Goal: Task Accomplishment & Management: Manage account settings

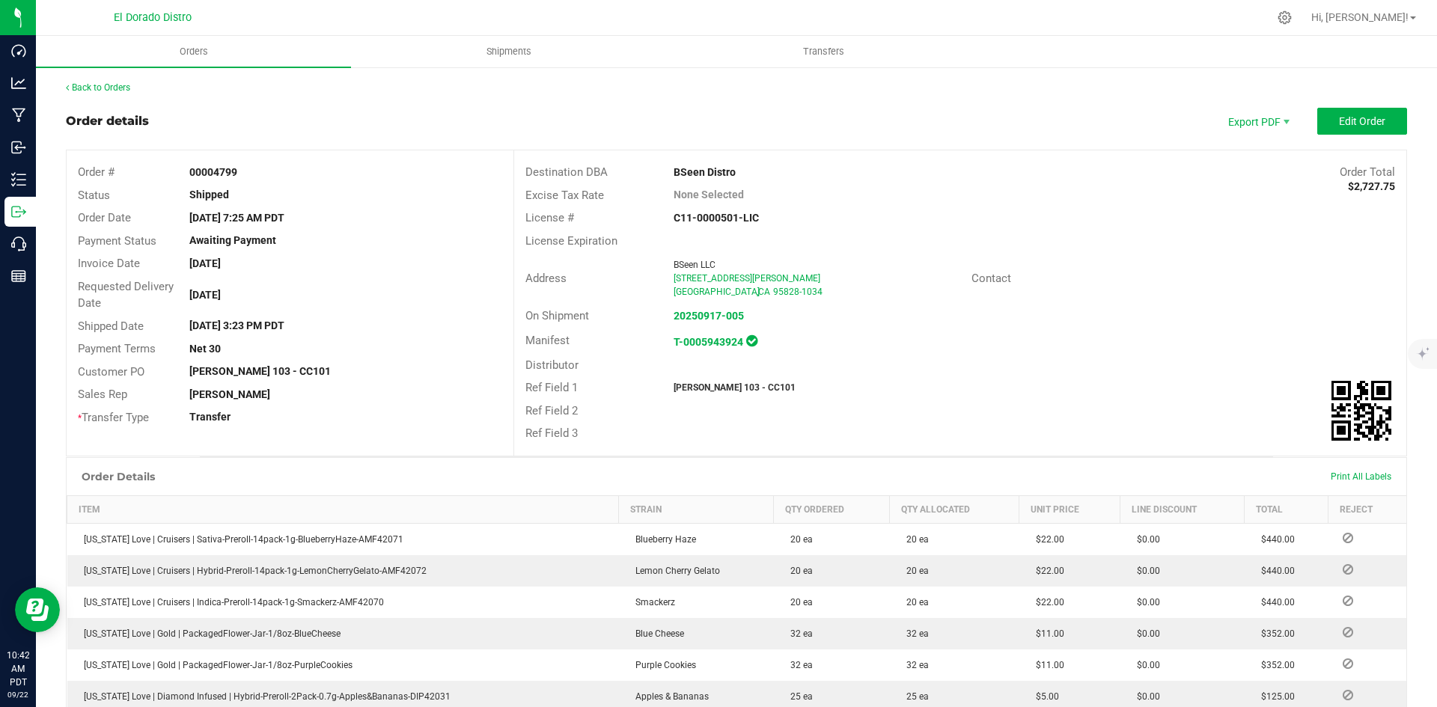
click at [490, 388] on div "[PERSON_NAME]" at bounding box center [345, 395] width 335 height 16
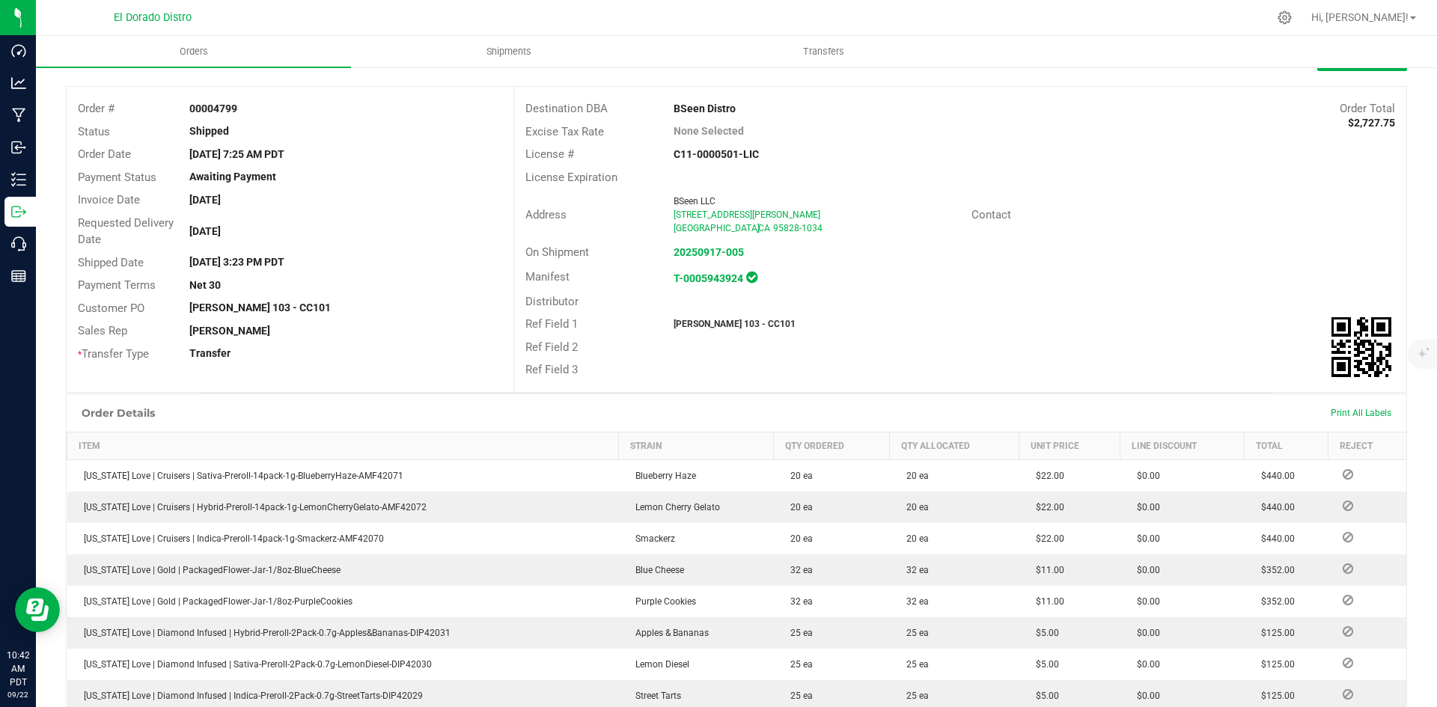
scroll to position [75, 0]
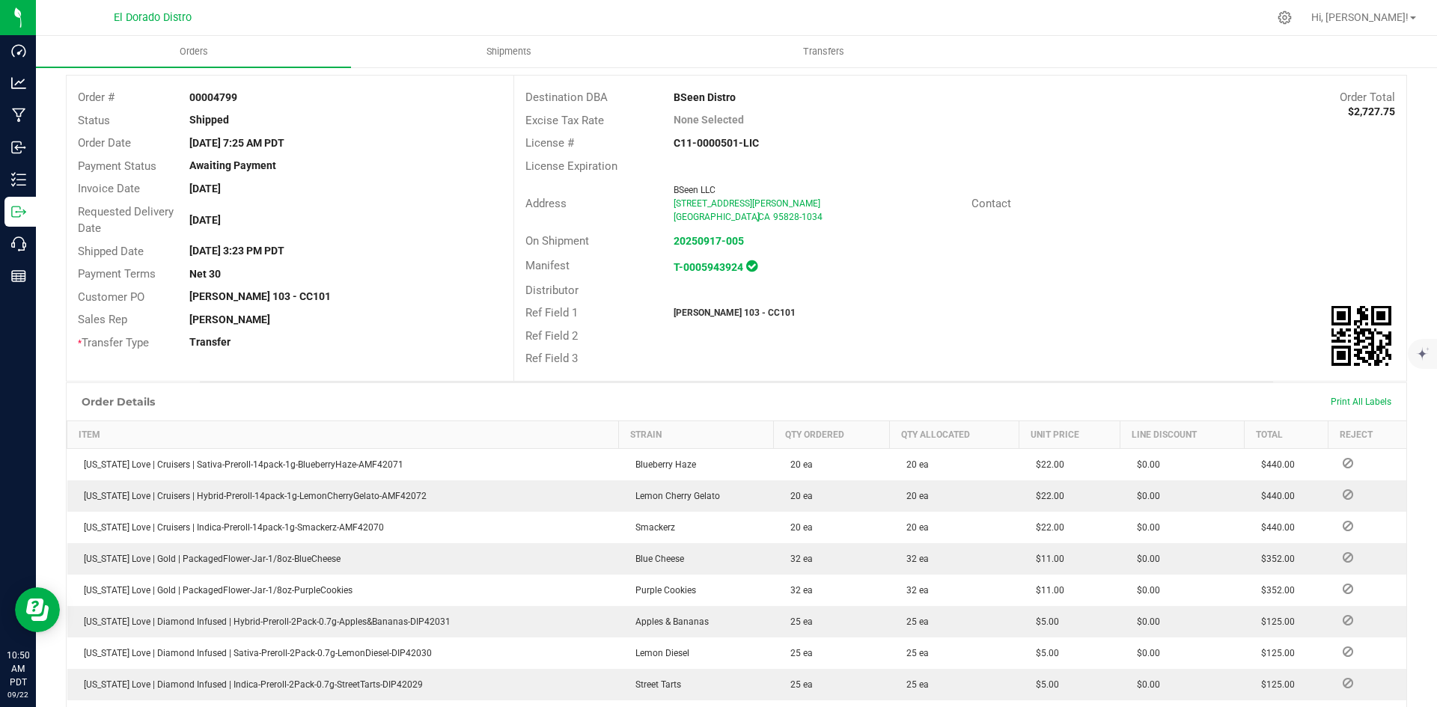
drag, startPoint x: 1249, startPoint y: 224, endPoint x: 1132, endPoint y: 293, distance: 136.2
click at [1249, 224] on div "Address BSeen LLC [STREET_ADDRESS][PERSON_NAME]-1034 Contact" at bounding box center [960, 203] width 892 height 52
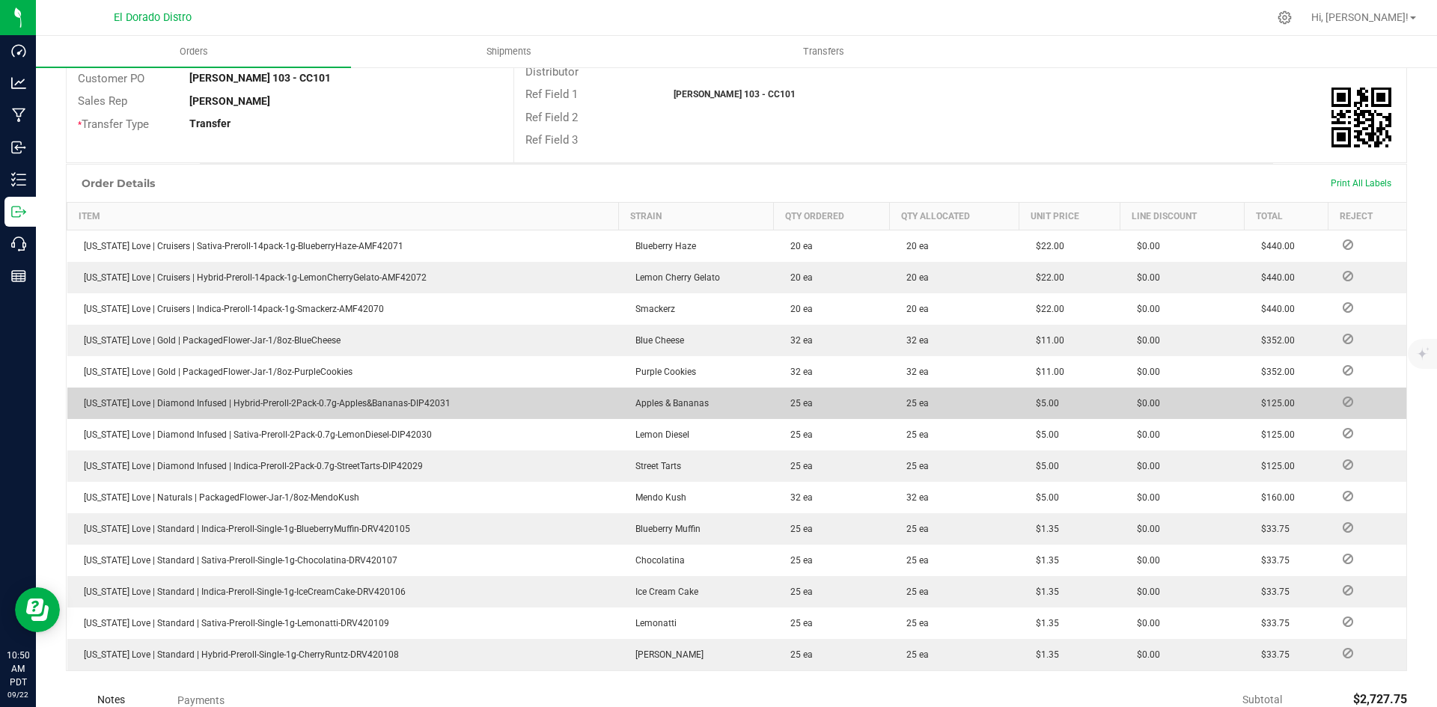
scroll to position [299, 0]
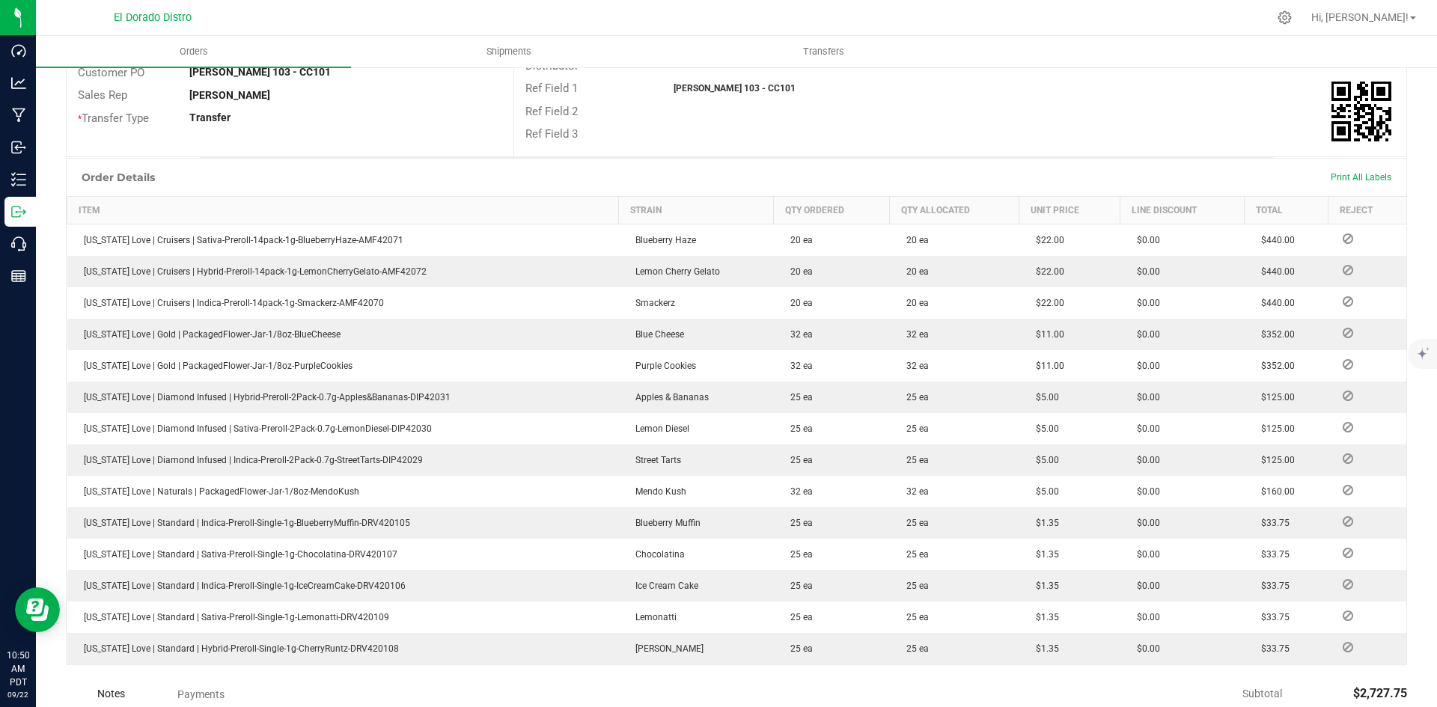
drag, startPoint x: 1034, startPoint y: 155, endPoint x: 1013, endPoint y: 223, distance: 71.3
click at [1036, 161] on div "Order details Export PDF Edit Order Order # 00004799 Status Shipped Order Date …" at bounding box center [736, 363] width 1341 height 1111
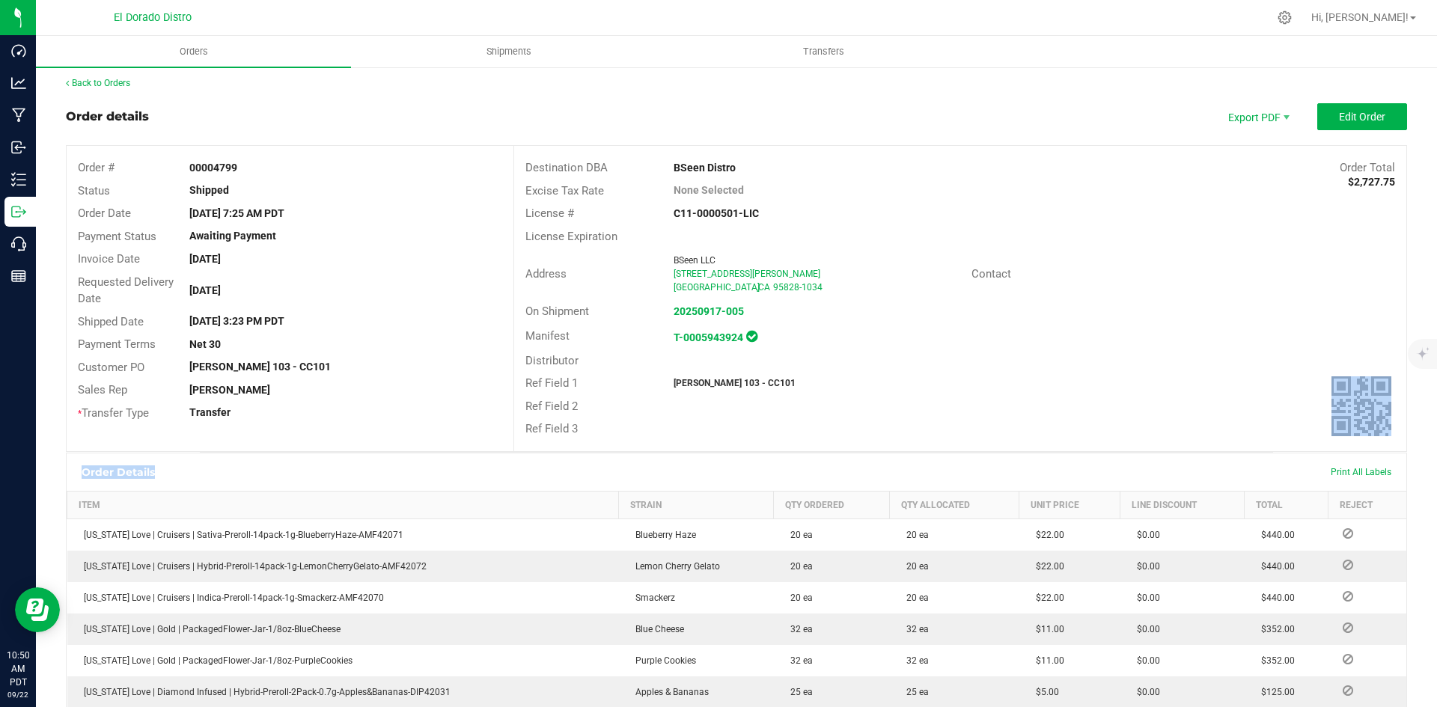
scroll to position [0, 0]
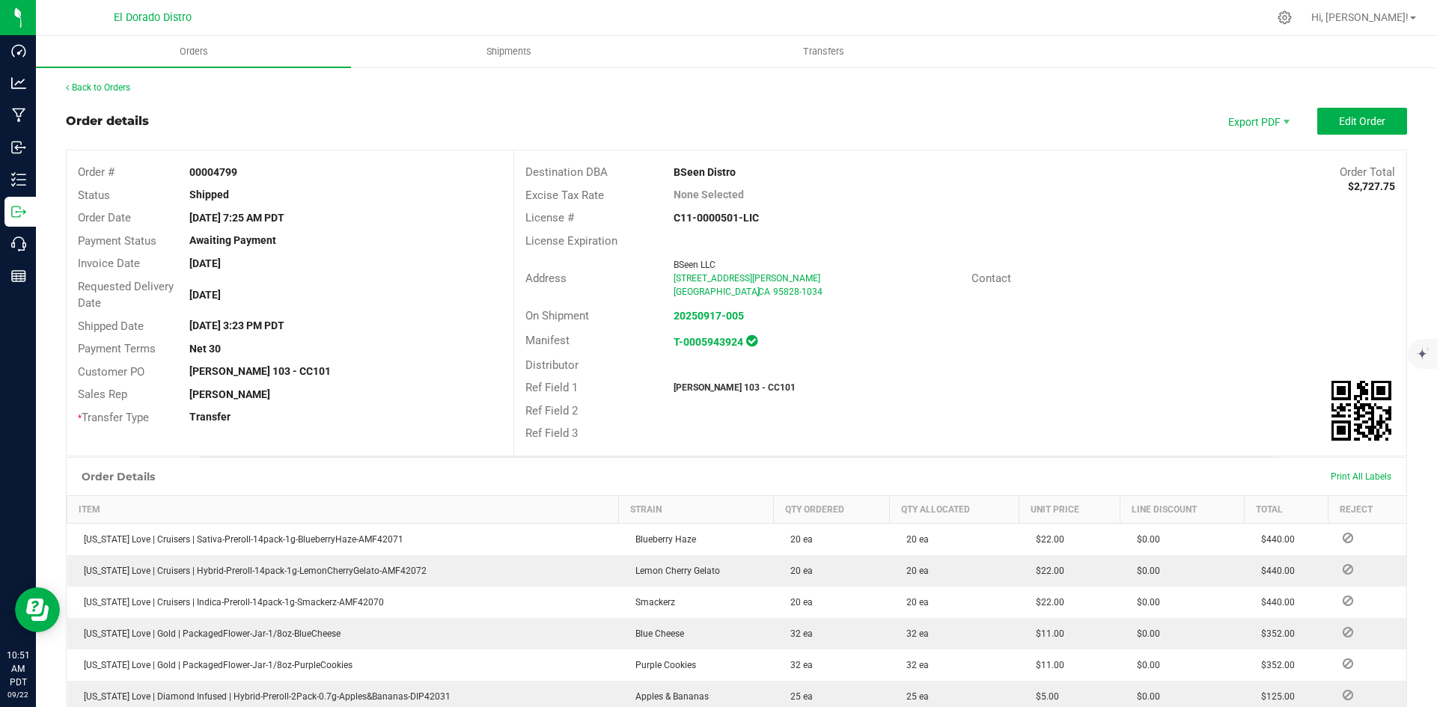
click at [987, 306] on div "On Shipment 20250917-005" at bounding box center [960, 316] width 892 height 23
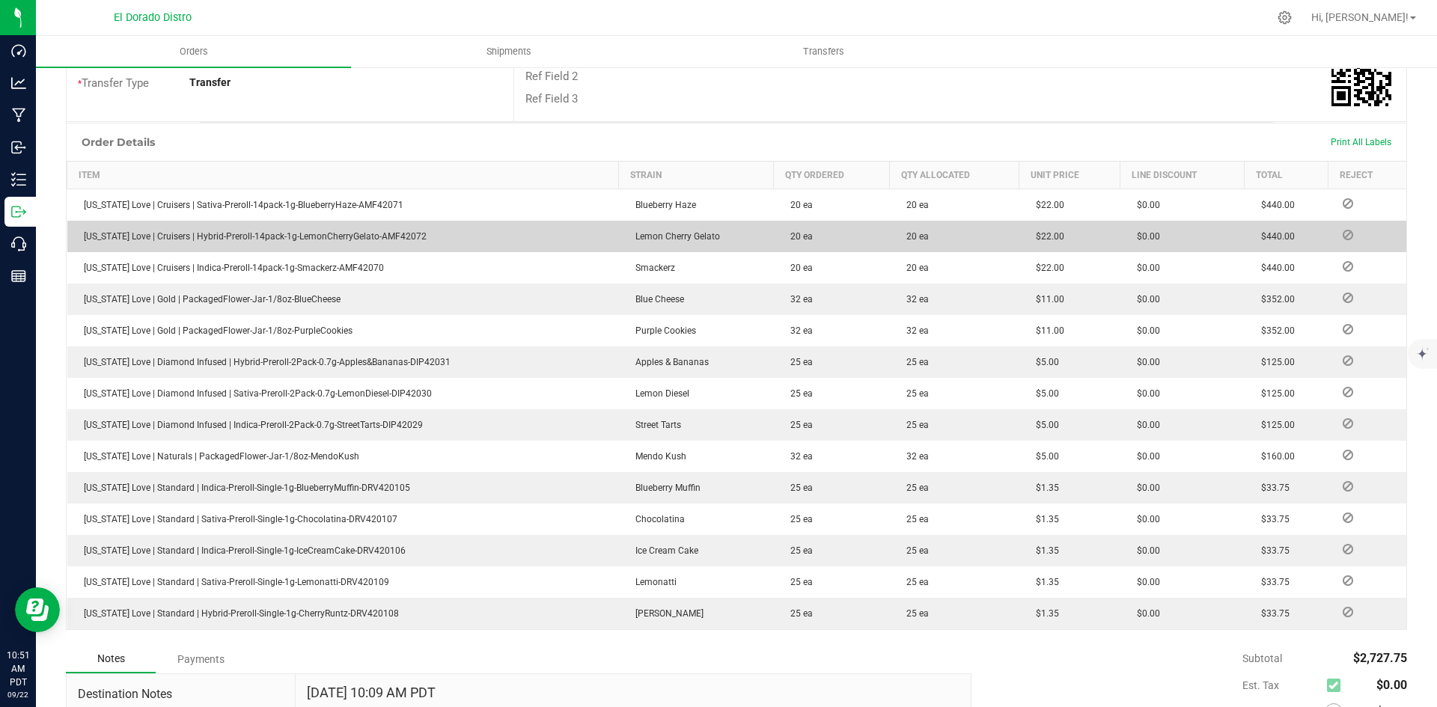
scroll to position [374, 0]
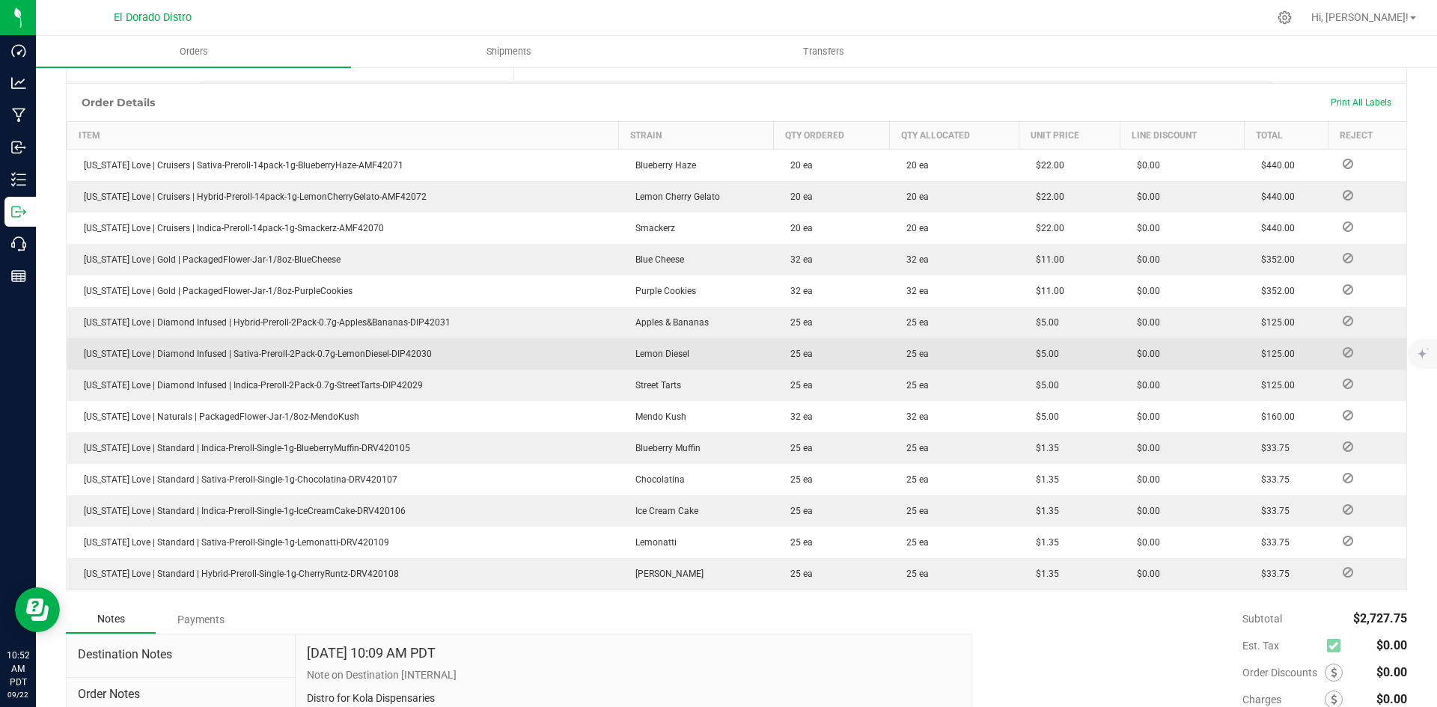
click at [975, 361] on outbound-order-line-row "[US_STATE] Love | Diamond Infused | Sativa-Preroll-2Pack-0.7g-LemonDiesel-DIP42…" at bounding box center [737, 353] width 1340 height 31
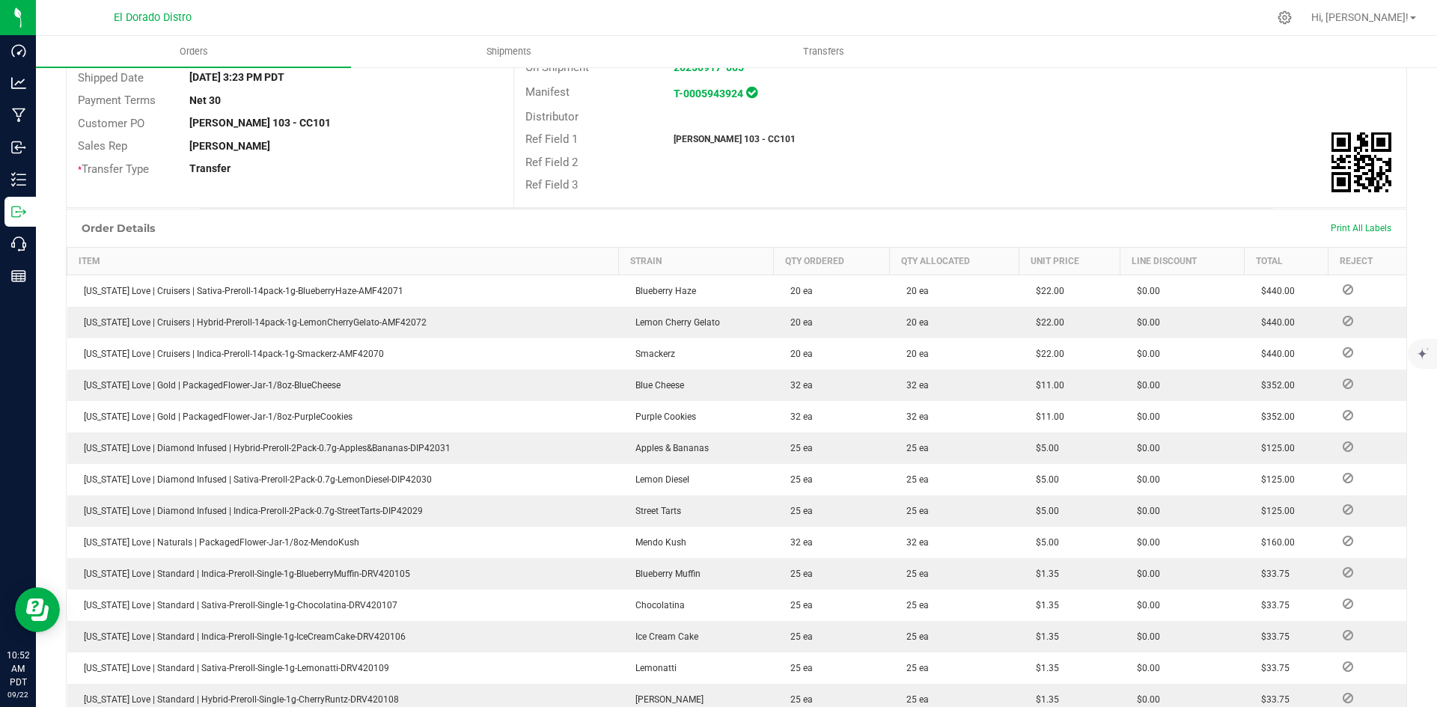
scroll to position [0, 0]
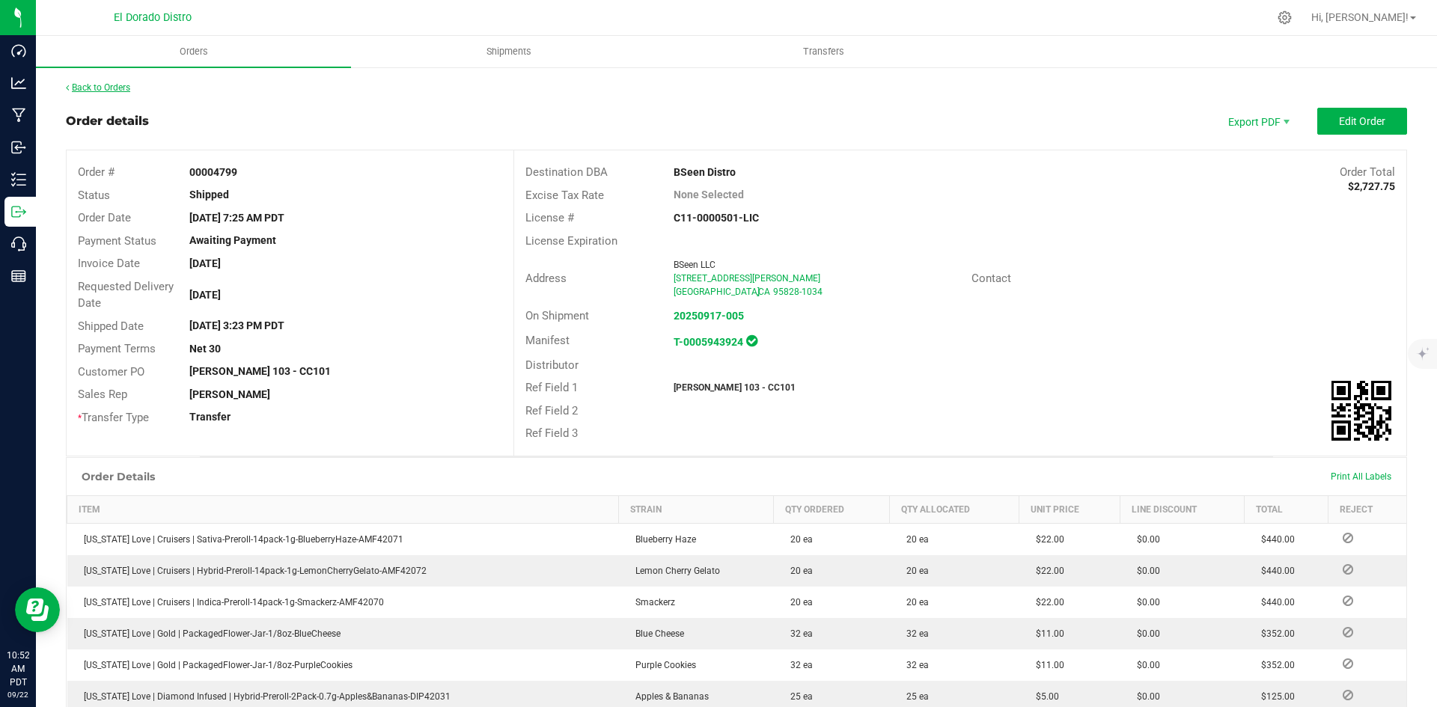
click at [111, 85] on link "Back to Orders" at bounding box center [98, 87] width 64 height 10
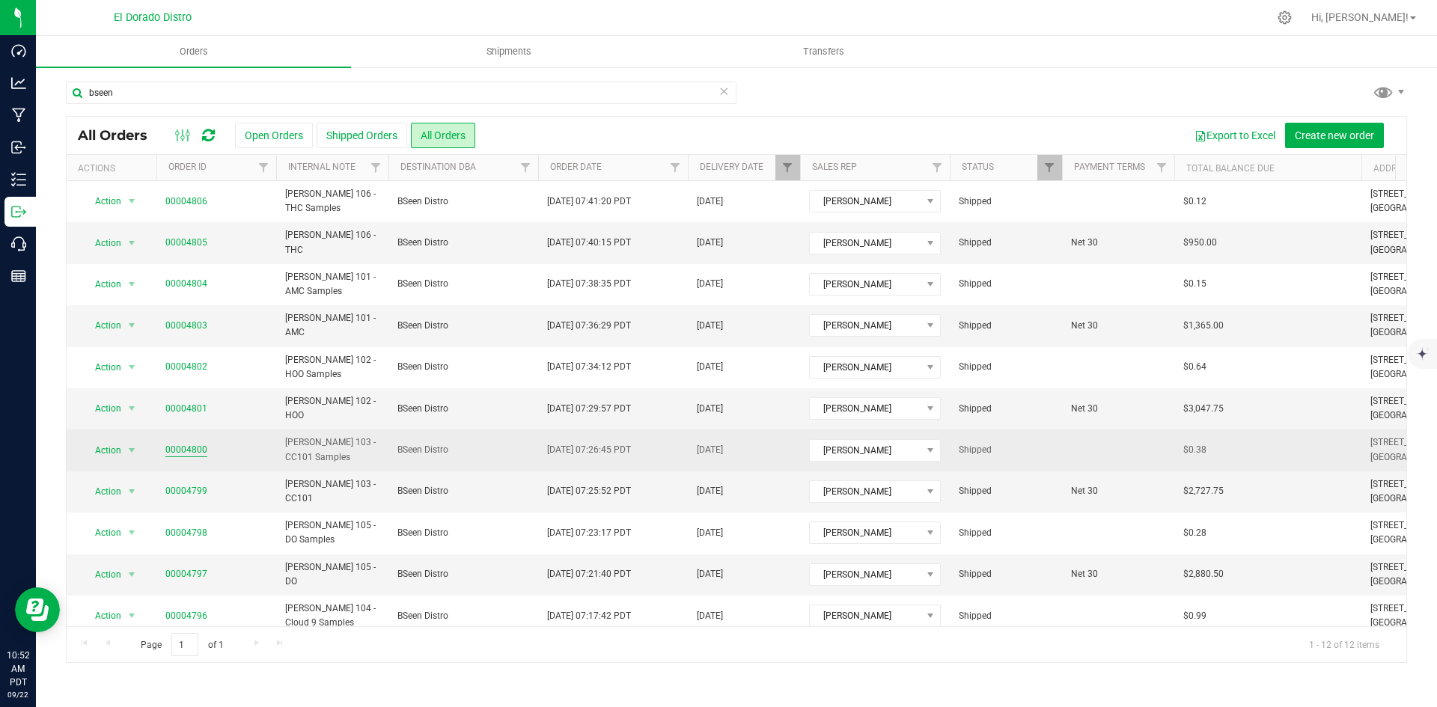
click at [192, 446] on link "00004800" at bounding box center [186, 450] width 42 height 14
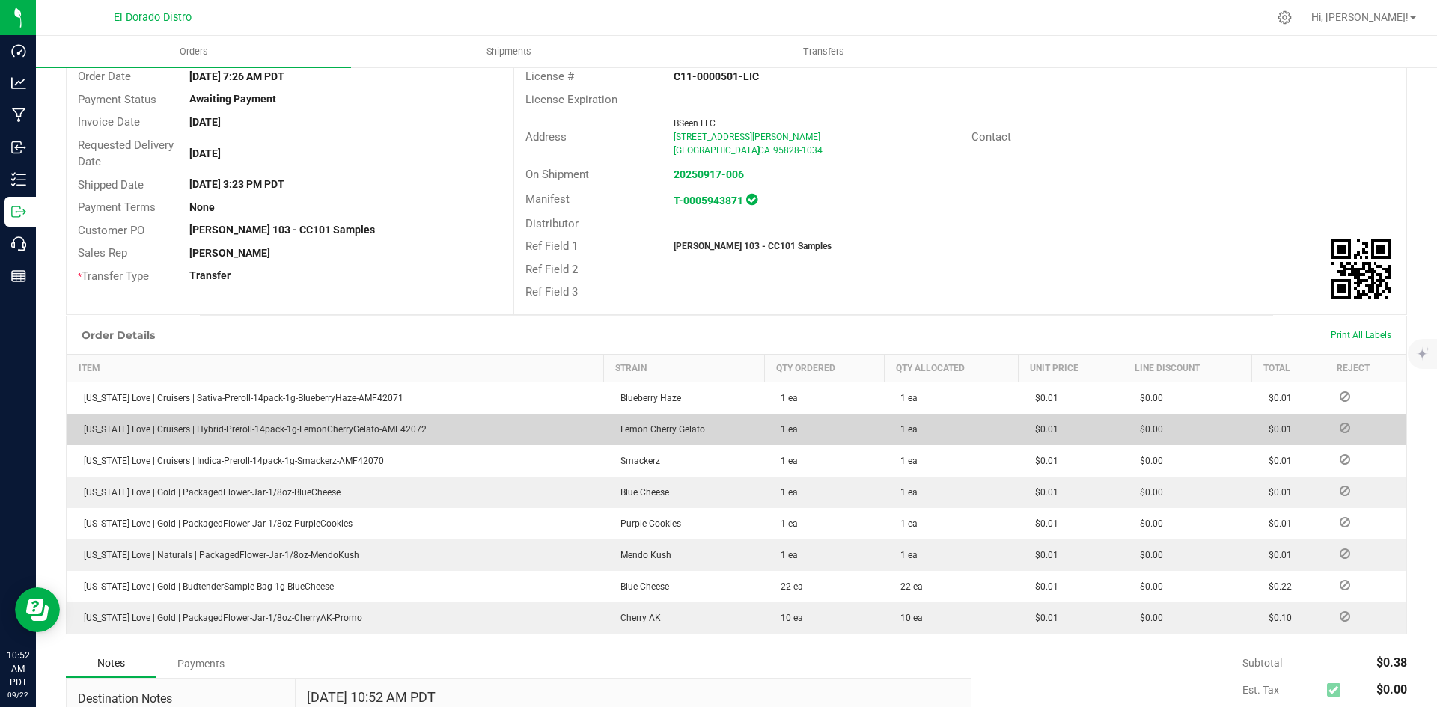
scroll to position [150, 0]
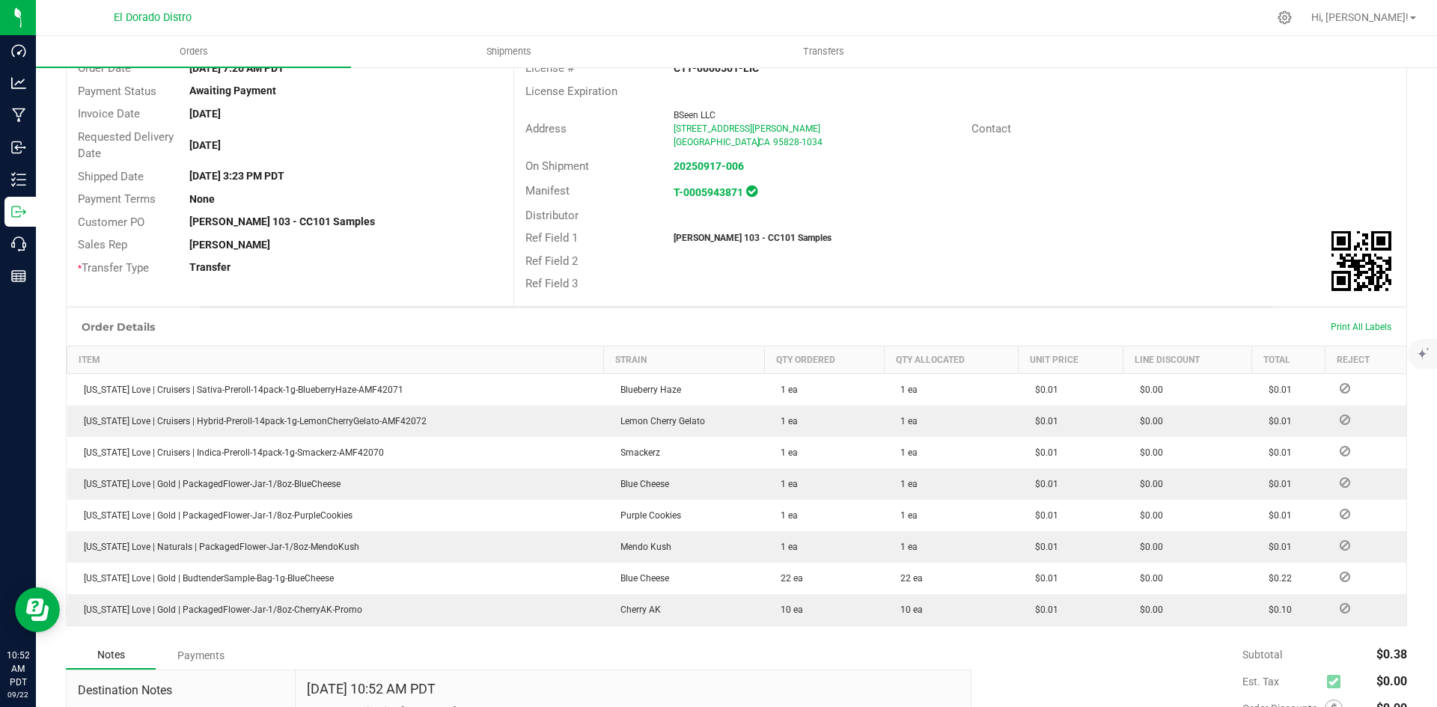
click at [1019, 257] on div "Ref Field 2" at bounding box center [960, 261] width 892 height 23
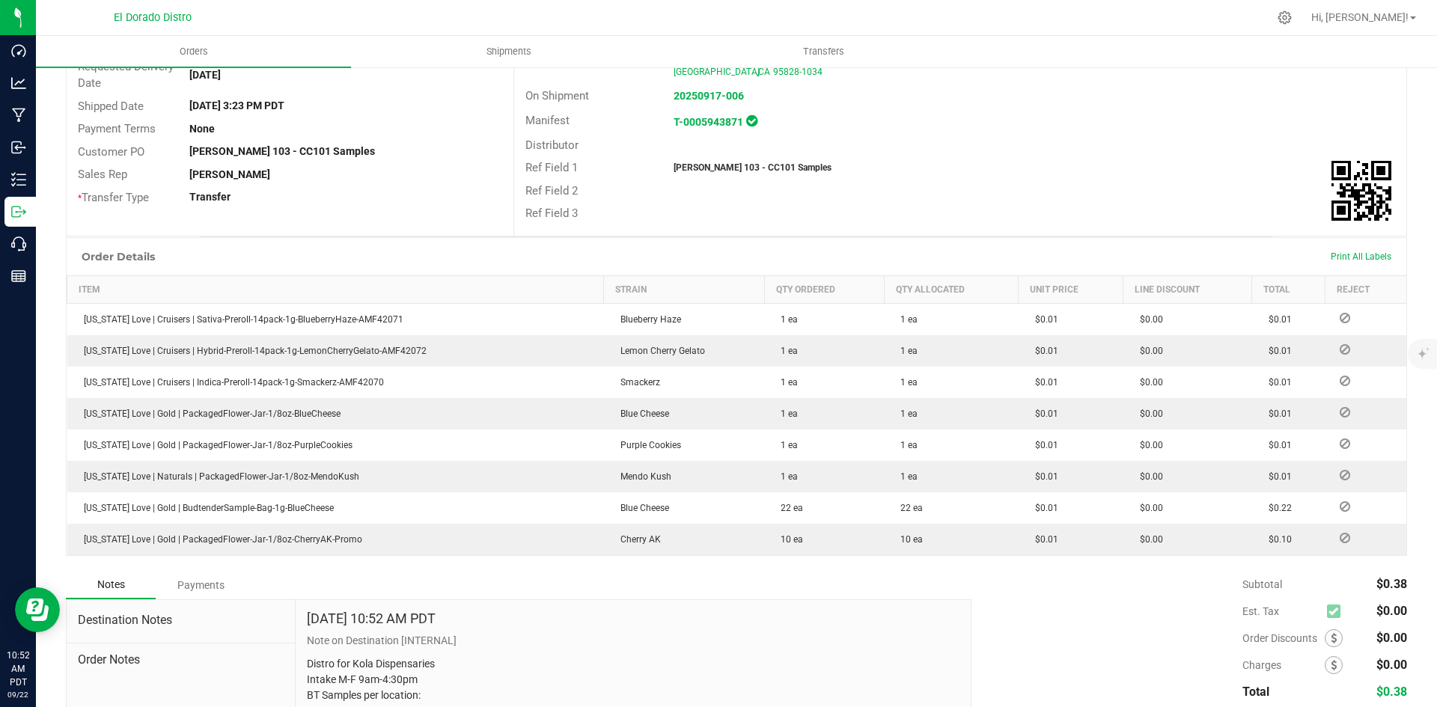
scroll to position [225, 0]
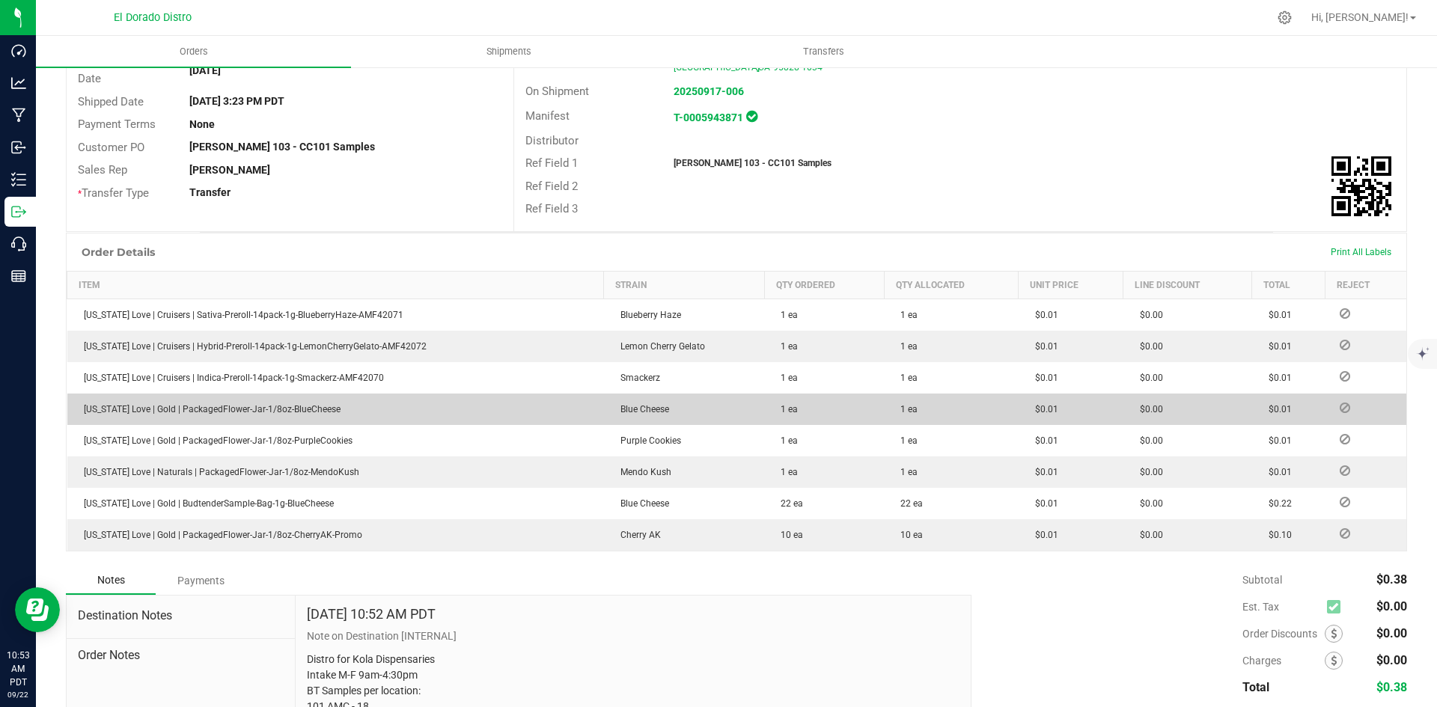
click at [1099, 415] on outbound-order-line-row "[US_STATE] Love | Gold | PackagedFlower-Jar-1/8oz-BlueCheese Blue Cheese 1 ea 1…" at bounding box center [737, 409] width 1340 height 31
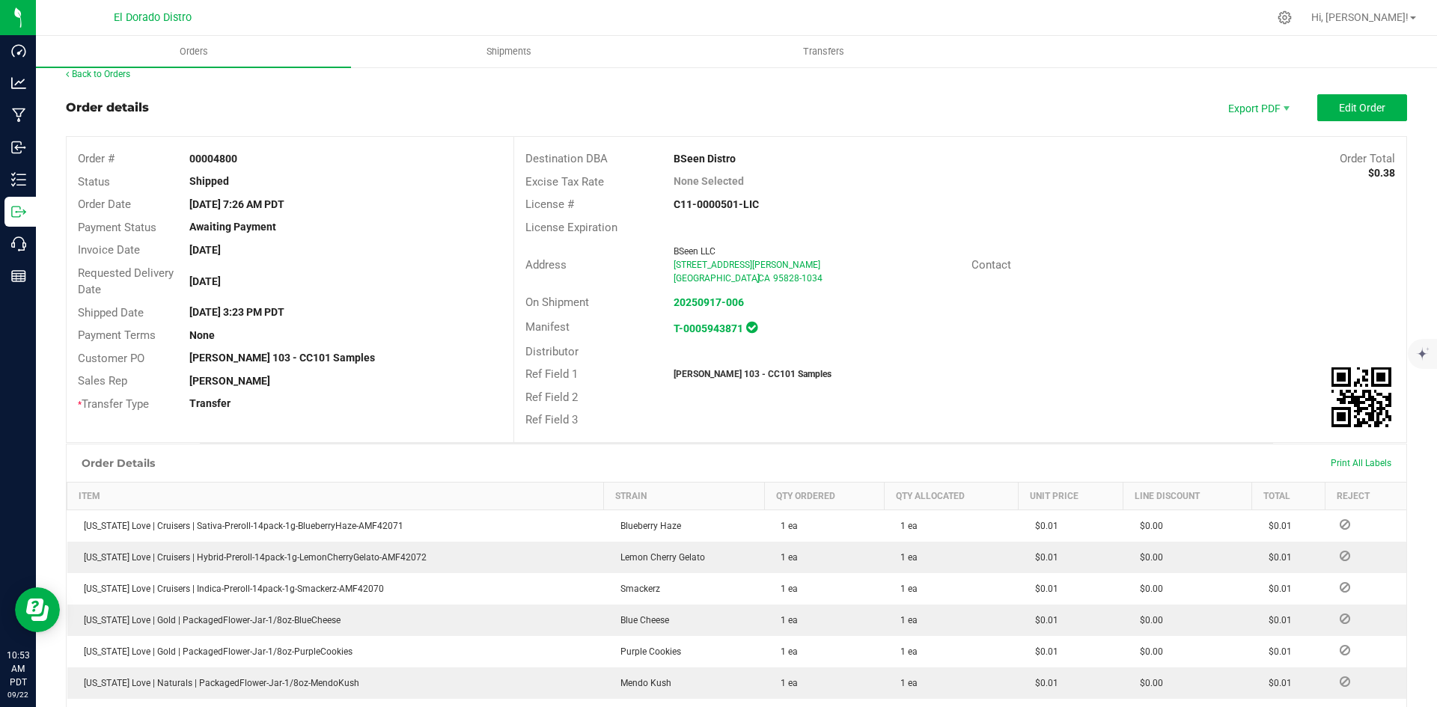
scroll to position [0, 0]
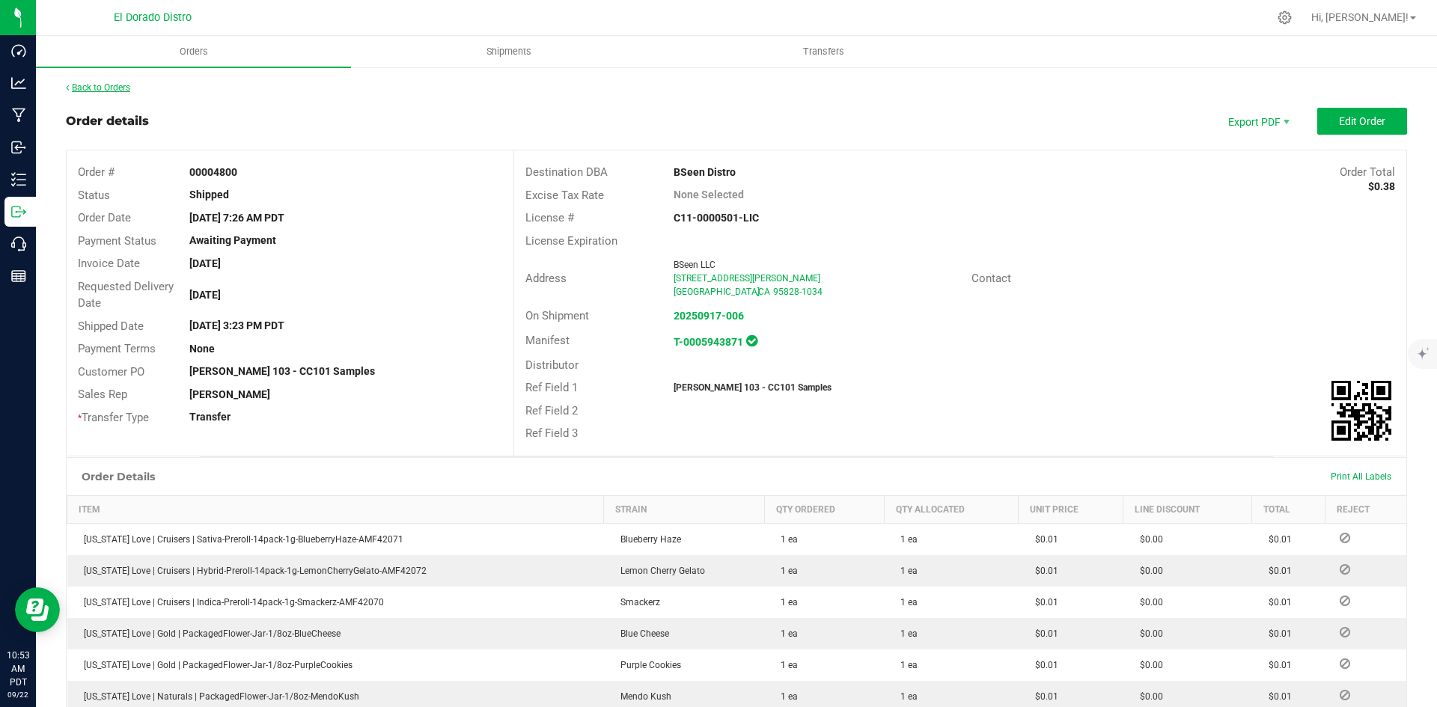
click at [130, 88] on link "Back to Orders" at bounding box center [98, 87] width 64 height 10
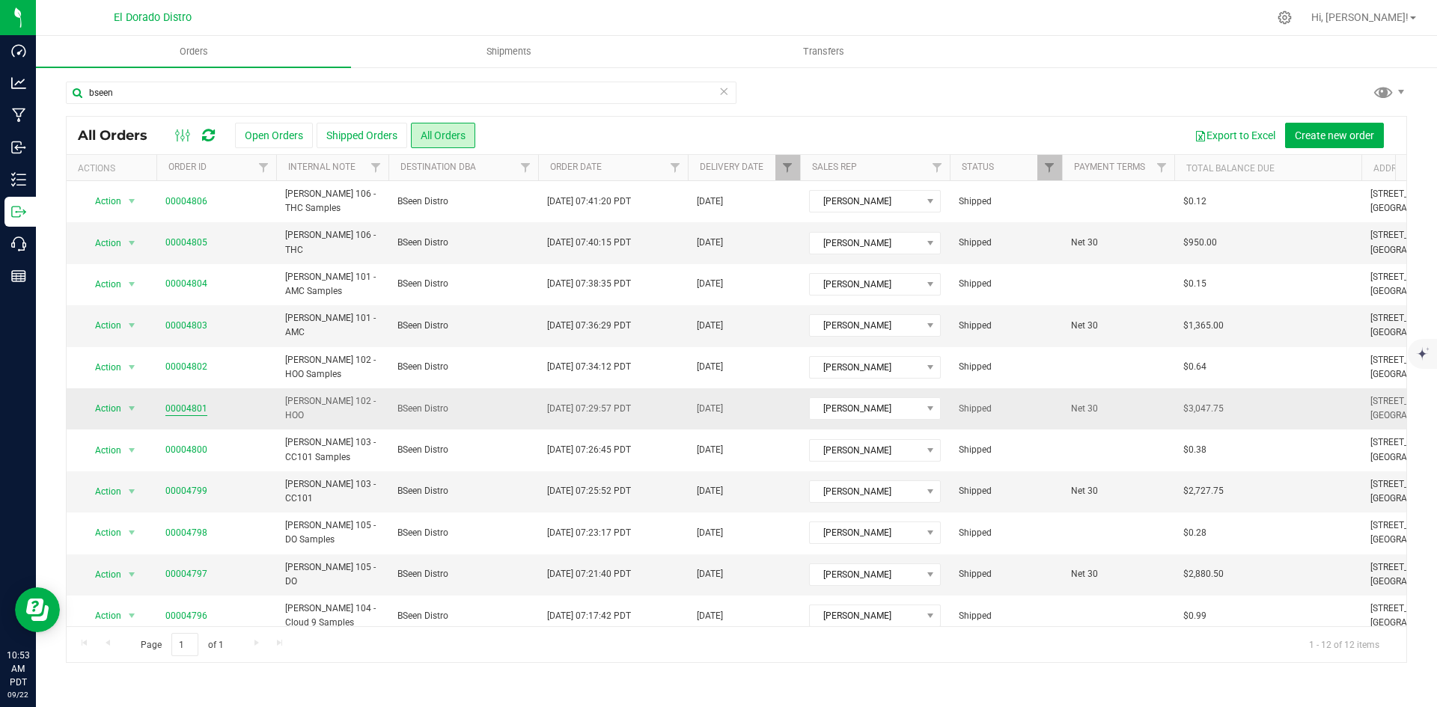
click at [177, 409] on link "00004801" at bounding box center [186, 409] width 42 height 14
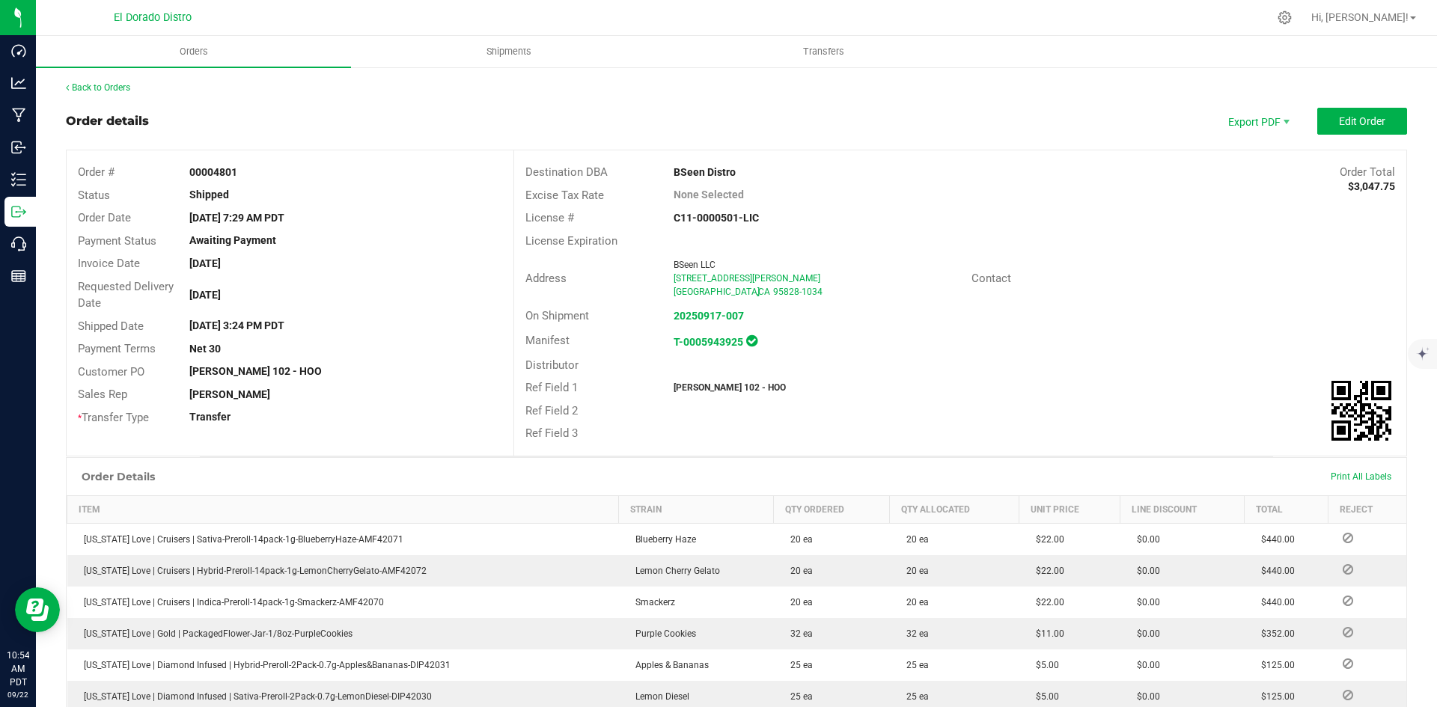
click at [918, 368] on div "Distributor" at bounding box center [960, 365] width 892 height 23
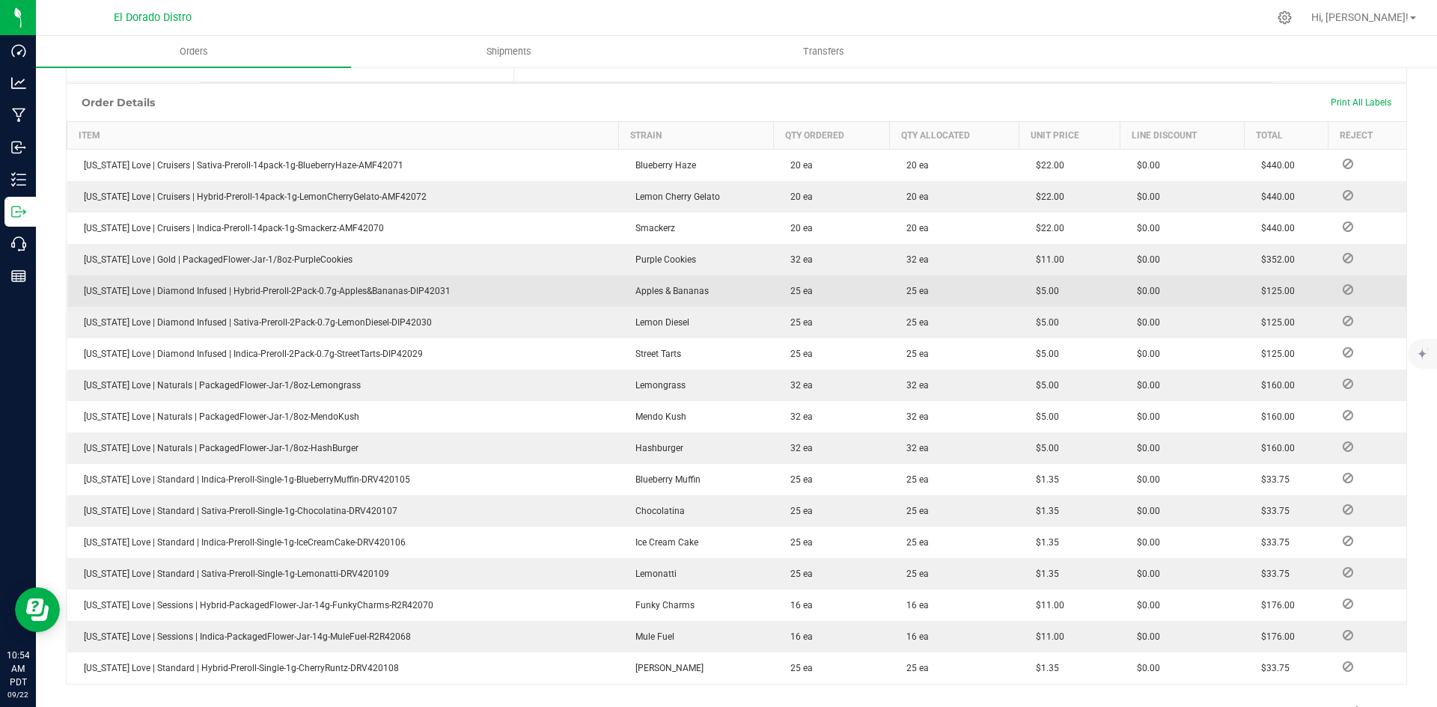
scroll to position [449, 0]
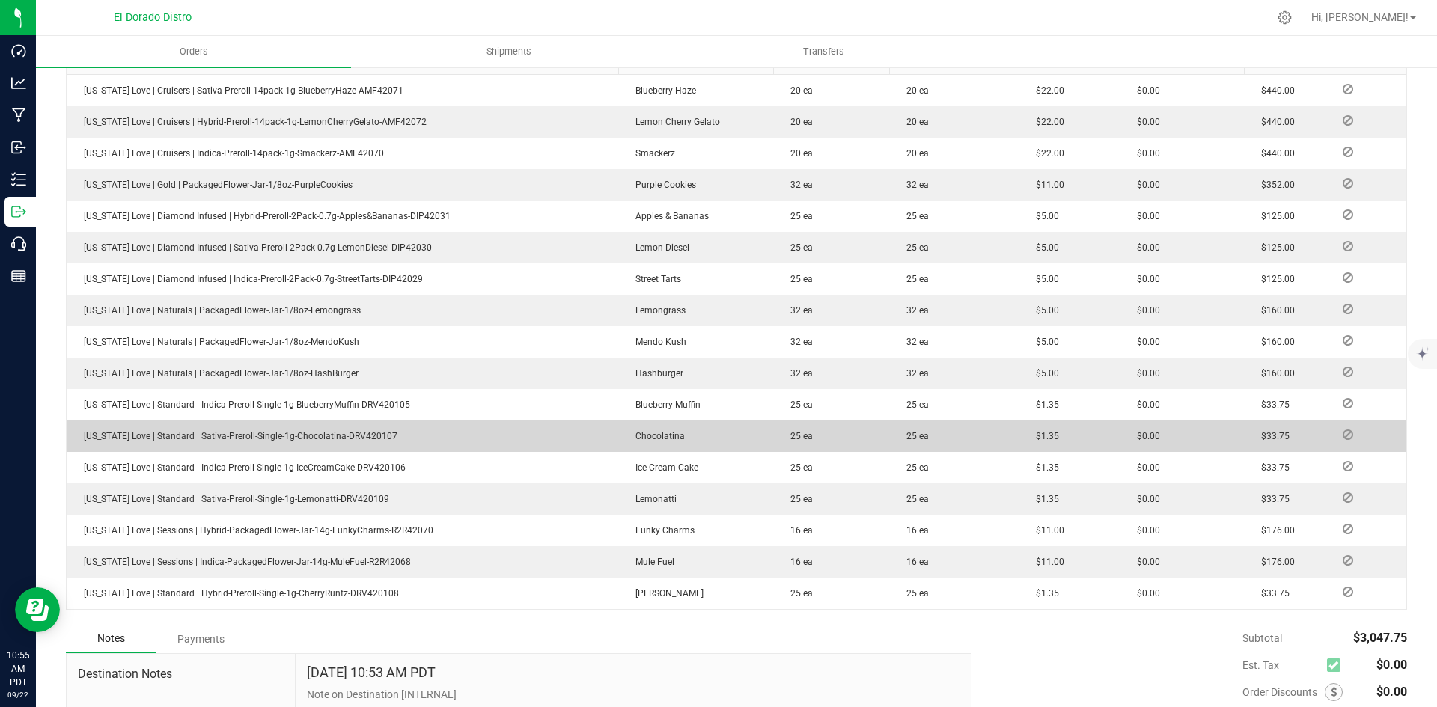
click at [1093, 448] on td "$1.35" at bounding box center [1069, 436] width 101 height 31
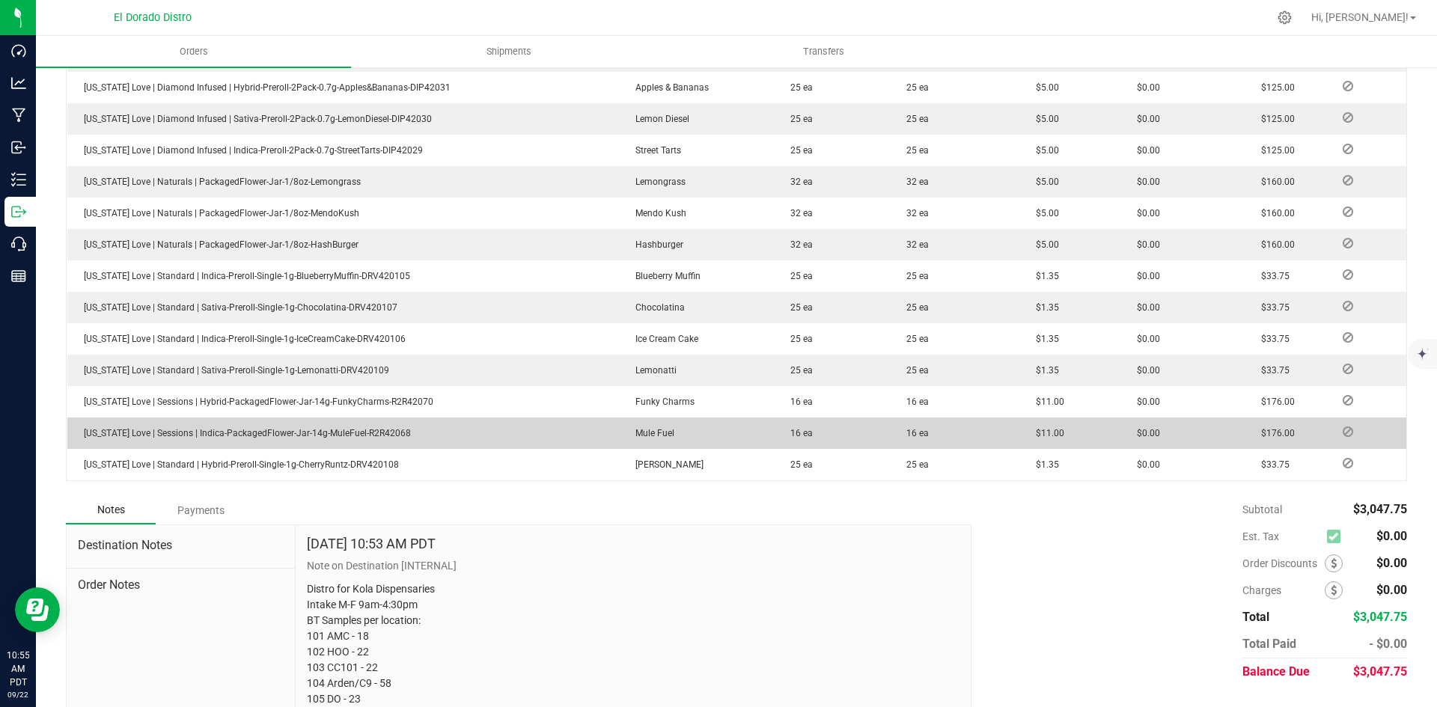
scroll to position [621, 0]
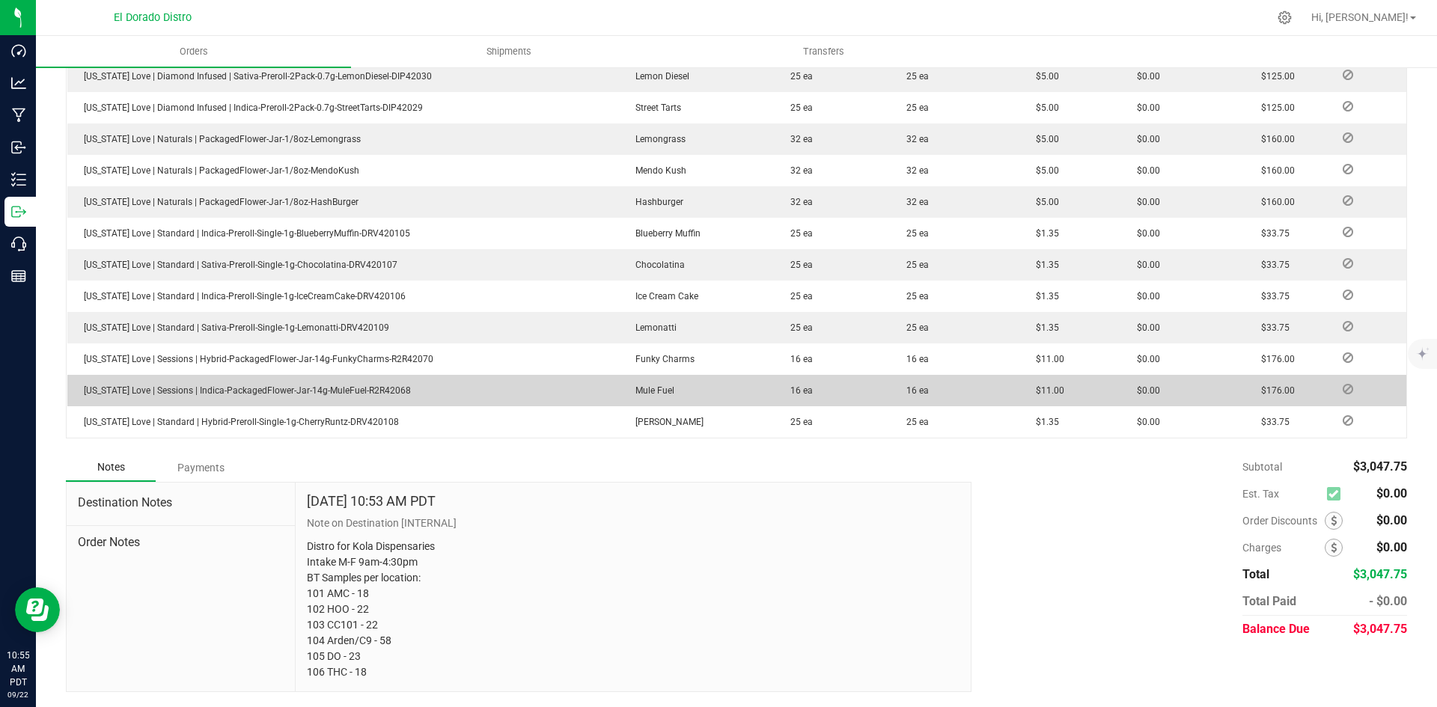
click at [1171, 404] on outbound-order-line-row "[US_STATE] Love | Sessions | Indica-PackagedFlower-Jar-14g-MuleFuel-R2R42068 Mu…" at bounding box center [737, 390] width 1340 height 31
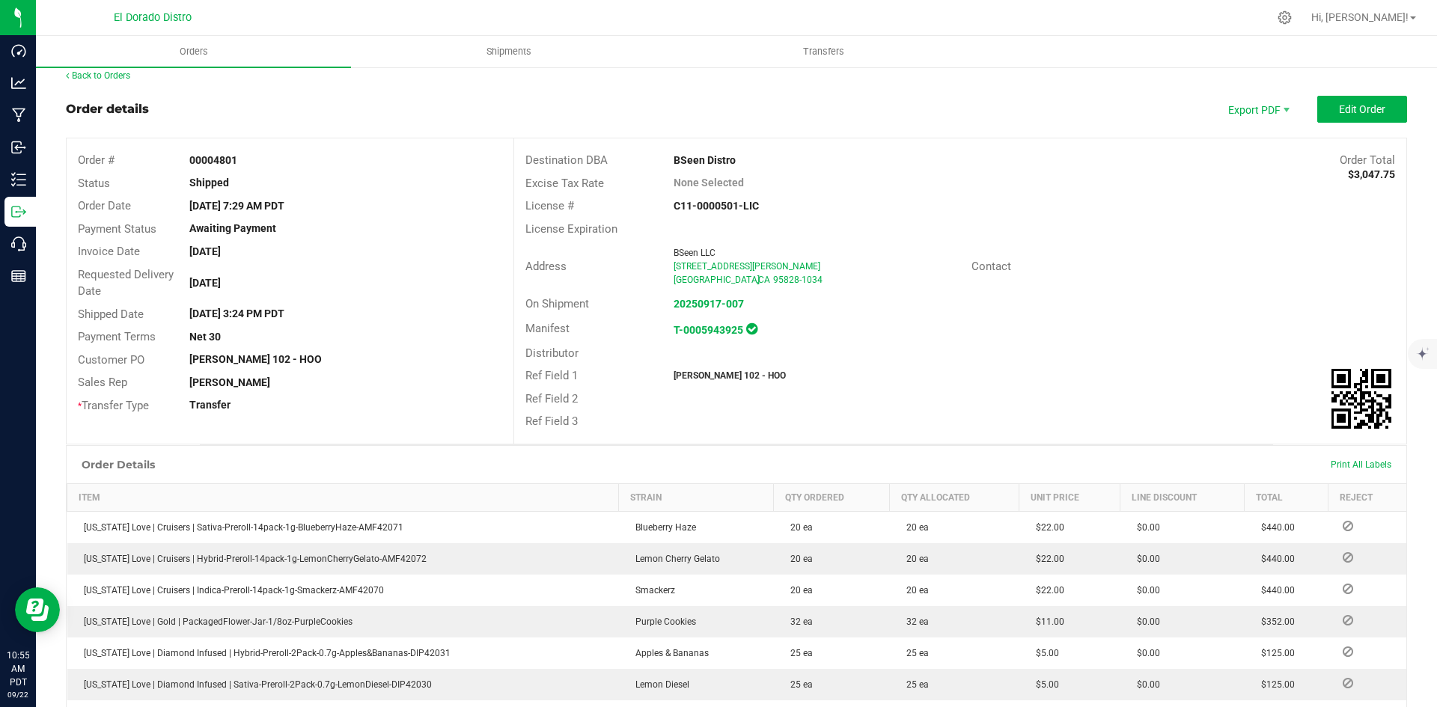
scroll to position [0, 0]
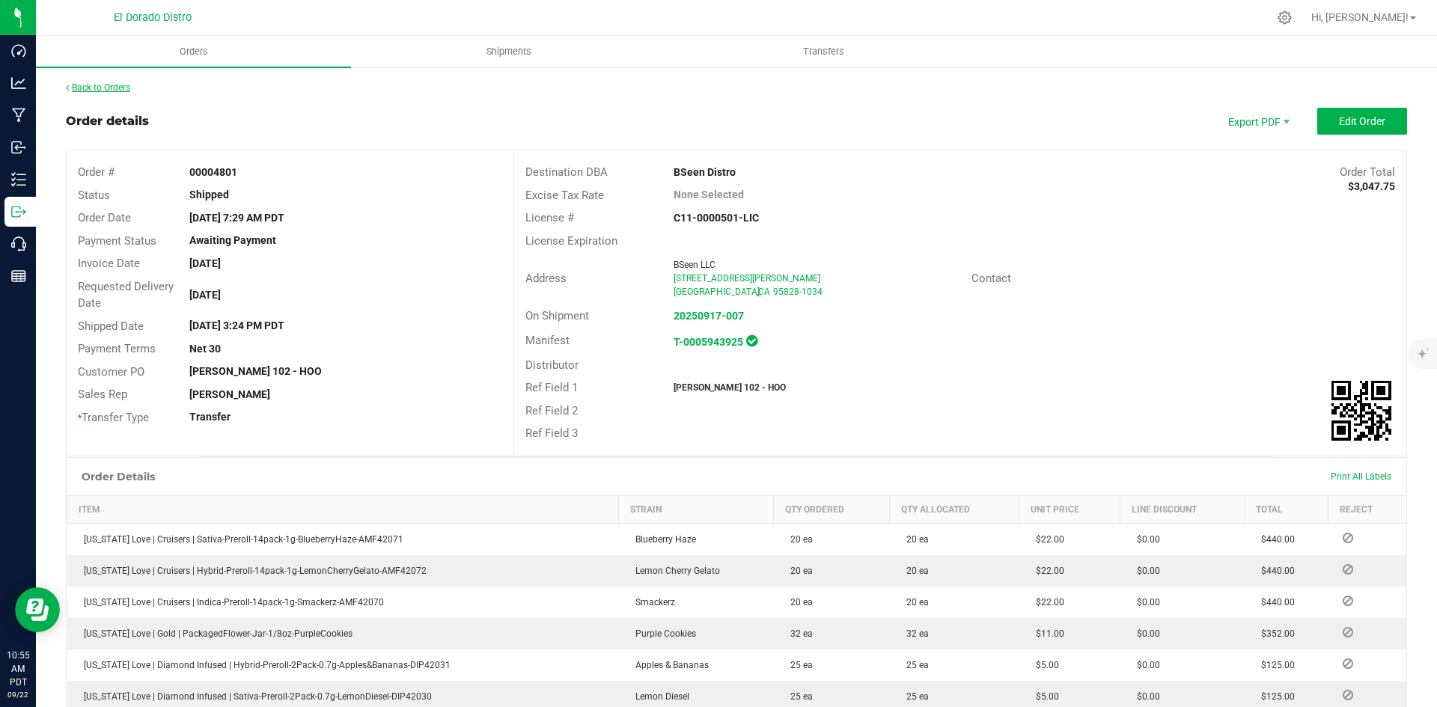
click at [103, 86] on link "Back to Orders" at bounding box center [98, 87] width 64 height 10
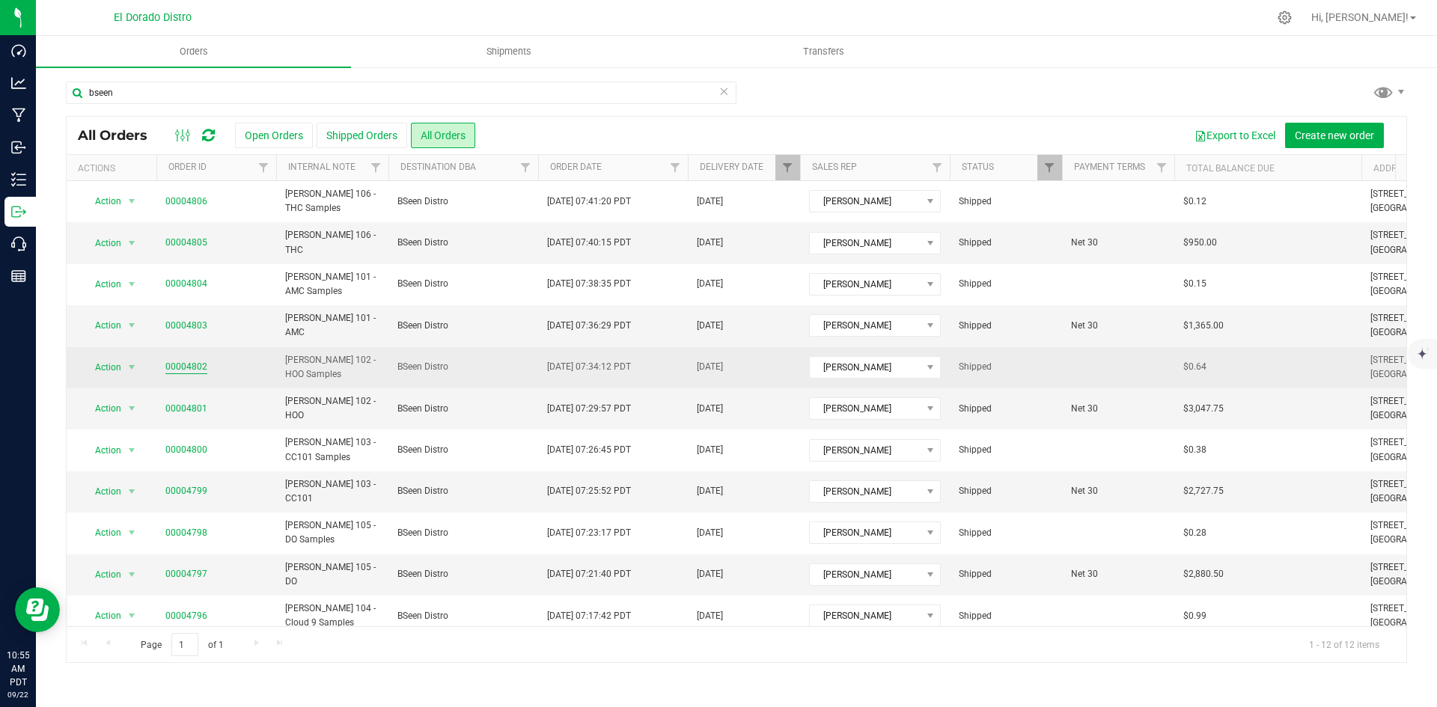
click at [200, 365] on link "00004802" at bounding box center [186, 367] width 42 height 14
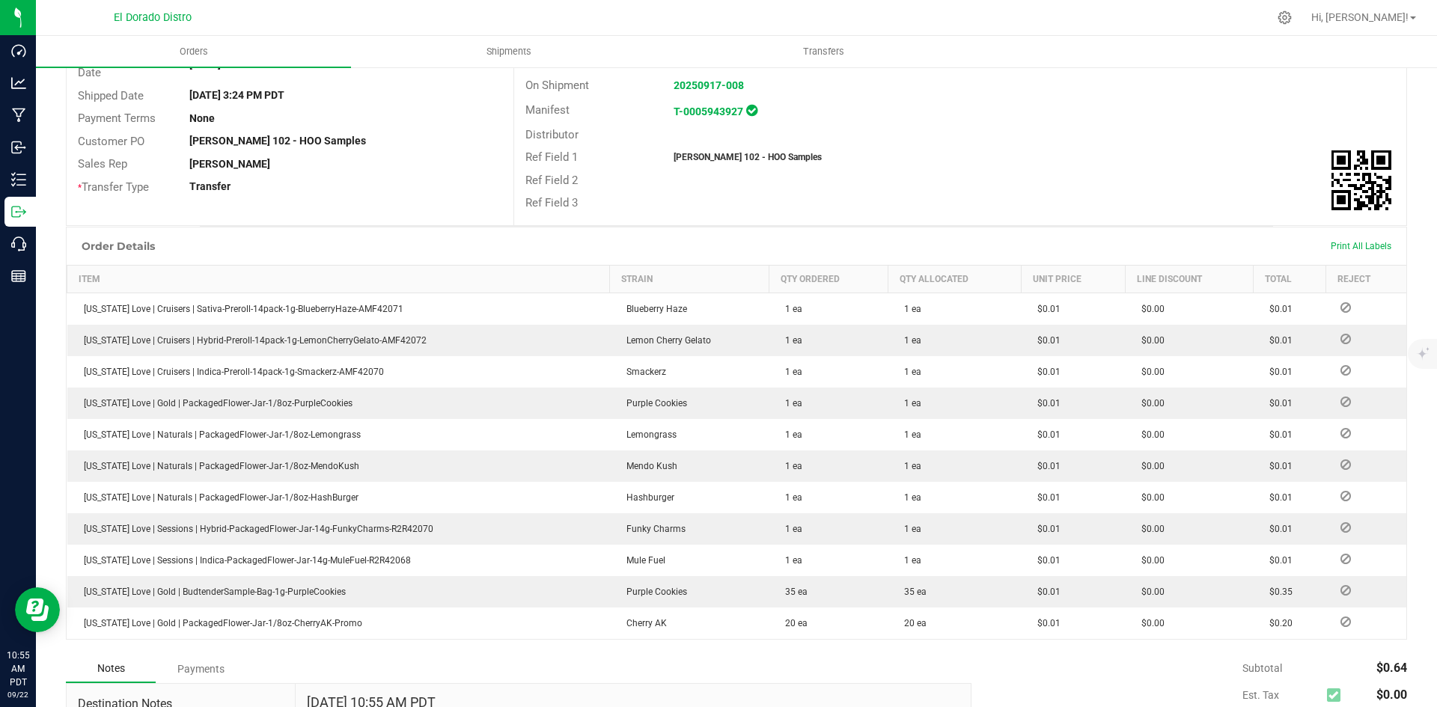
scroll to position [225, 0]
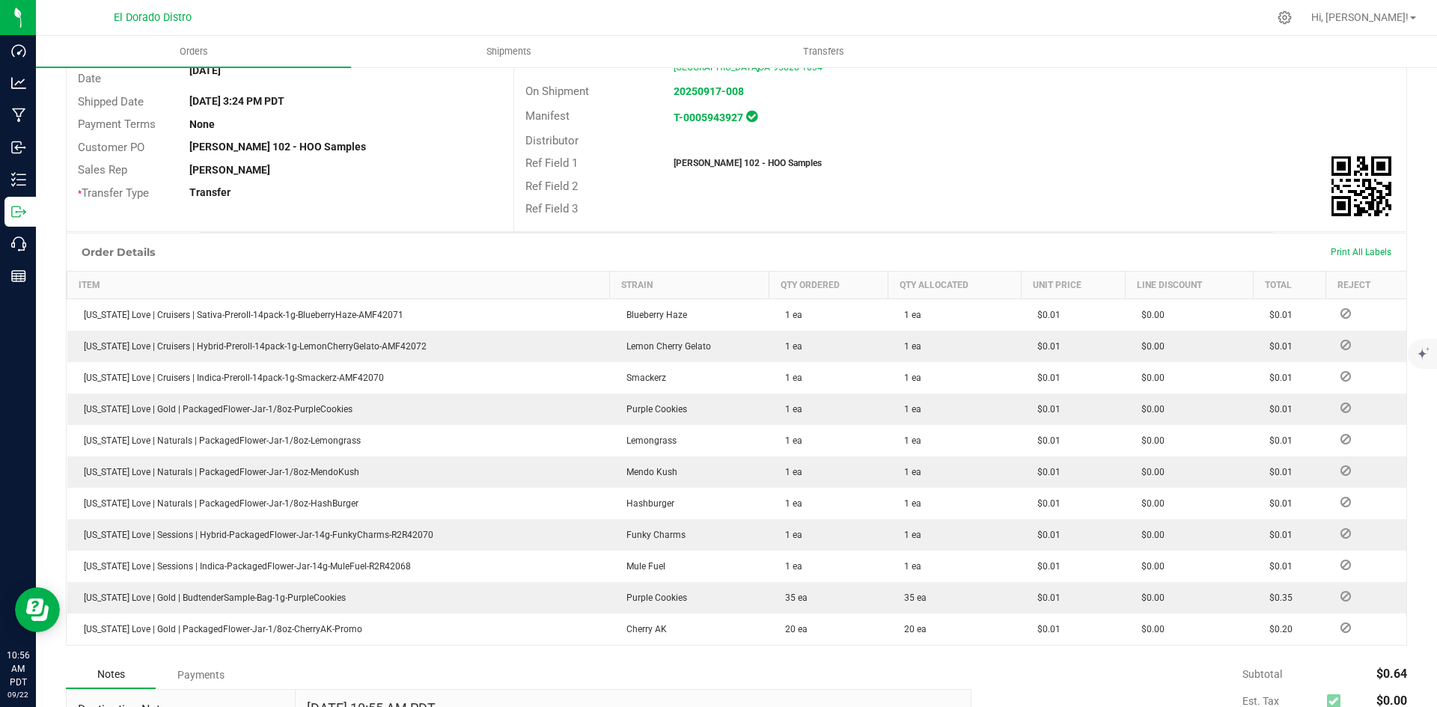
click at [885, 173] on div "Ref Field 1 [PERSON_NAME] 102 - HOO Samples" at bounding box center [960, 163] width 892 height 23
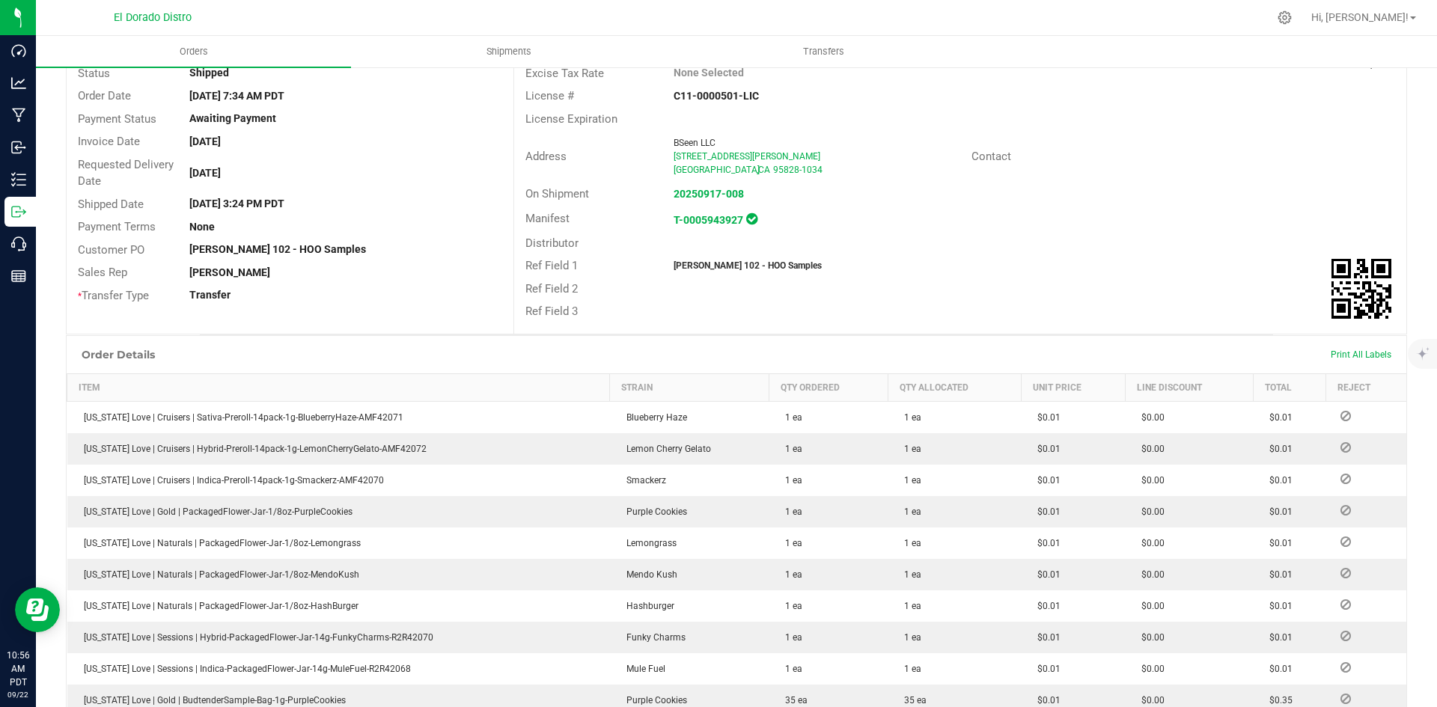
scroll to position [150, 0]
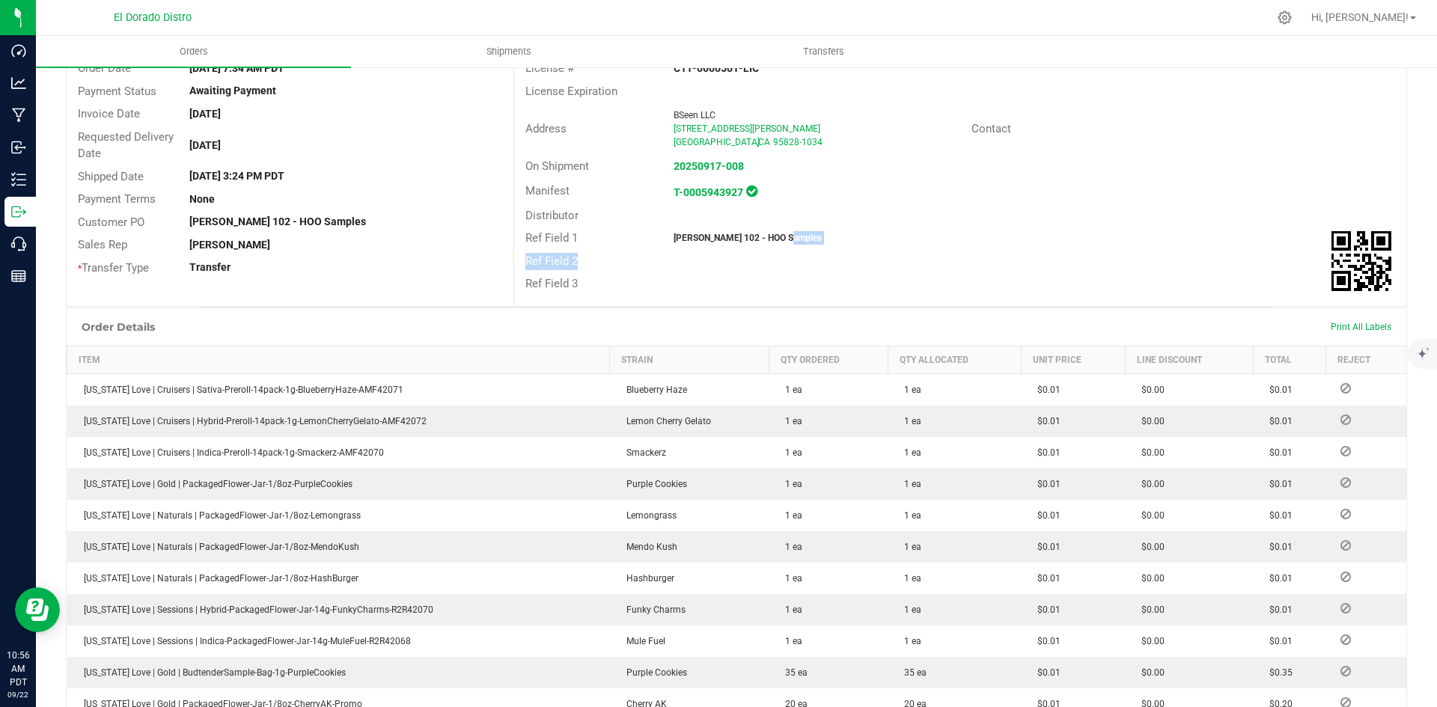
click at [924, 246] on div "Destination DBA BSeen Distro Order Total $0.64 Excise Tax Rate None Selected Li…" at bounding box center [959, 153] width 893 height 305
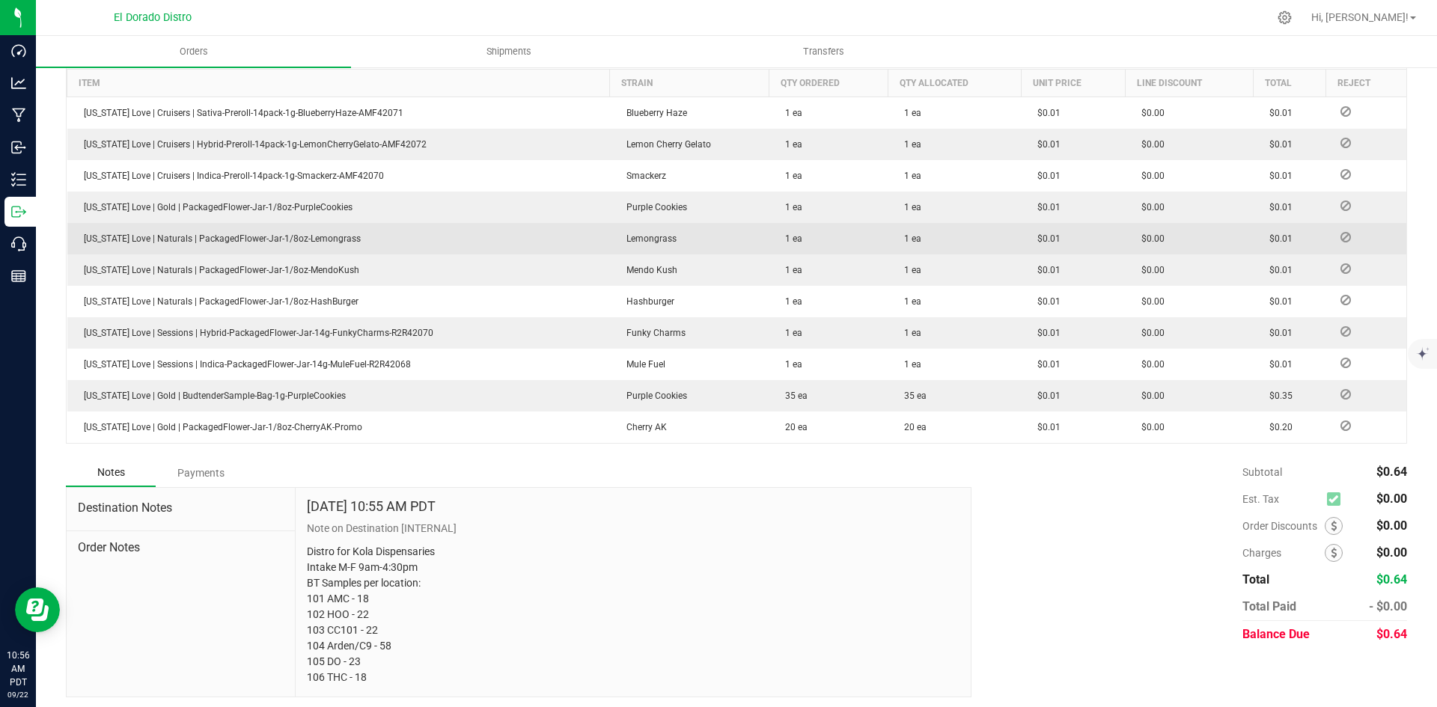
scroll to position [432, 0]
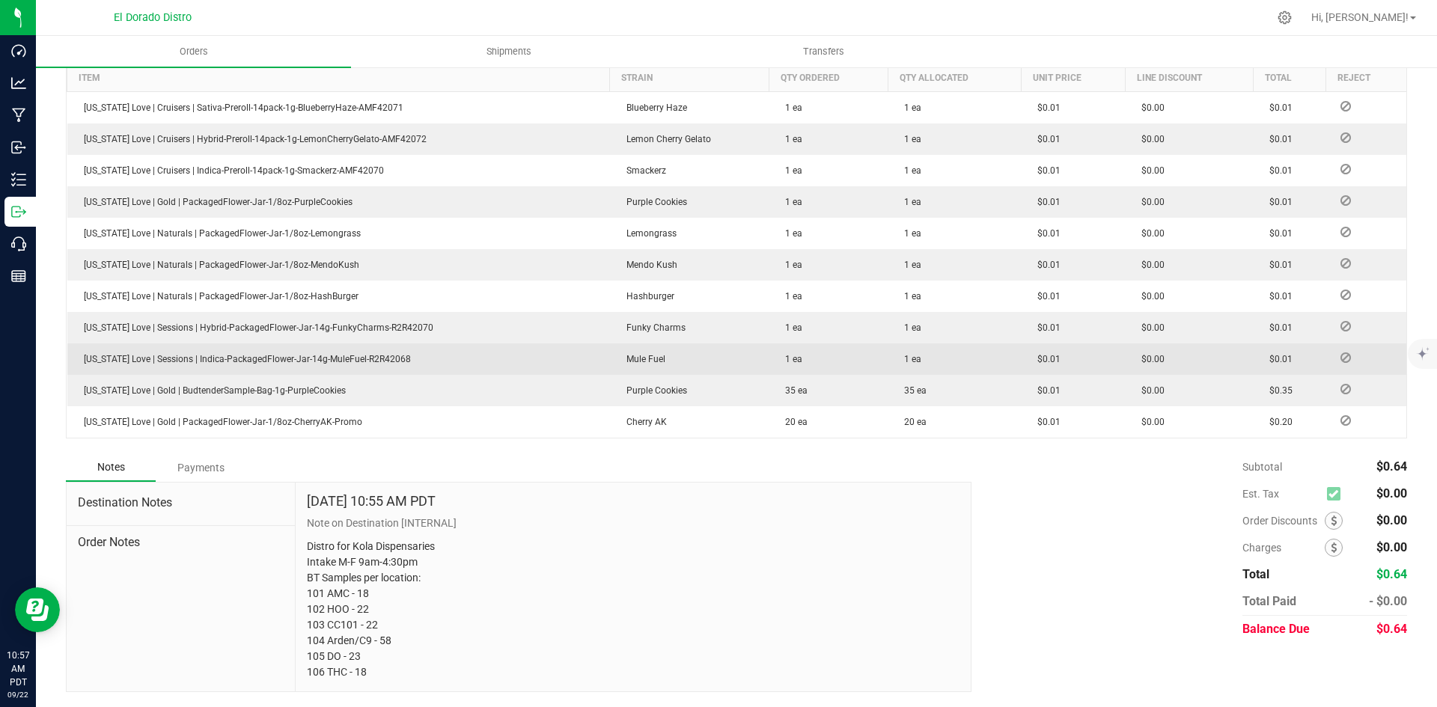
click at [1076, 365] on outbound-order-line-row "[US_STATE] Love | Sessions | Indica-PackagedFlower-Jar-14g-MuleFuel-R2R42068 Mu…" at bounding box center [737, 359] width 1340 height 31
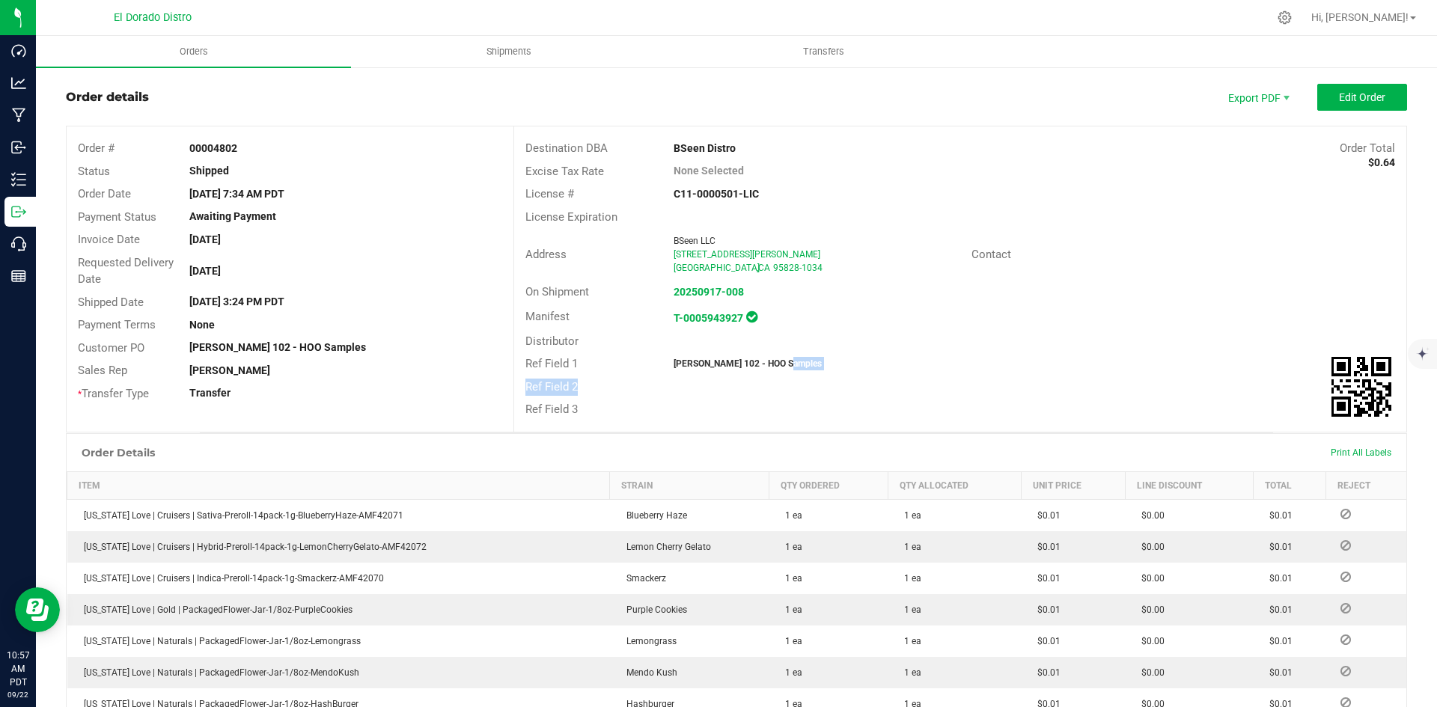
scroll to position [0, 0]
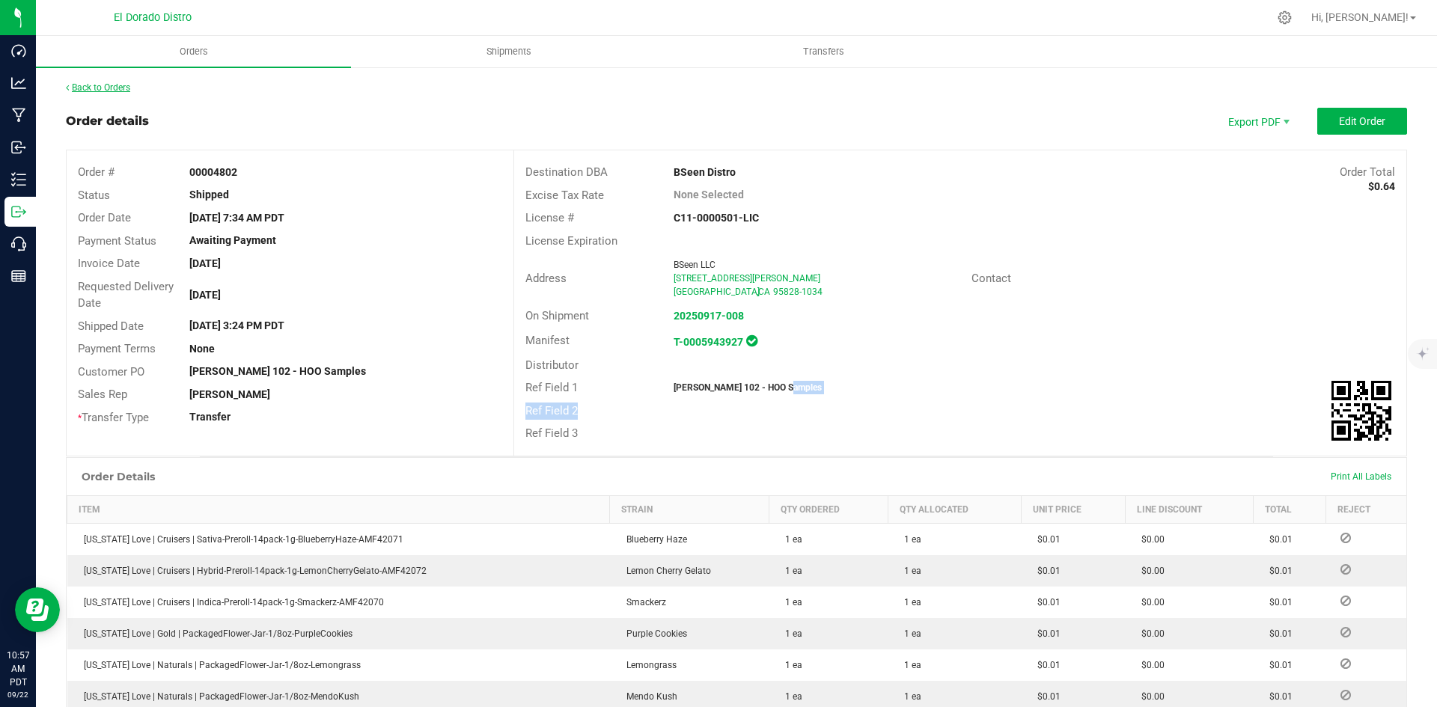
click at [122, 88] on link "Back to Orders" at bounding box center [98, 87] width 64 height 10
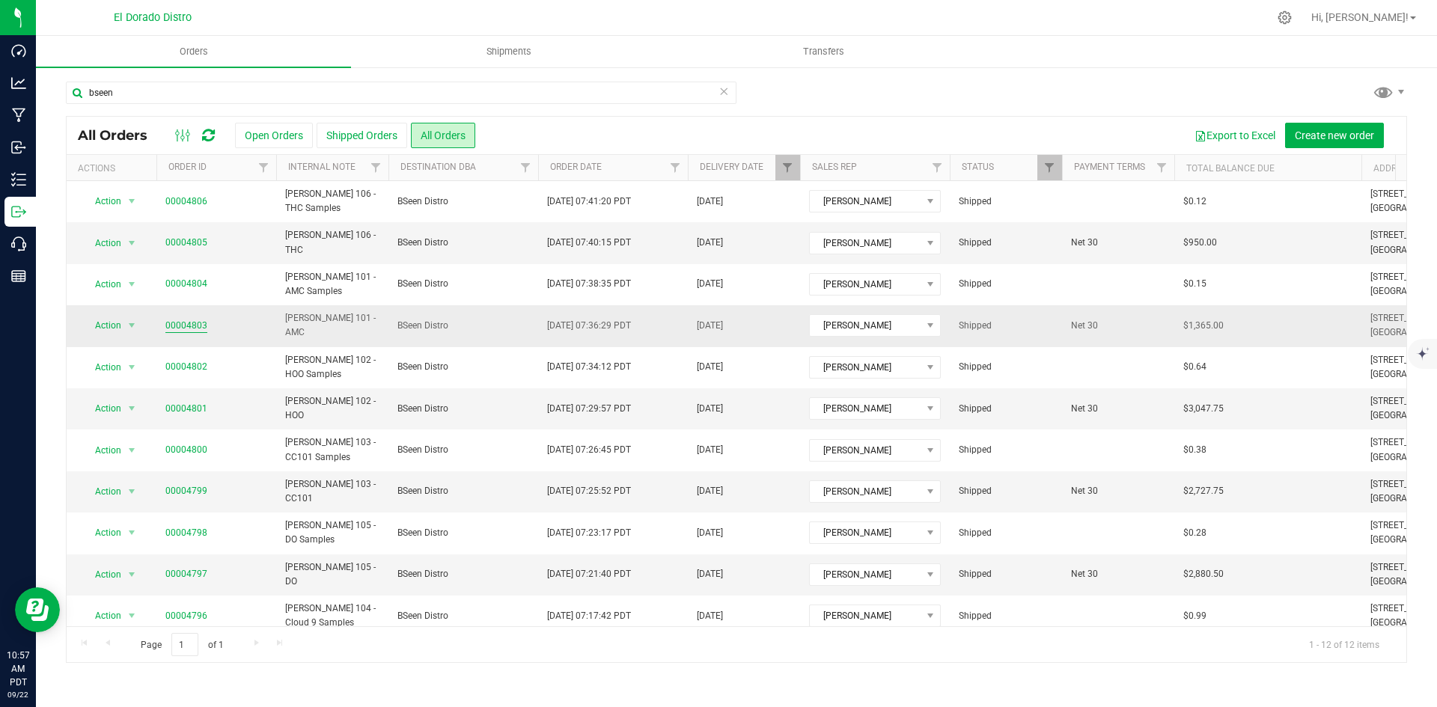
click at [198, 320] on link "00004803" at bounding box center [186, 326] width 42 height 14
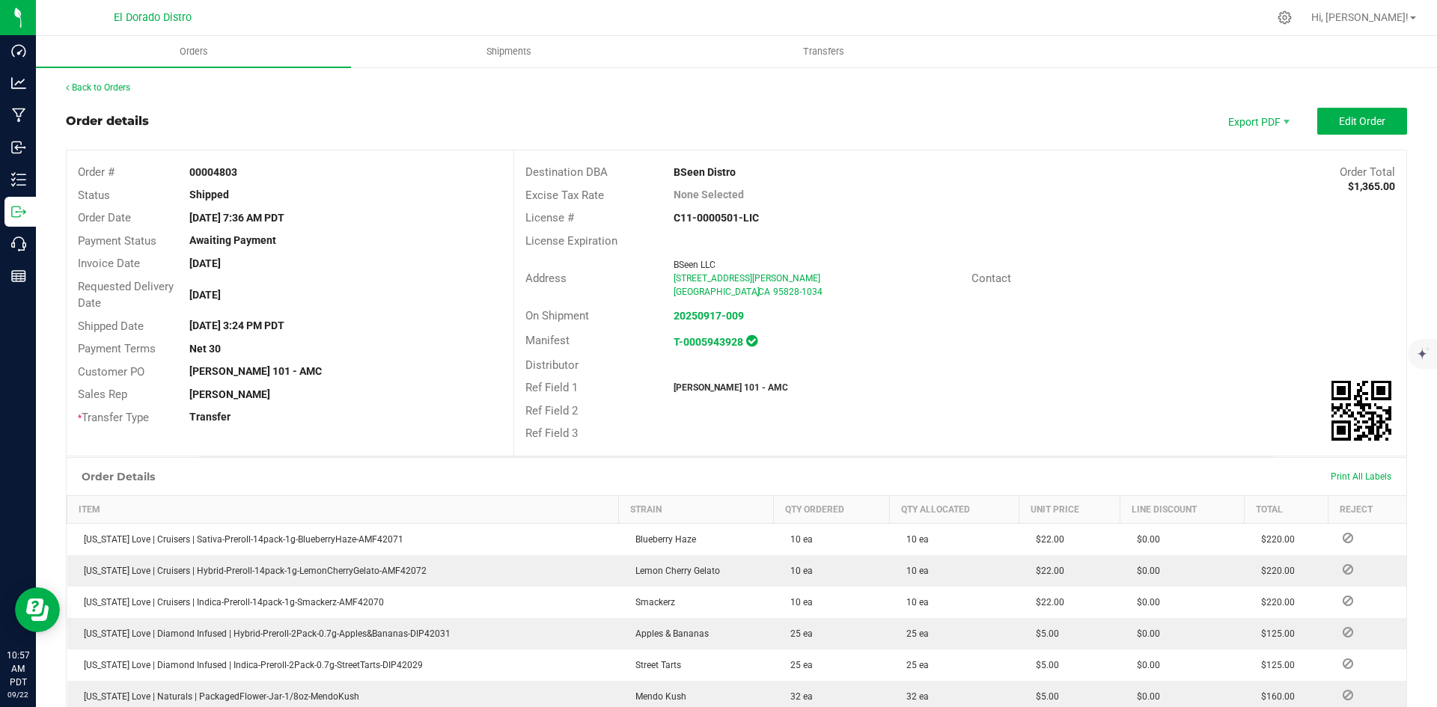
drag, startPoint x: 1005, startPoint y: 332, endPoint x: 1022, endPoint y: 333, distance: 16.5
click at [1011, 332] on div "Manifest T-0005943928" at bounding box center [960, 341] width 892 height 26
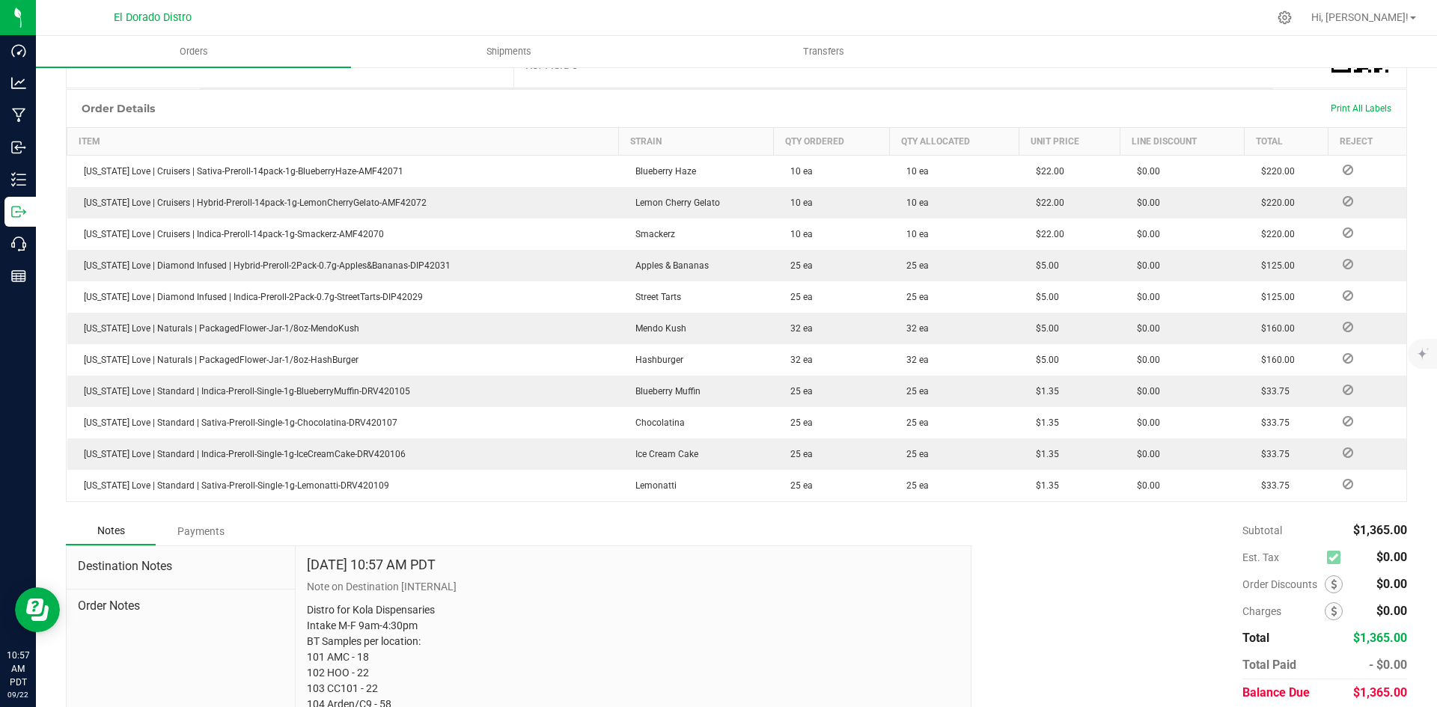
scroll to position [374, 0]
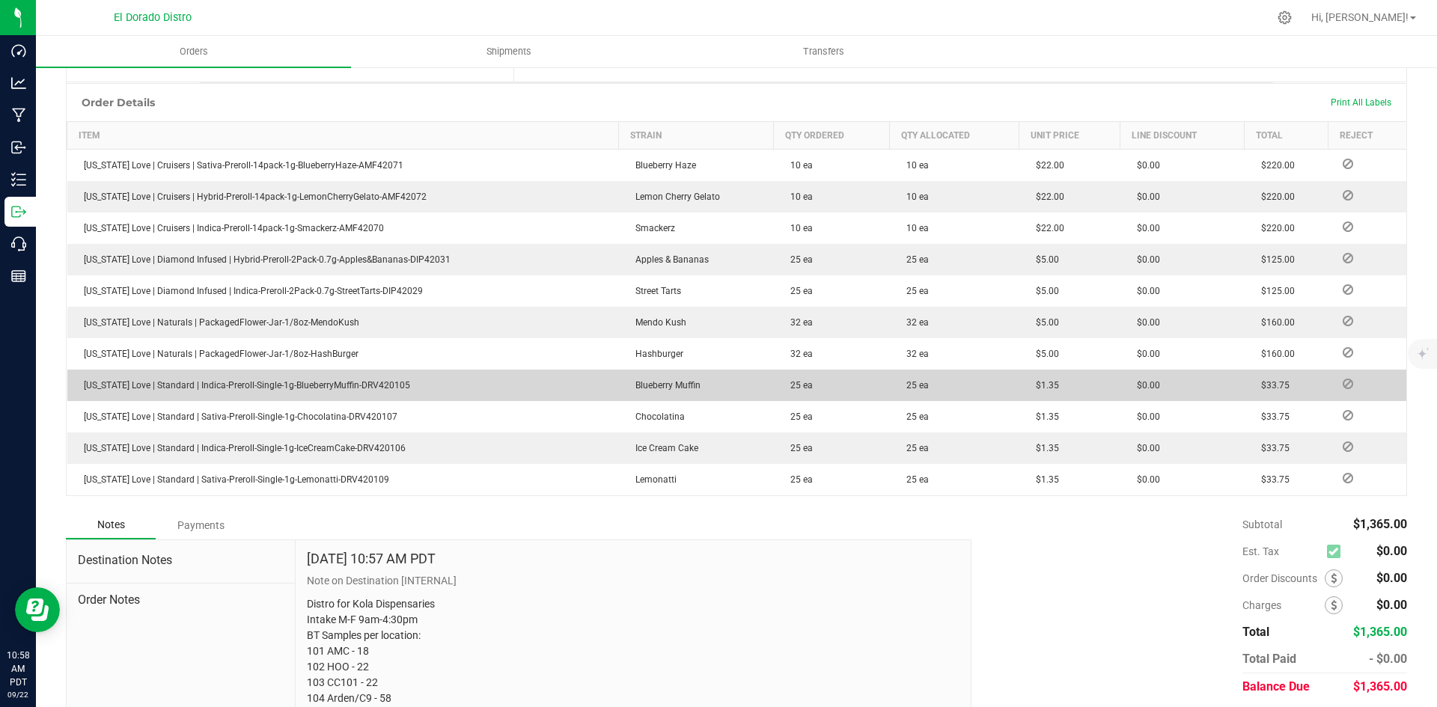
click at [1019, 376] on td "$1.35" at bounding box center [1069, 385] width 101 height 31
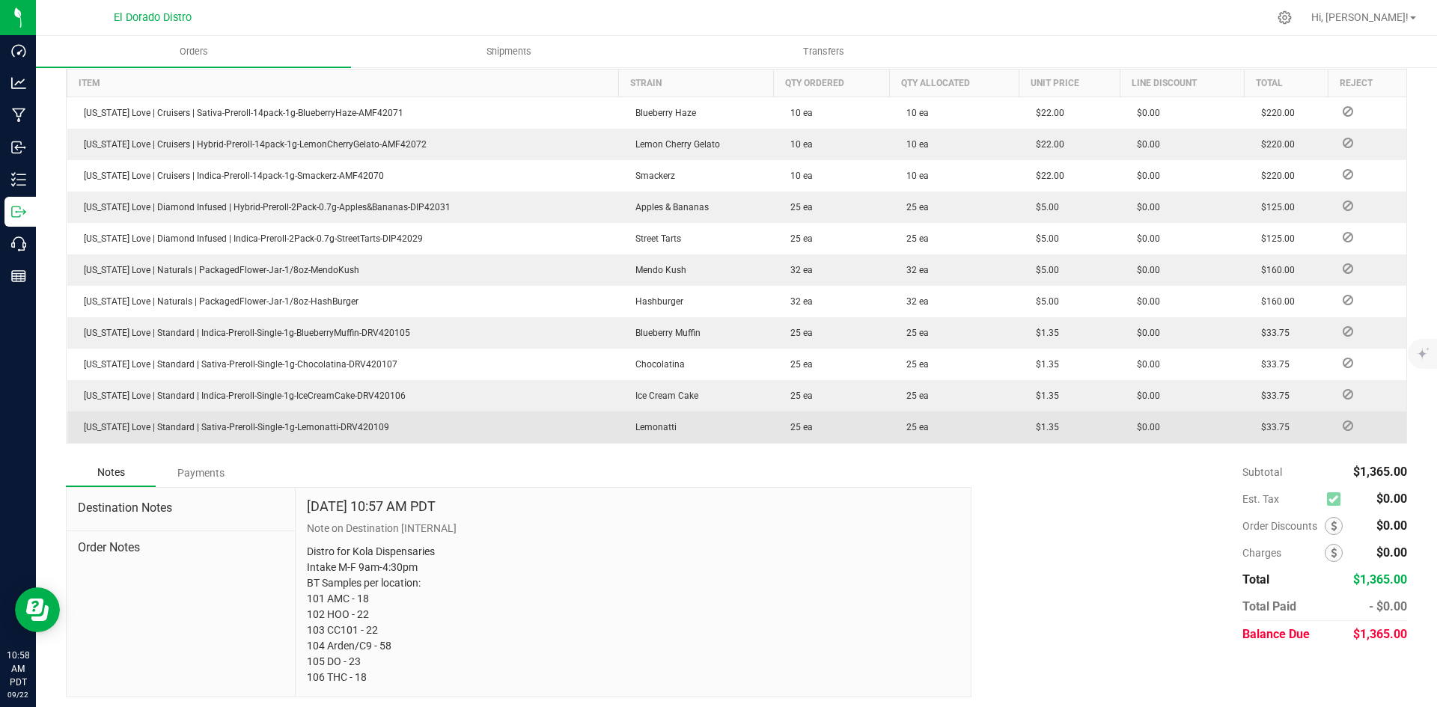
scroll to position [432, 0]
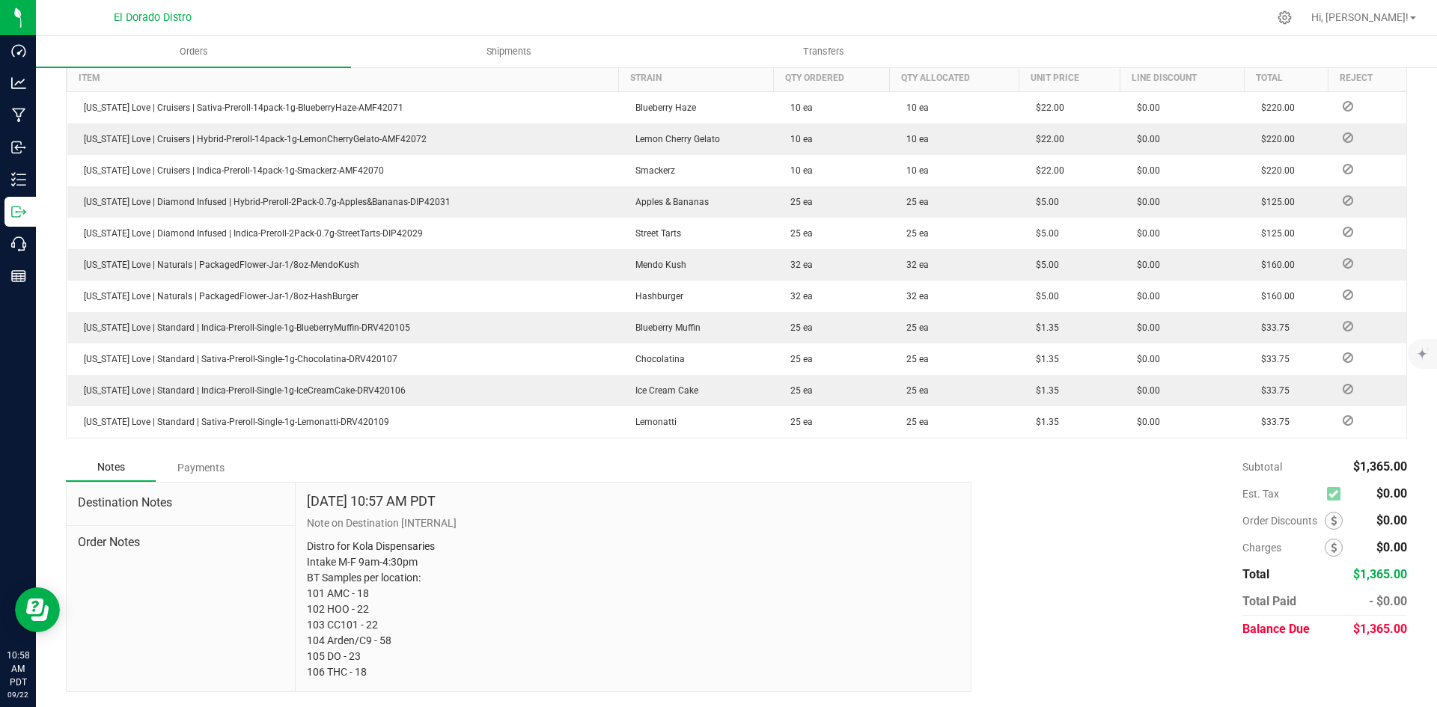
click at [973, 597] on div "Subtotal $1,365.00 Est. Tax $0.00" at bounding box center [1183, 548] width 447 height 189
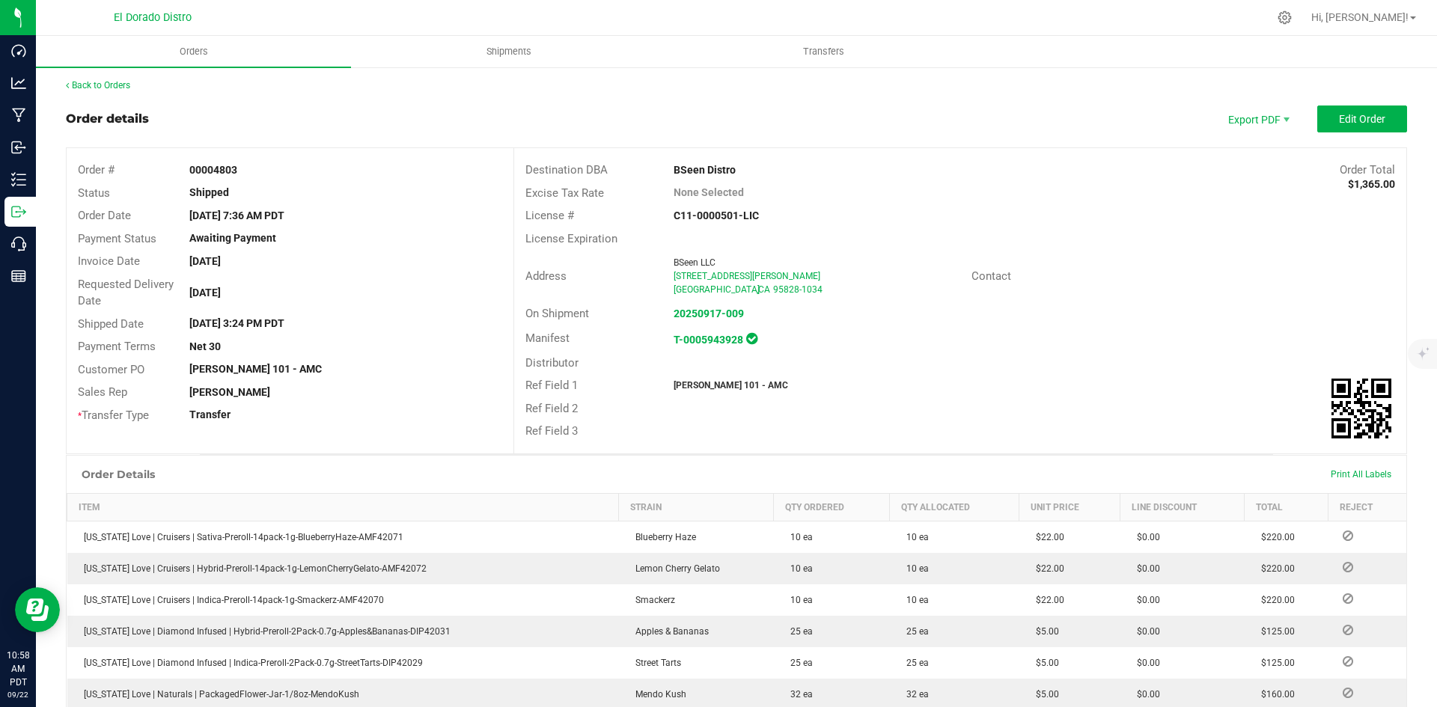
scroll to position [0, 0]
click at [117, 91] on link "Back to Orders" at bounding box center [98, 87] width 64 height 10
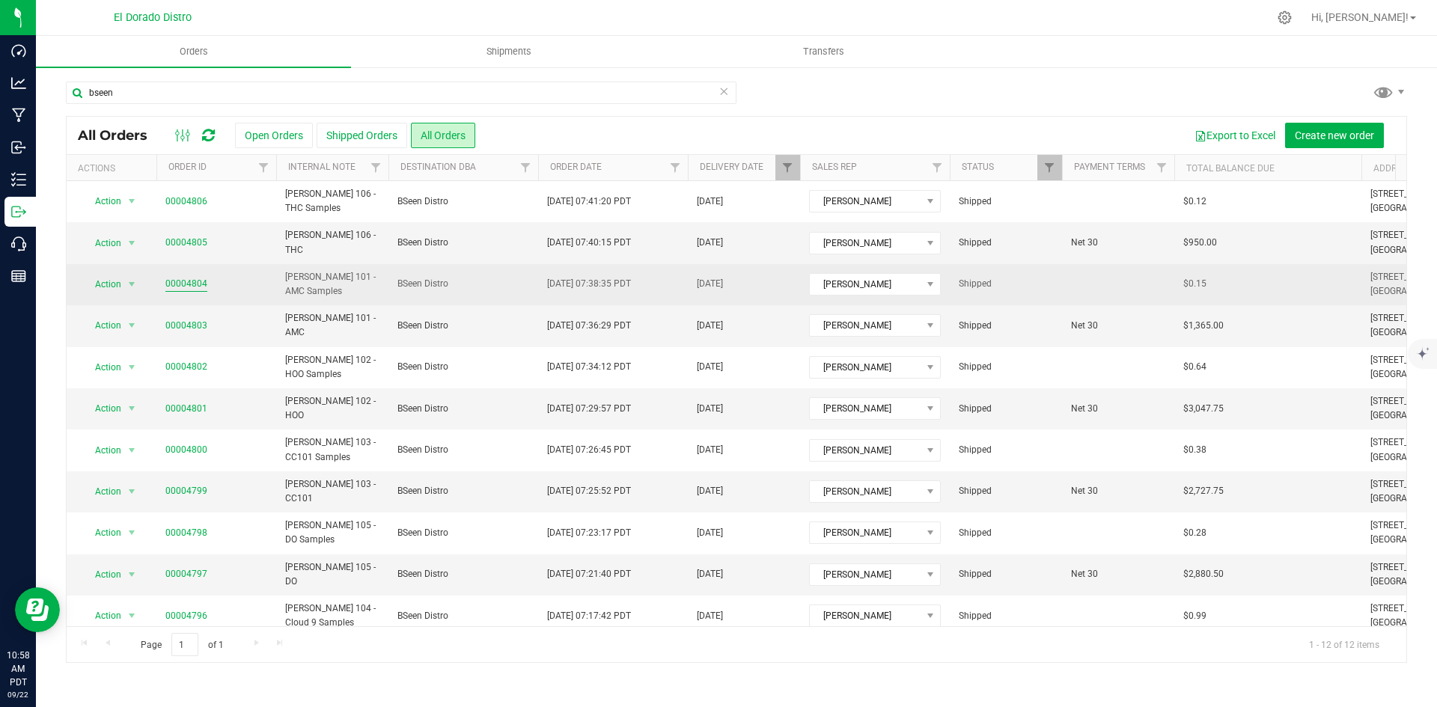
click at [197, 284] on link "00004804" at bounding box center [186, 284] width 42 height 14
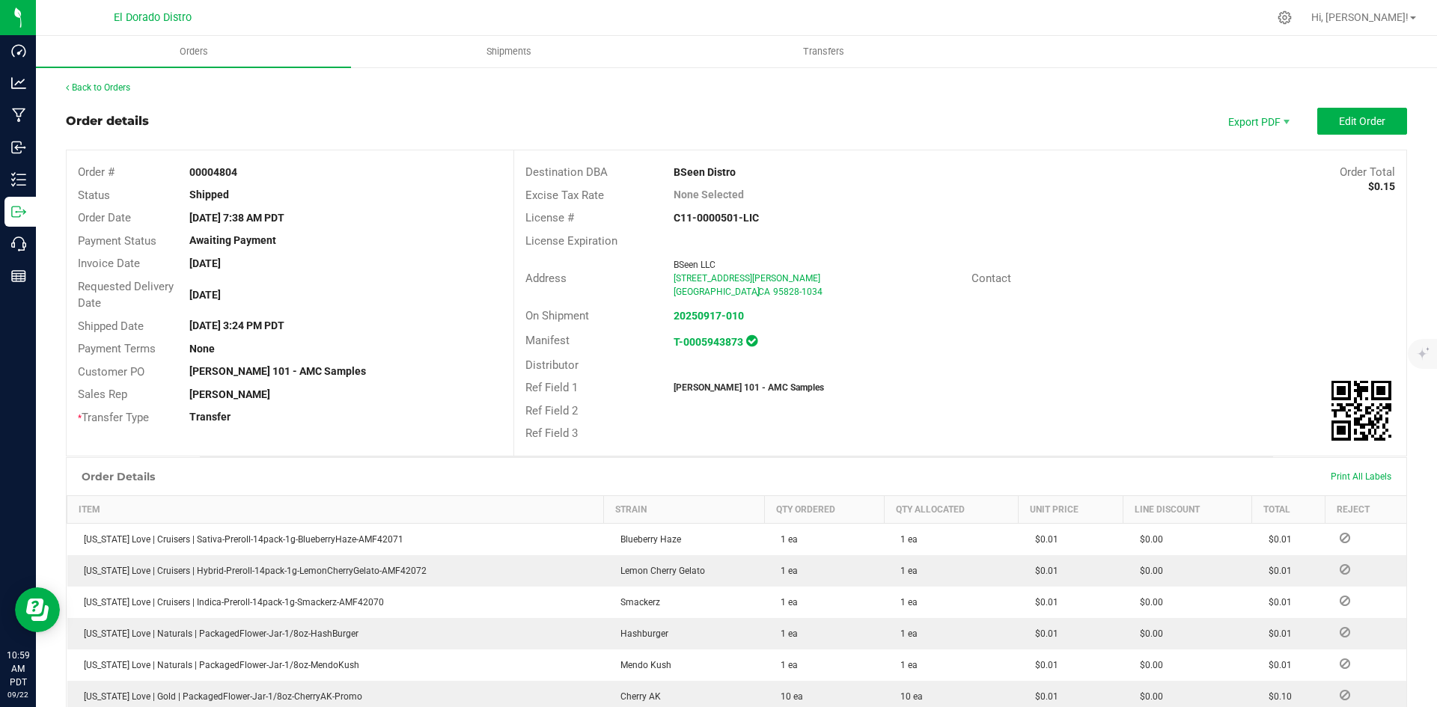
click at [1058, 311] on div "On Shipment 20250917-010" at bounding box center [960, 316] width 892 height 23
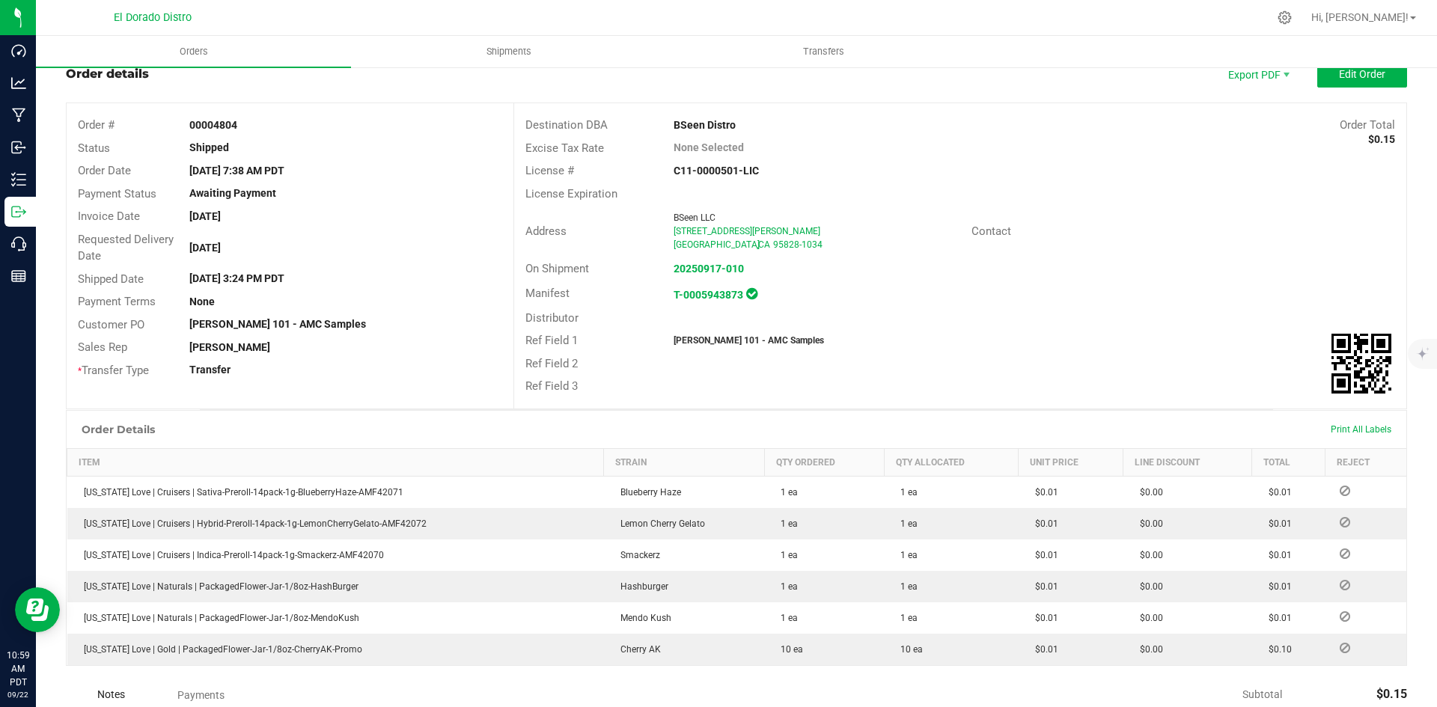
scroll to position [275, 0]
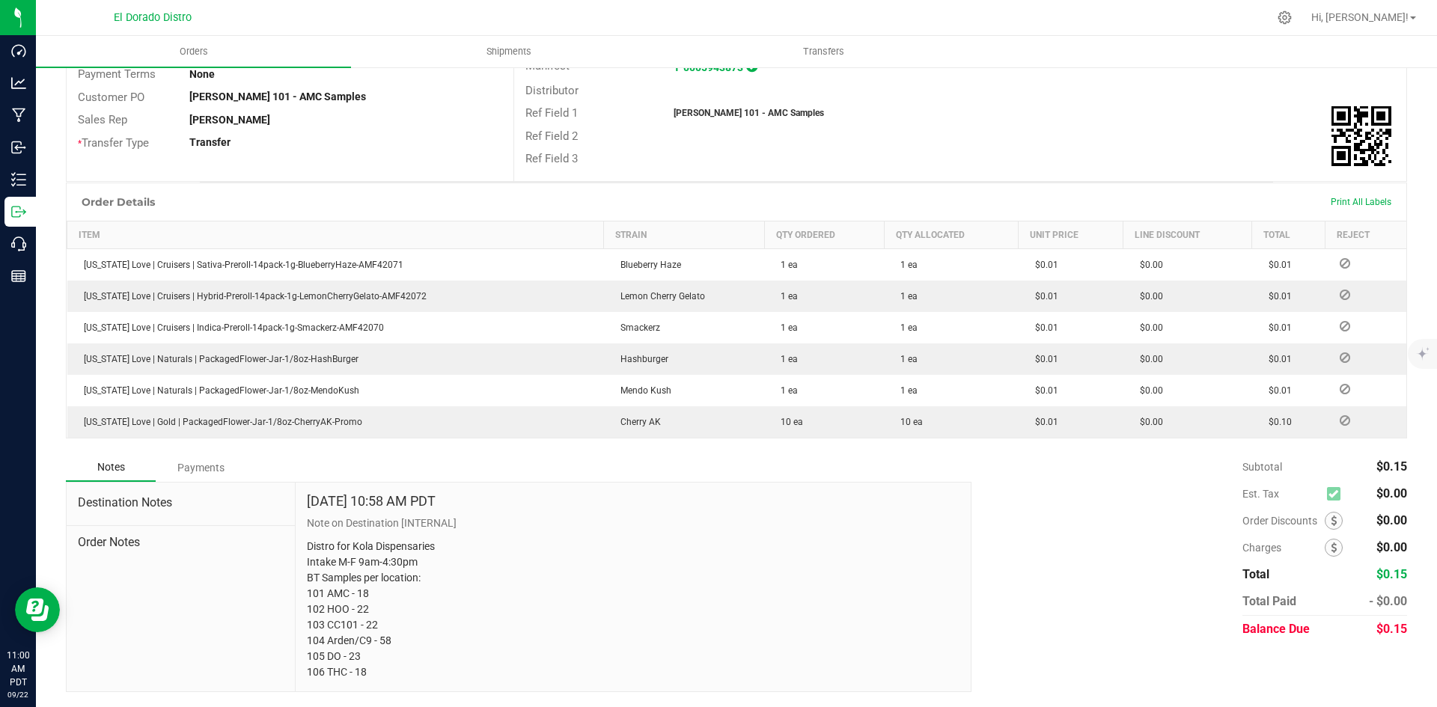
click at [1109, 137] on div "Destination DBA BSeen Distro Order Total $0.15 Excise Tax Rate None Selected Li…" at bounding box center [959, 28] width 893 height 305
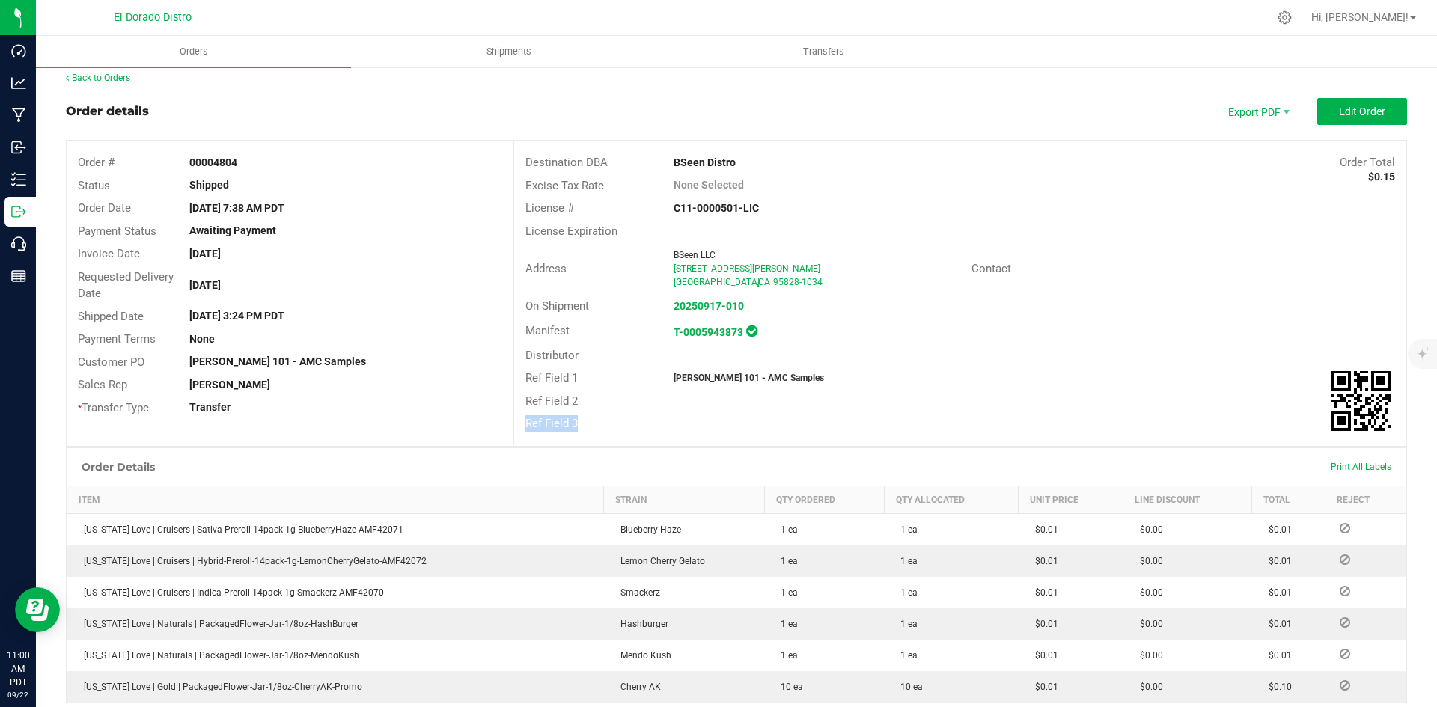
scroll to position [0, 0]
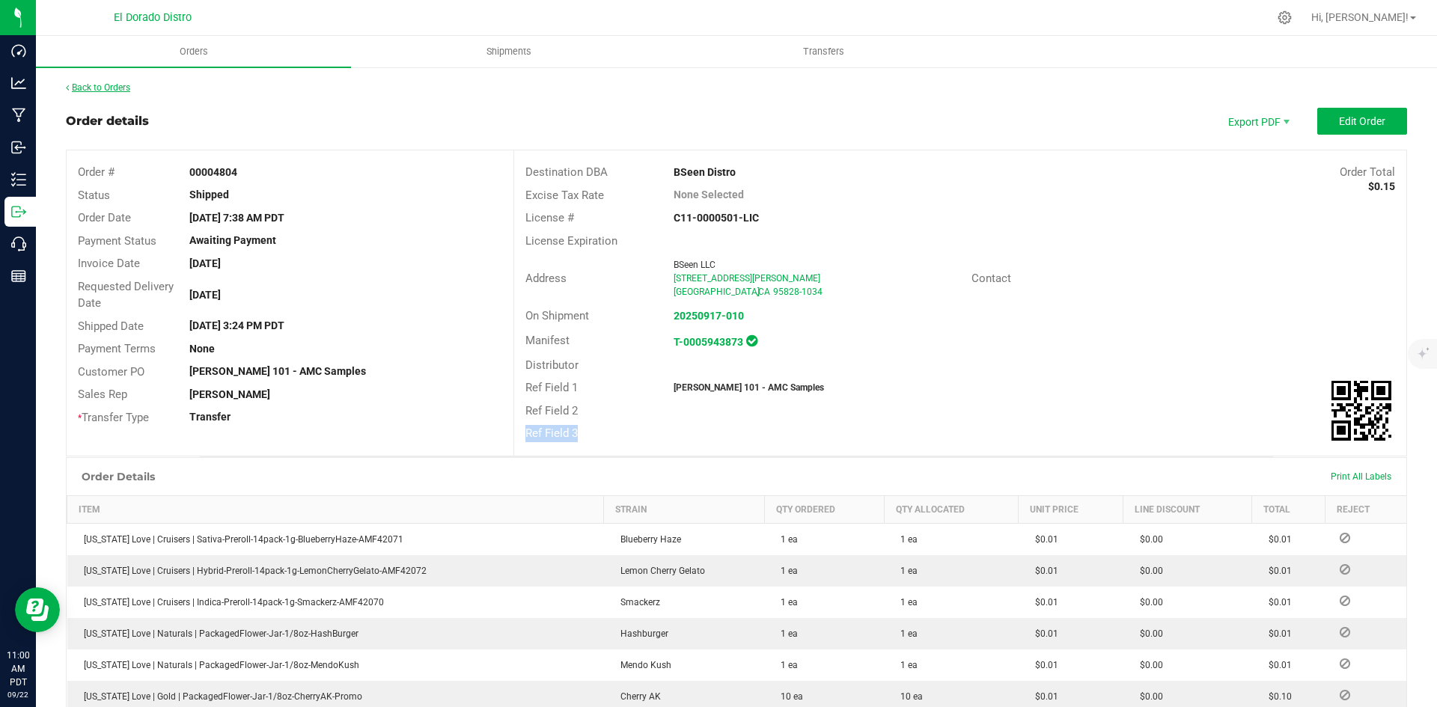
click at [126, 88] on link "Back to Orders" at bounding box center [98, 87] width 64 height 10
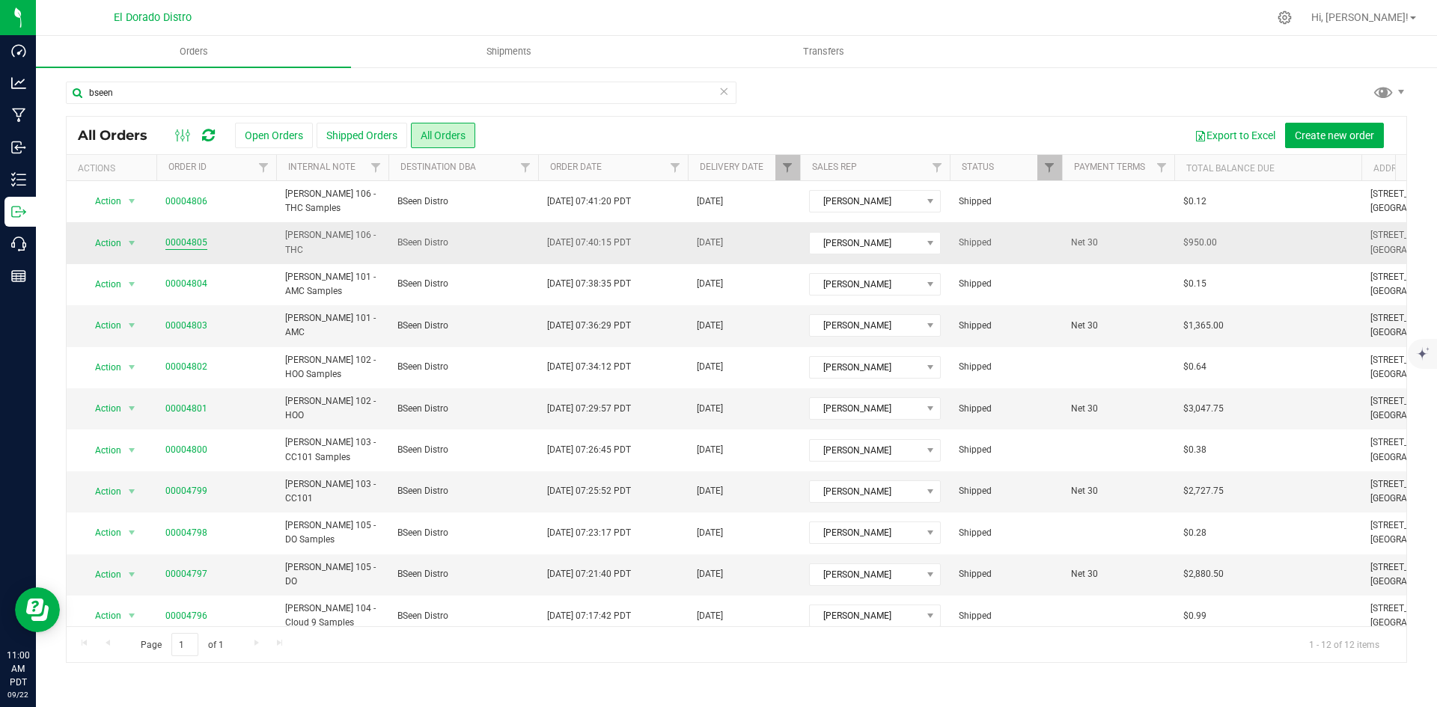
click at [201, 240] on link "00004805" at bounding box center [186, 243] width 42 height 14
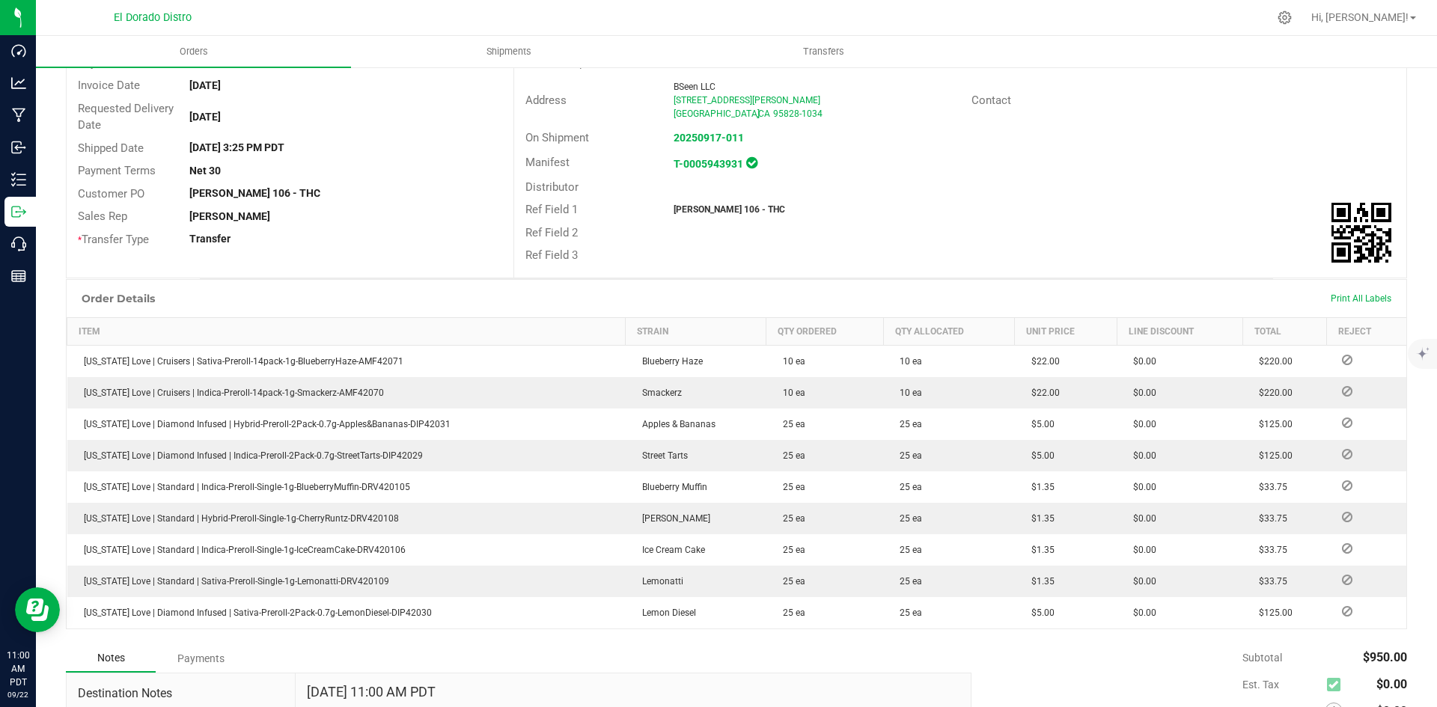
scroll to position [225, 0]
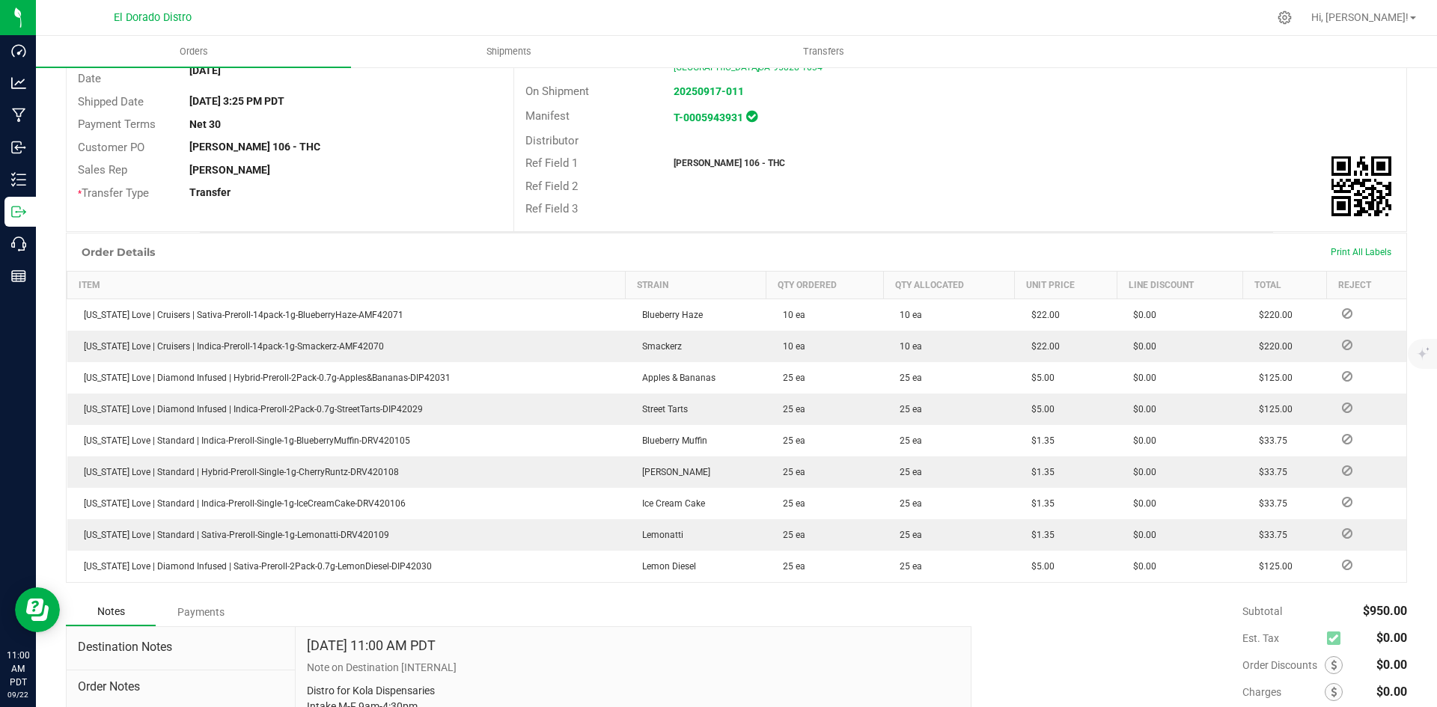
drag, startPoint x: 1099, startPoint y: 296, endPoint x: 1100, endPoint y: 287, distance: 9.1
click at [1099, 296] on th "Unit Price" at bounding box center [1066, 285] width 103 height 28
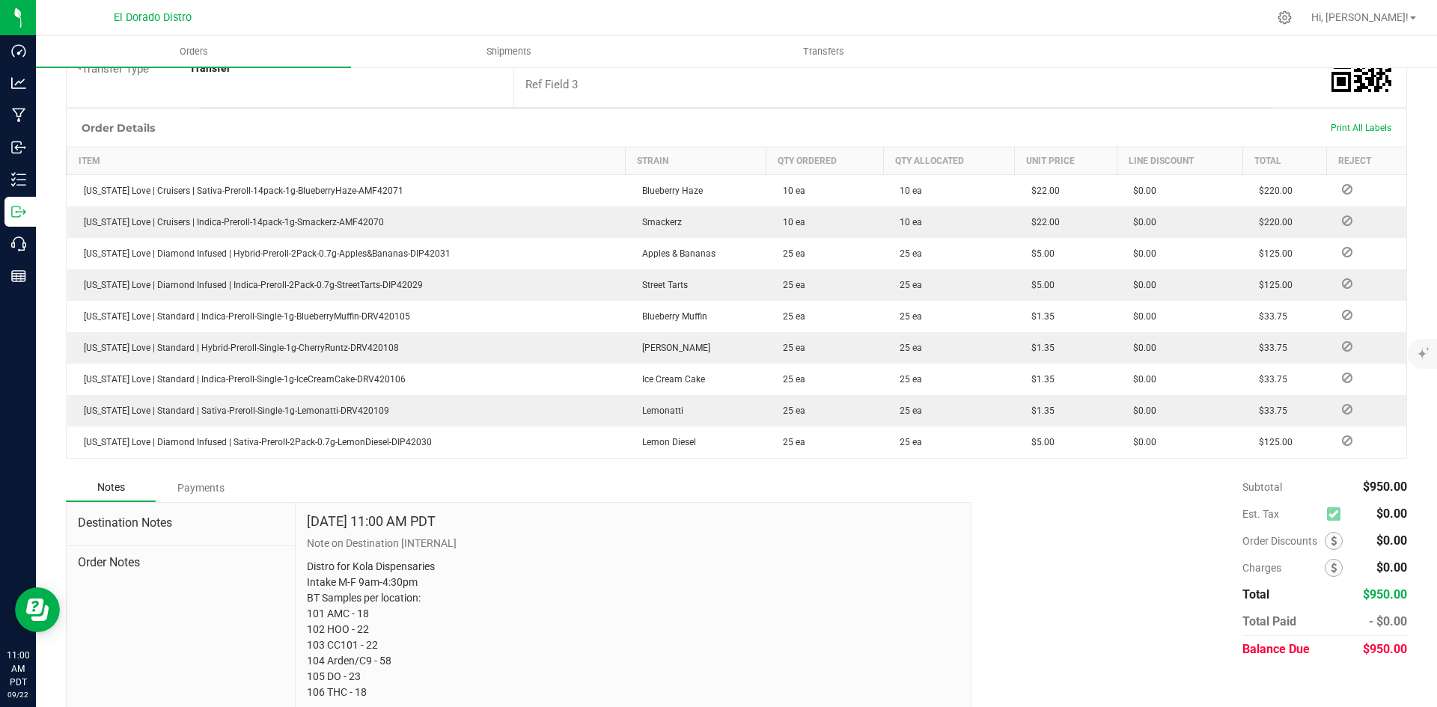
scroll to position [369, 0]
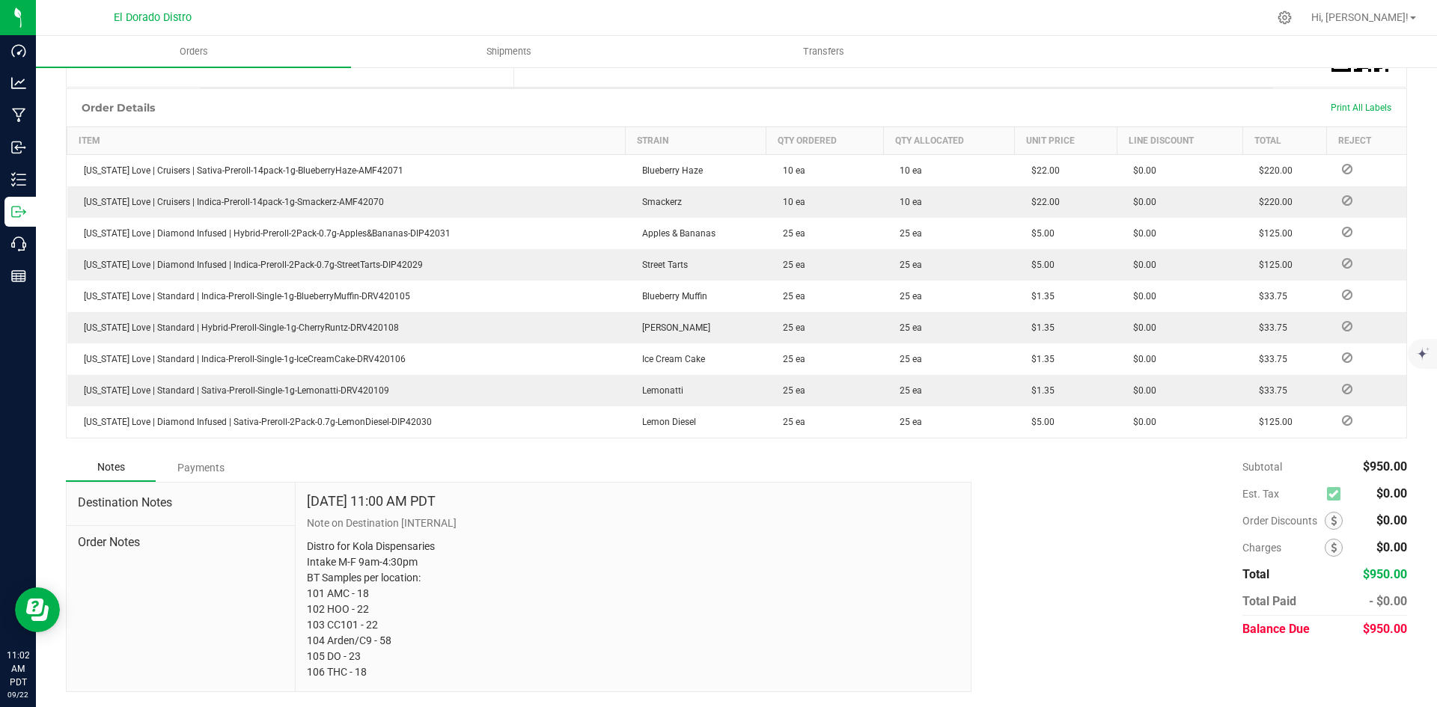
click at [929, 502] on div "Notes Payments Destination Notes Order Notes [DATE] 11:00 AM PDT Note on Destin…" at bounding box center [736, 574] width 1341 height 240
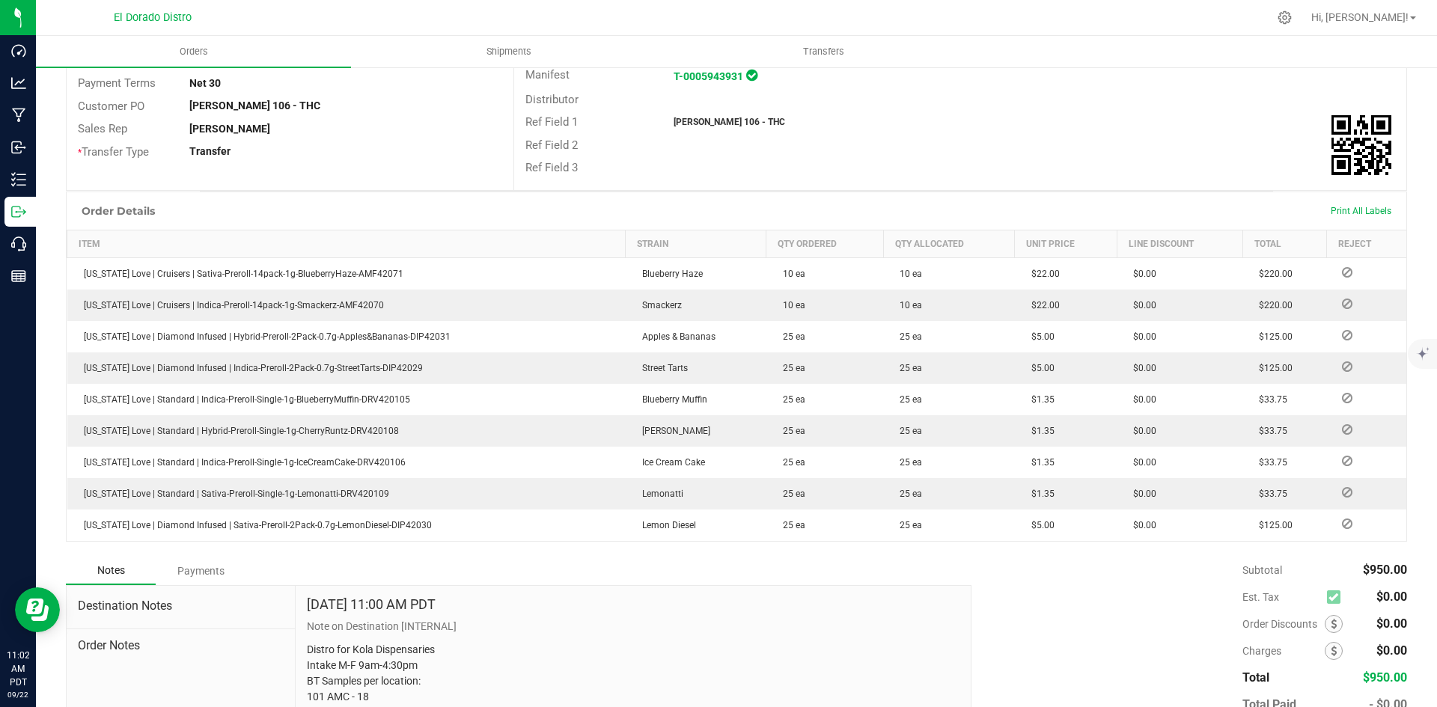
scroll to position [0, 0]
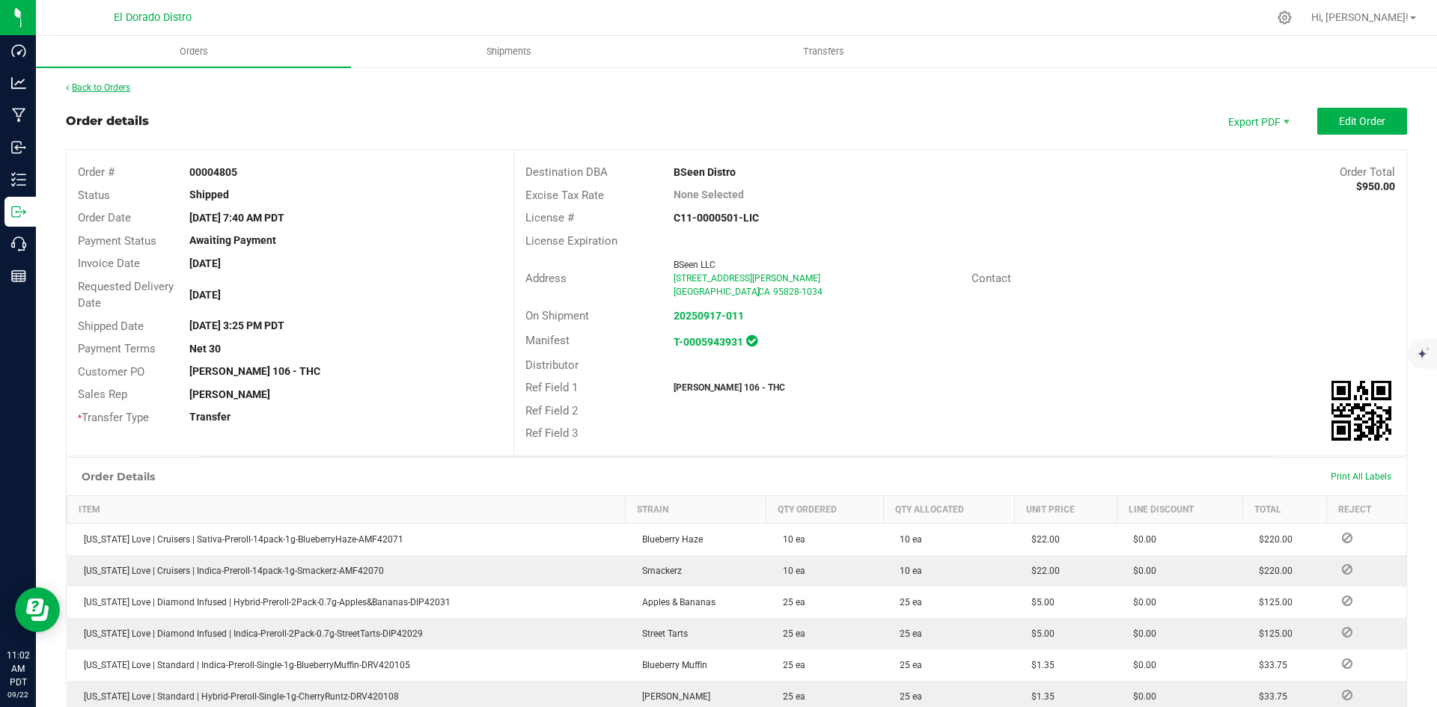
click at [87, 91] on link "Back to Orders" at bounding box center [98, 87] width 64 height 10
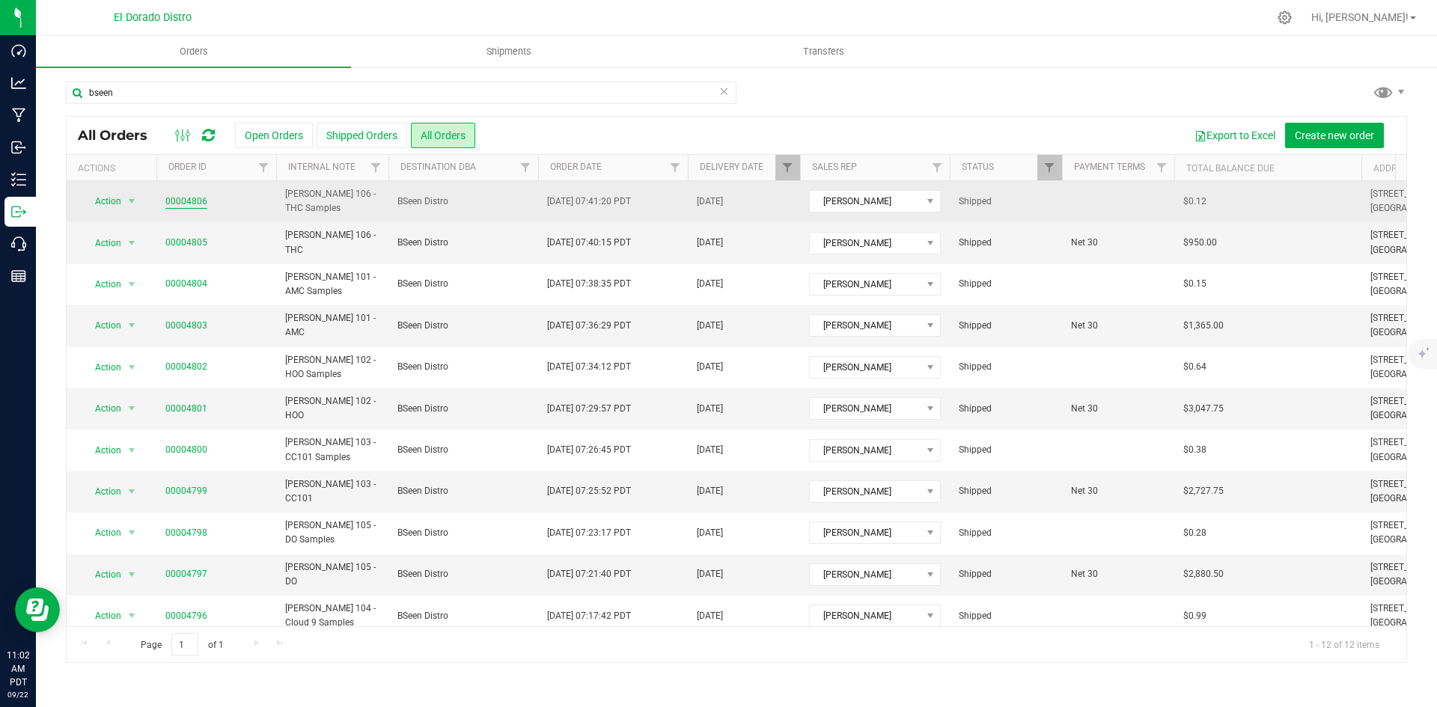
click at [193, 200] on link "00004806" at bounding box center [186, 202] width 42 height 14
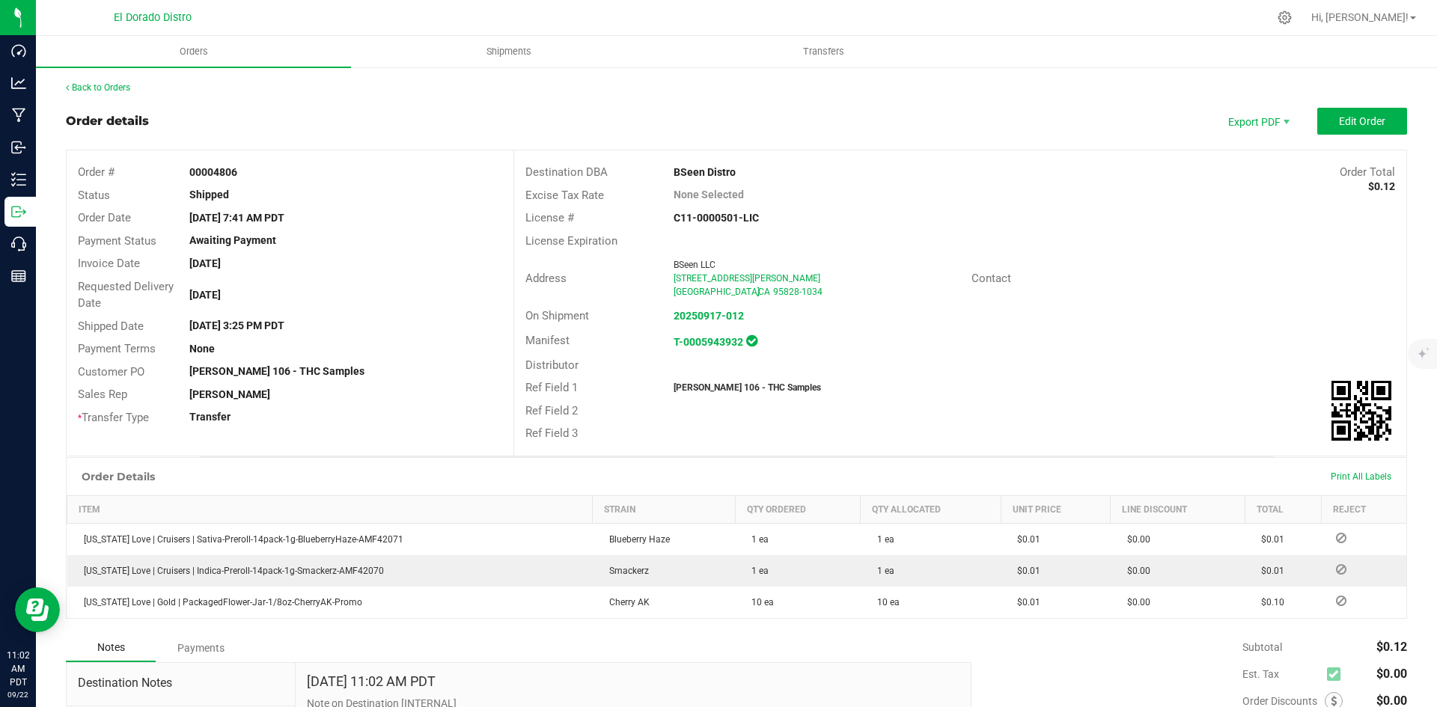
drag, startPoint x: 1004, startPoint y: 380, endPoint x: 1019, endPoint y: 378, distance: 15.9
click at [1008, 380] on div "Ref Field 1 [PERSON_NAME] 106 - THC Samples" at bounding box center [960, 388] width 892 height 23
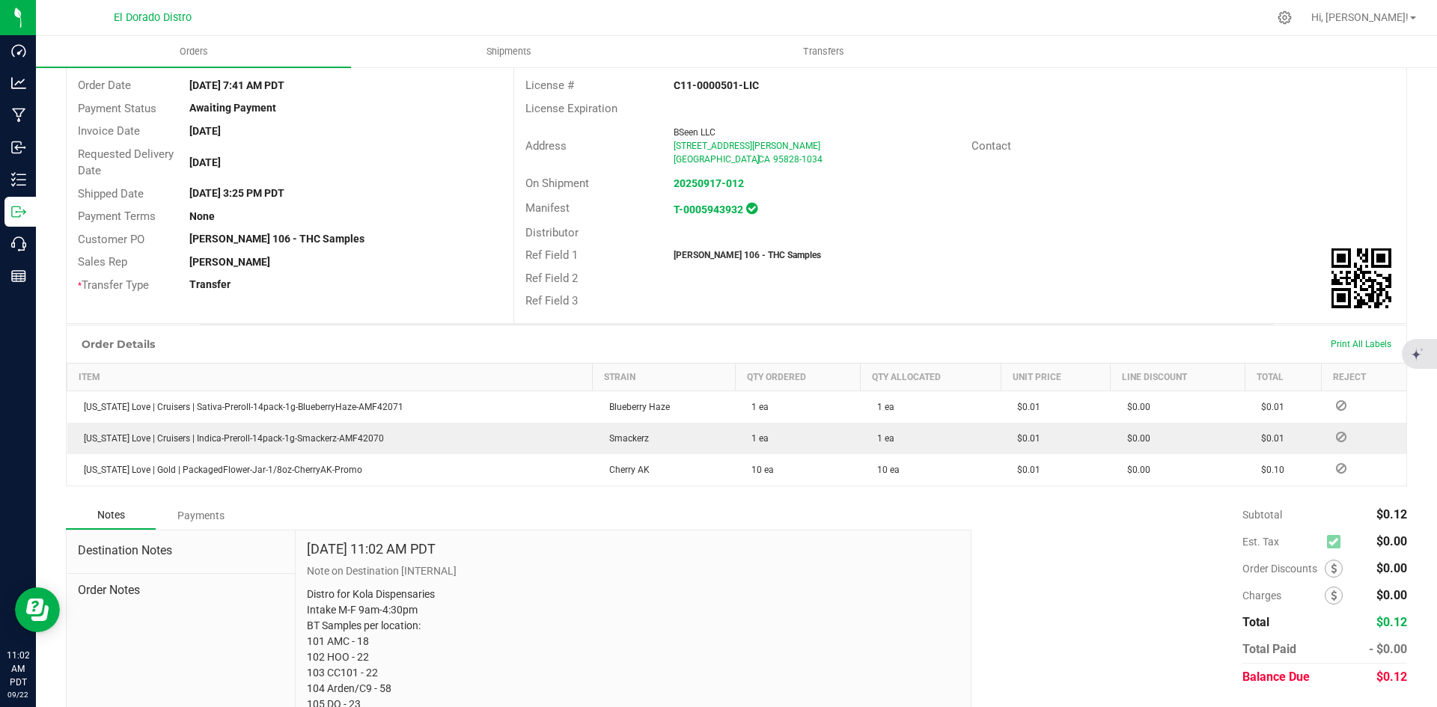
scroll to position [150, 0]
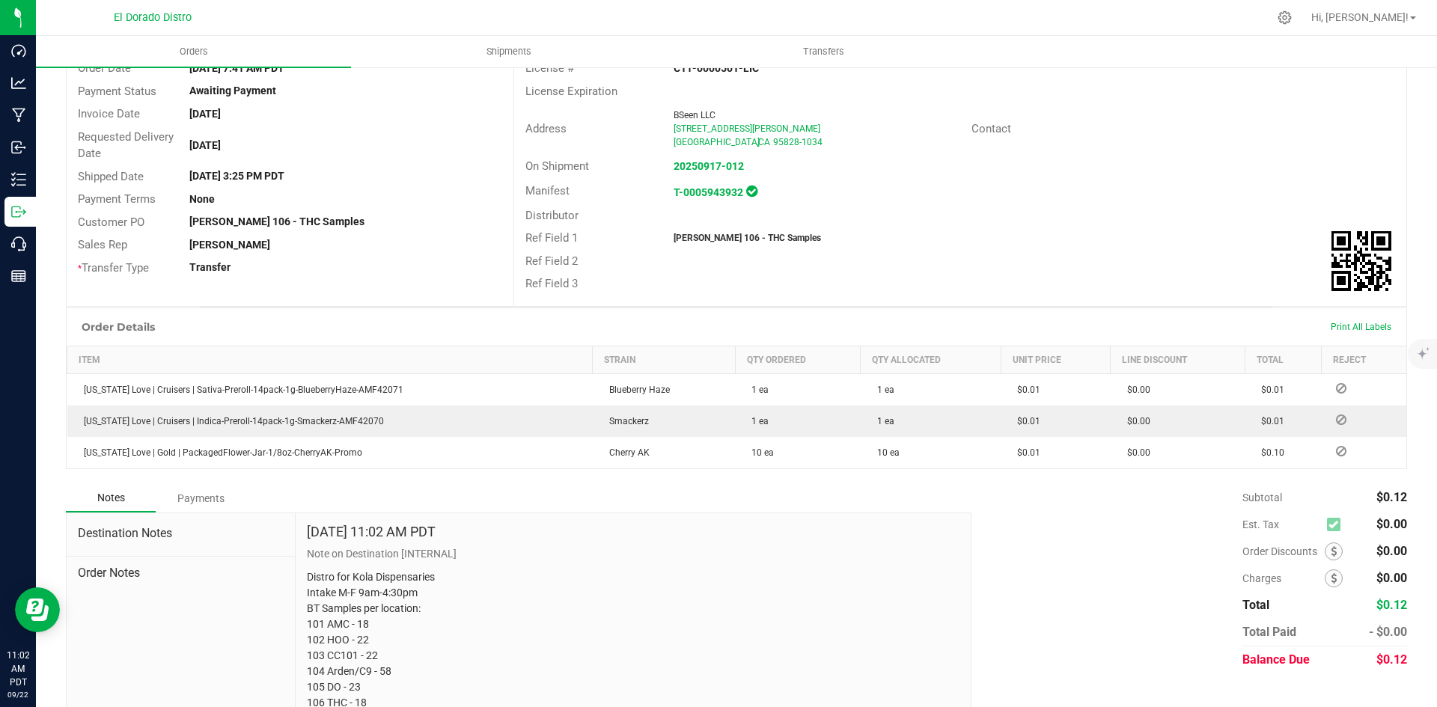
click at [1167, 290] on div "Ref Field 3" at bounding box center [960, 283] width 892 height 23
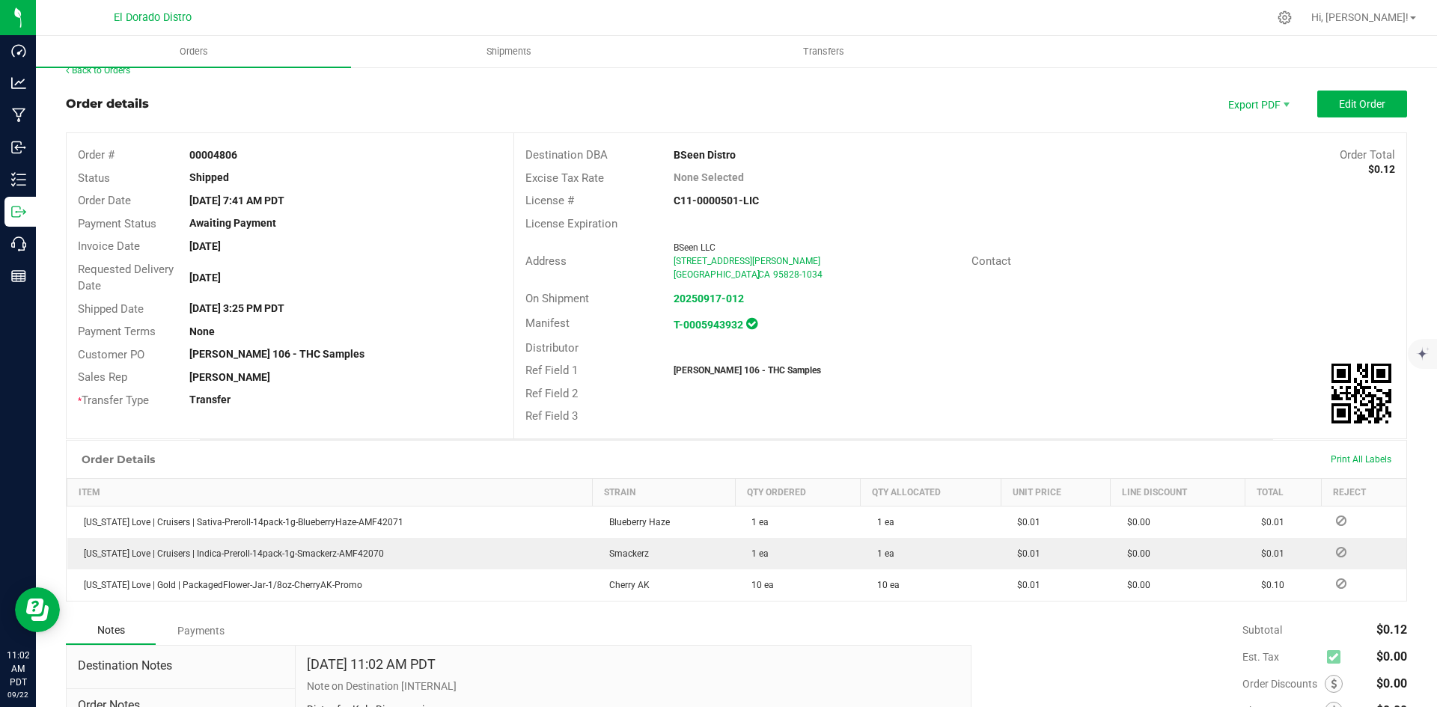
scroll to position [0, 0]
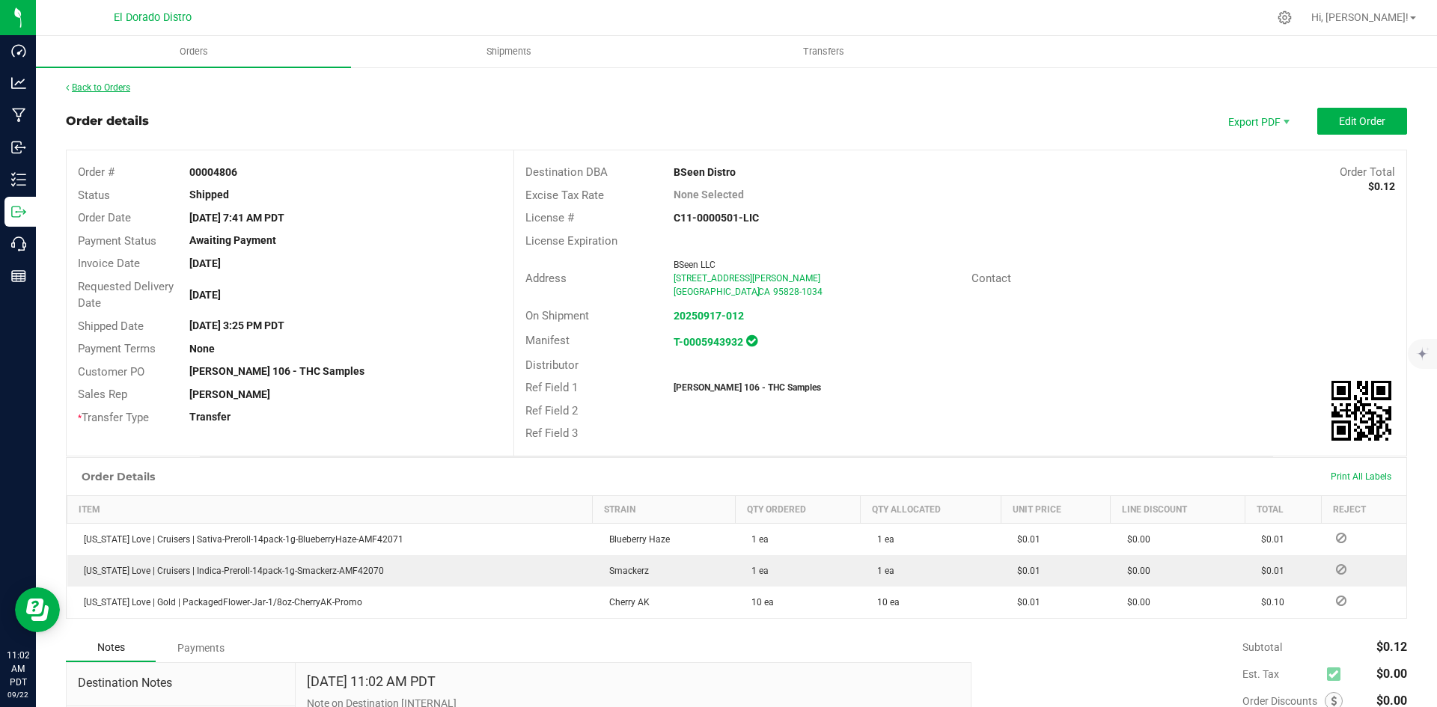
click at [102, 85] on link "Back to Orders" at bounding box center [98, 87] width 64 height 10
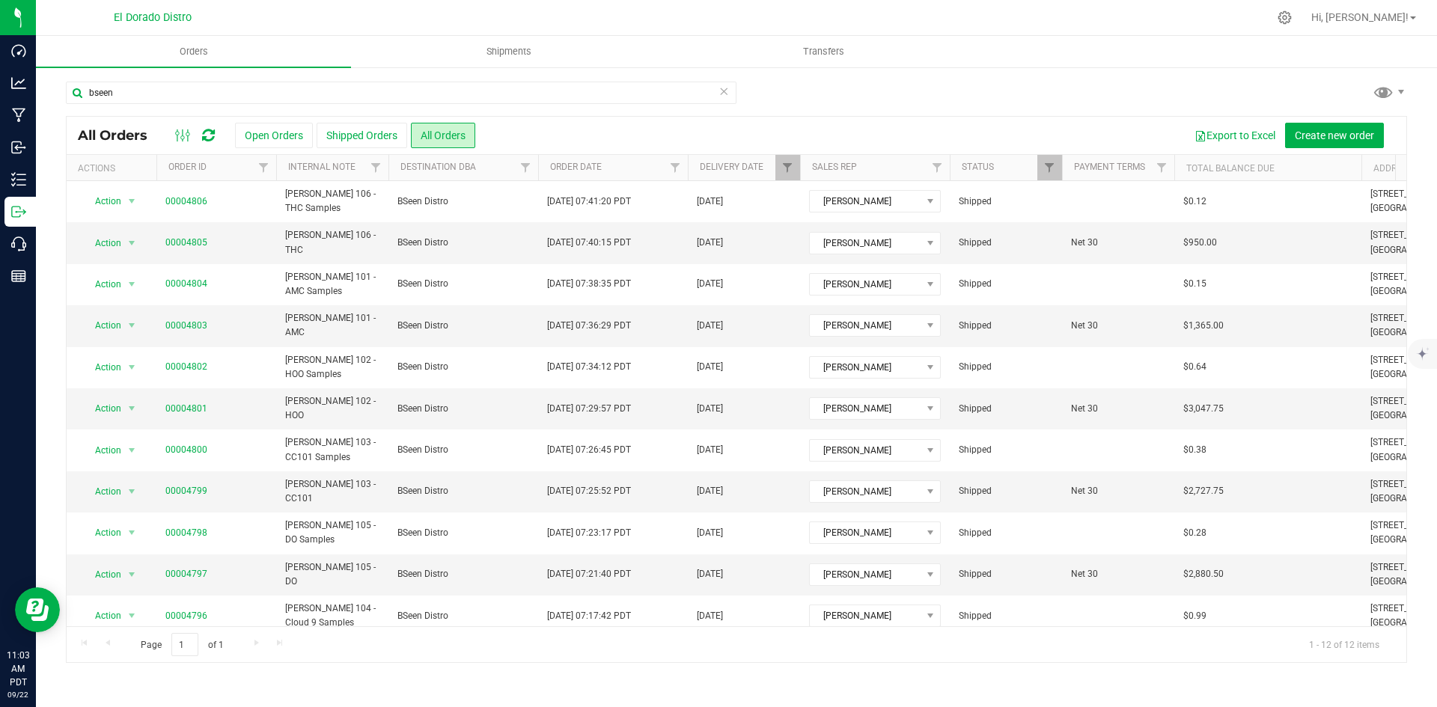
click at [235, 69] on div "bseen All Orders Open Orders Shipped Orders All Orders Export to Excel Create n…" at bounding box center [736, 372] width 1401 height 612
click at [238, 79] on div "bseen All Orders Open Orders Shipped Orders All Orders Export to Excel Create n…" at bounding box center [736, 372] width 1401 height 612
click at [768, 163] on th "Delivery Date" at bounding box center [744, 168] width 112 height 26
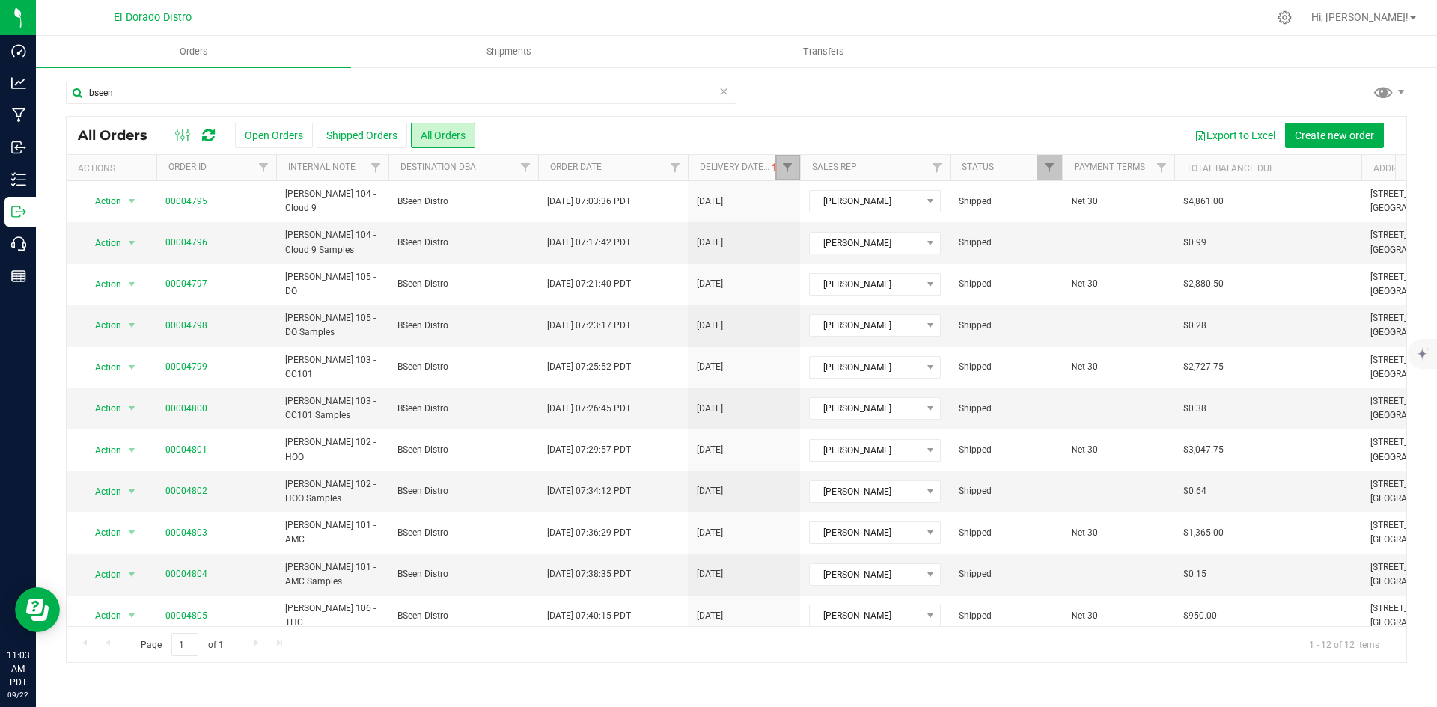
click at [796, 165] on link "Filter" at bounding box center [787, 167] width 25 height 25
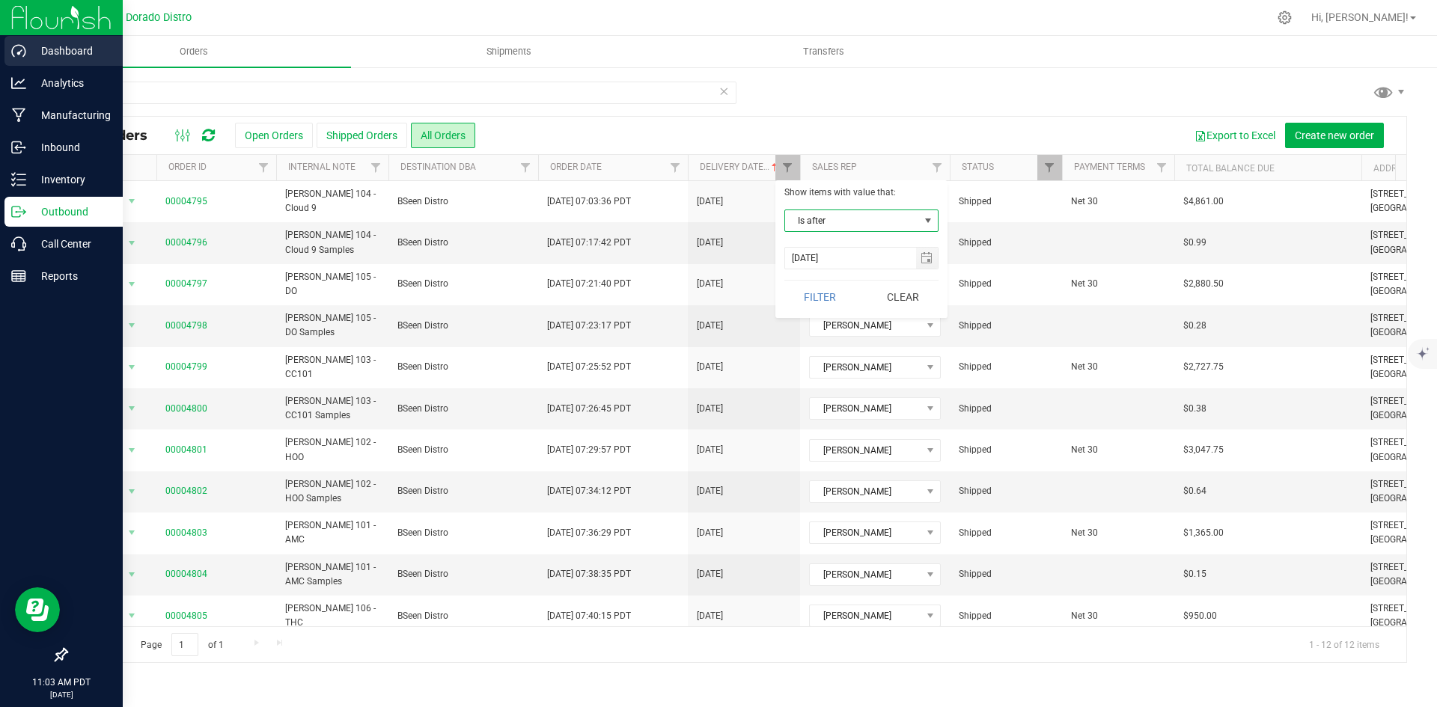
click at [46, 49] on p "Dashboard" at bounding box center [71, 51] width 90 height 18
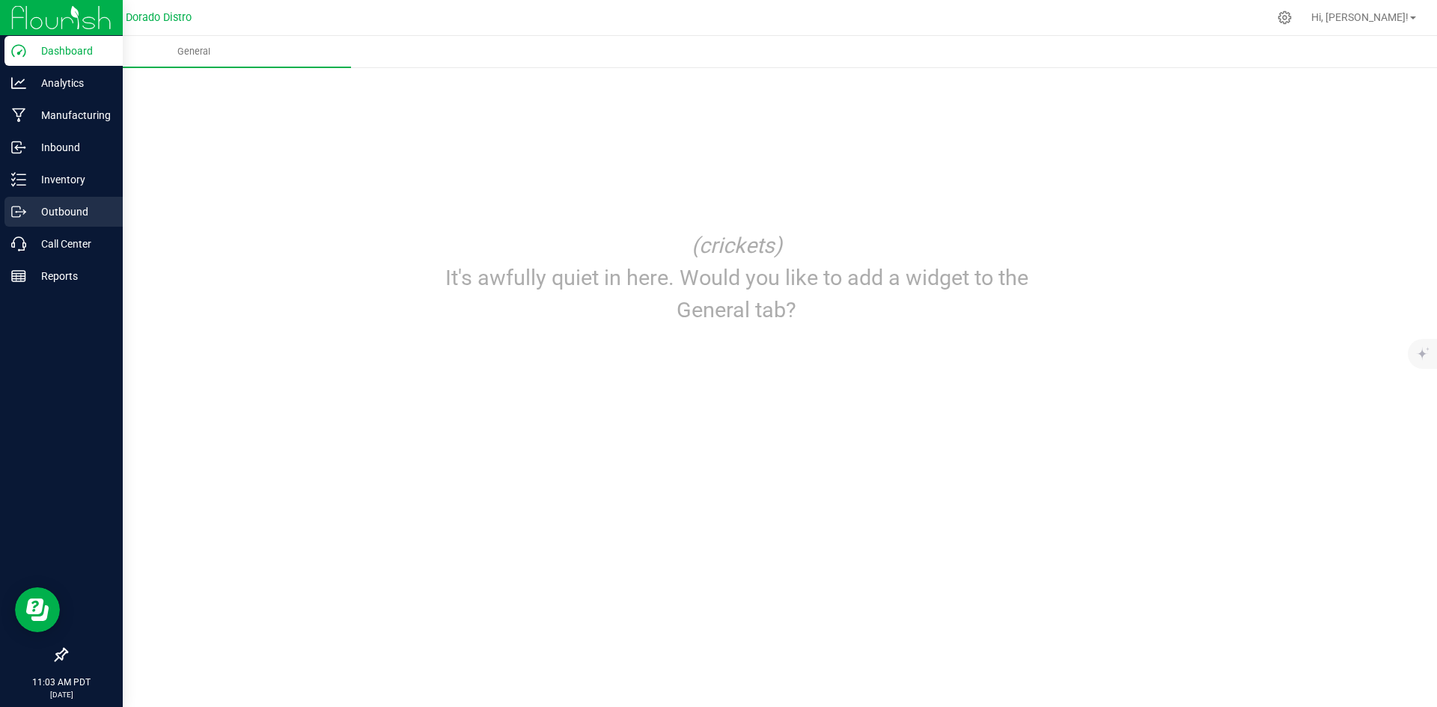
click at [28, 214] on p "Outbound" at bounding box center [71, 212] width 90 height 18
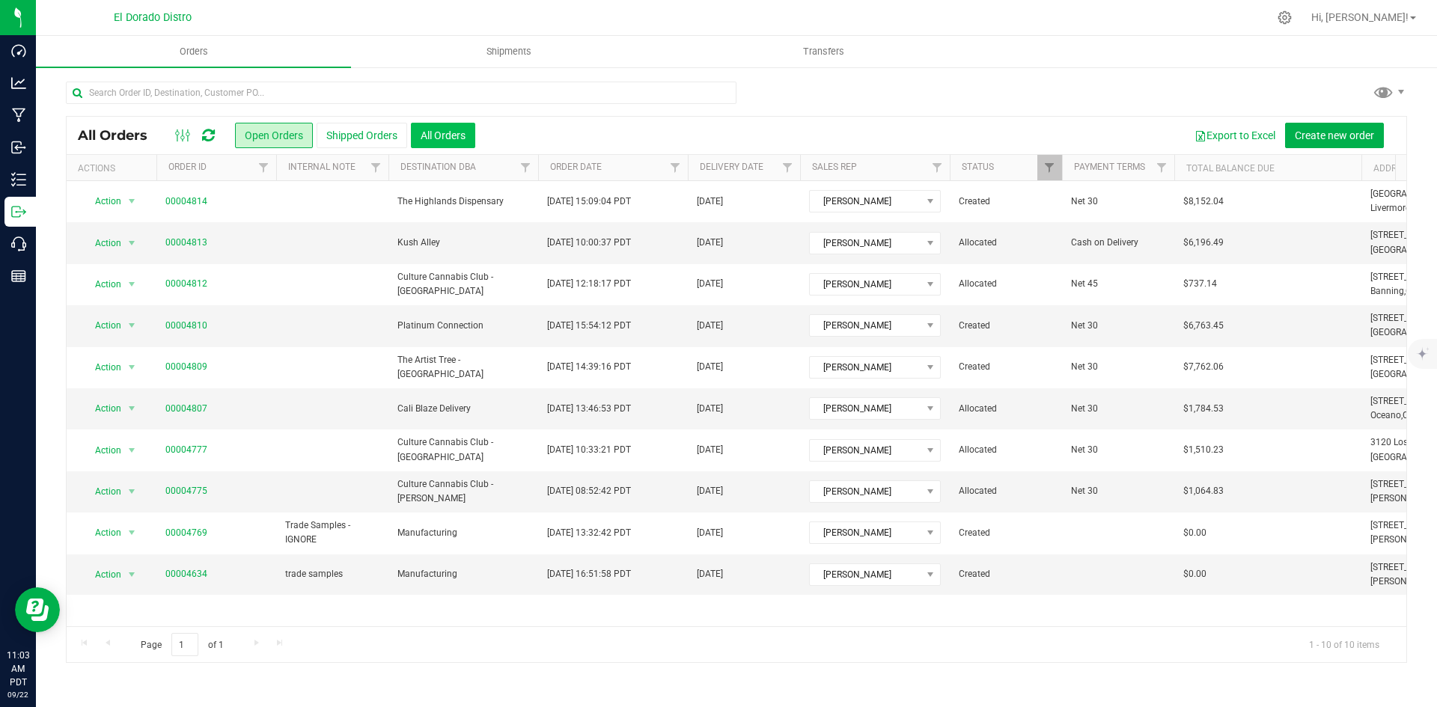
click at [443, 144] on button "All Orders" at bounding box center [443, 135] width 64 height 25
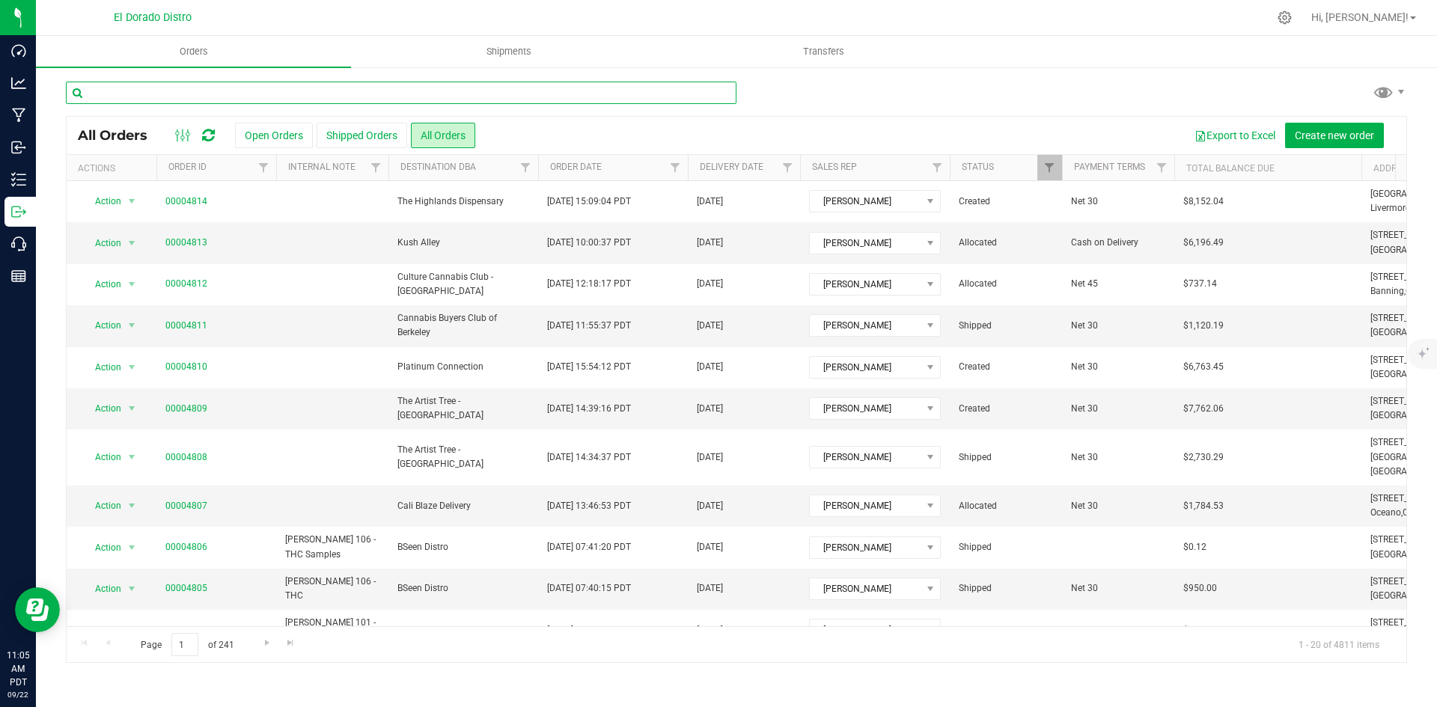
click at [243, 90] on input "text" at bounding box center [401, 93] width 671 height 22
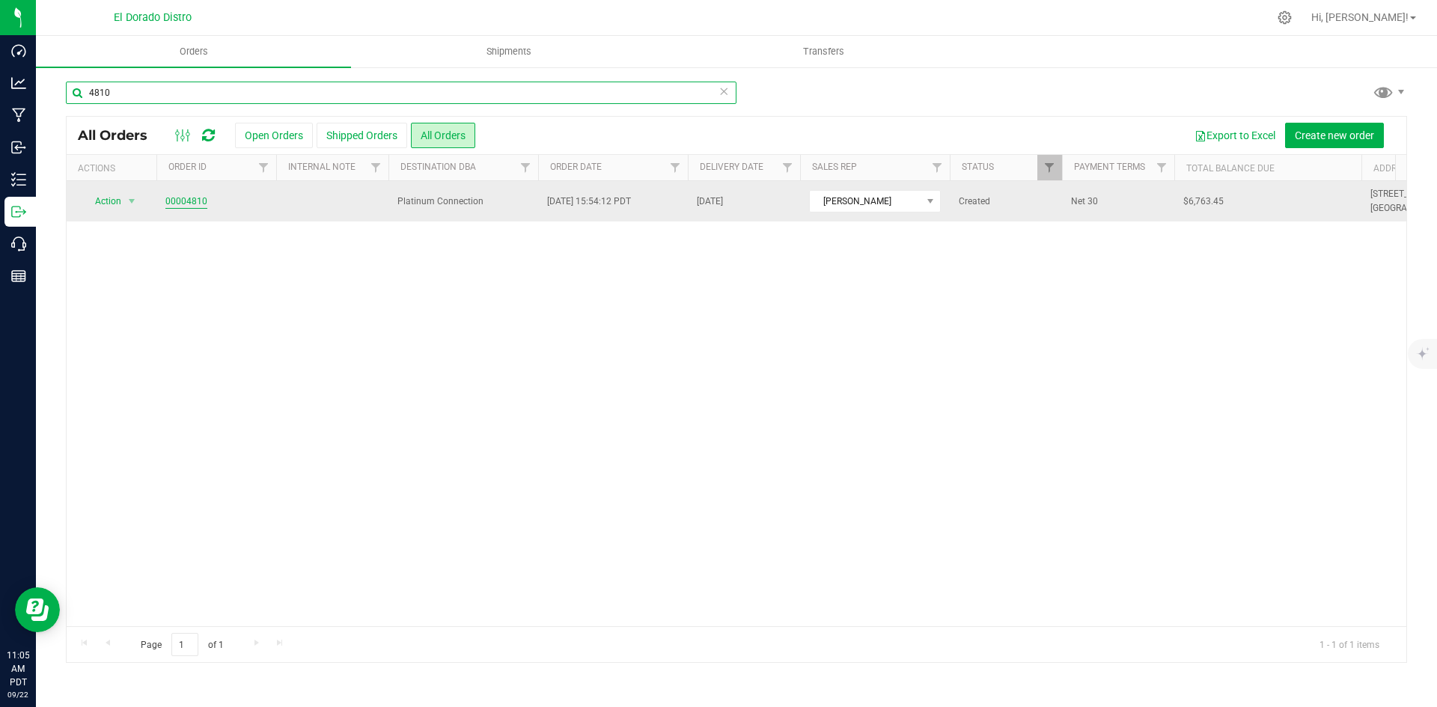
type input "4810"
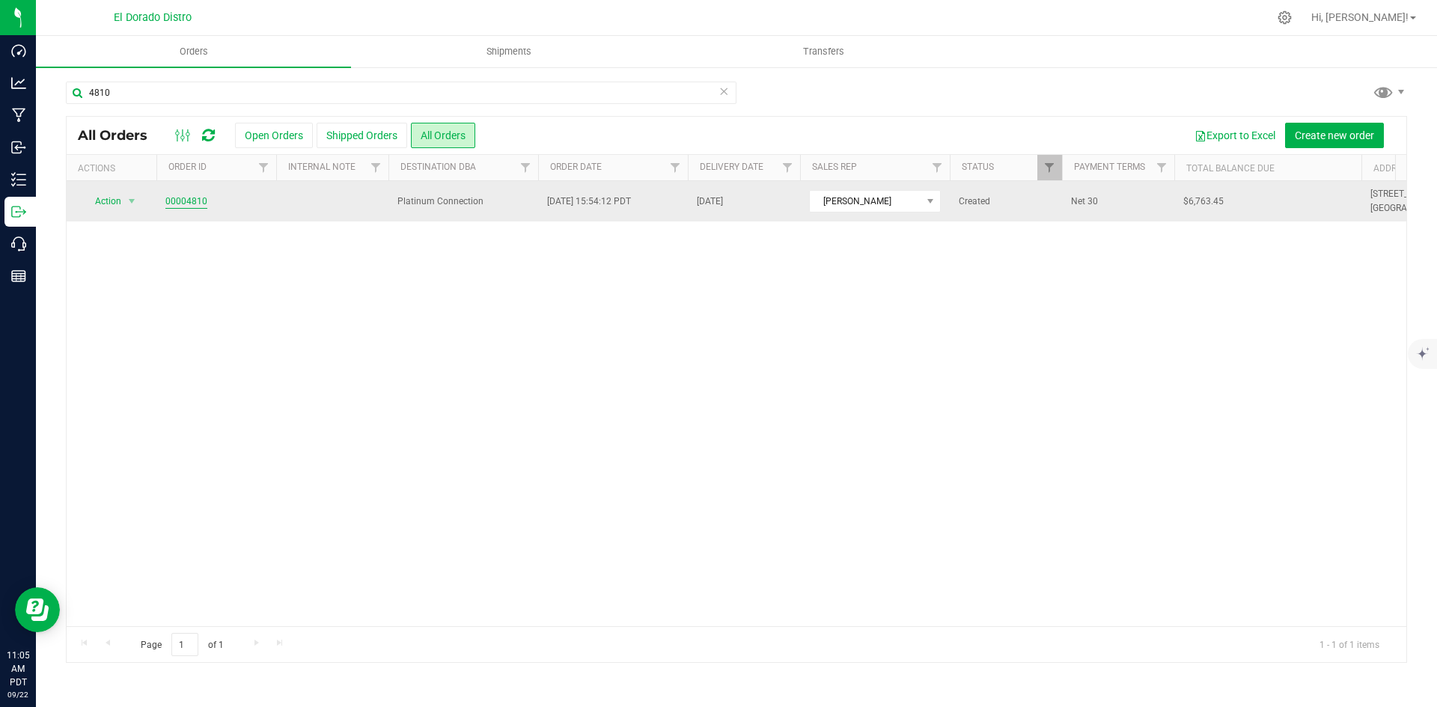
click at [194, 202] on link "00004810" at bounding box center [186, 202] width 42 height 14
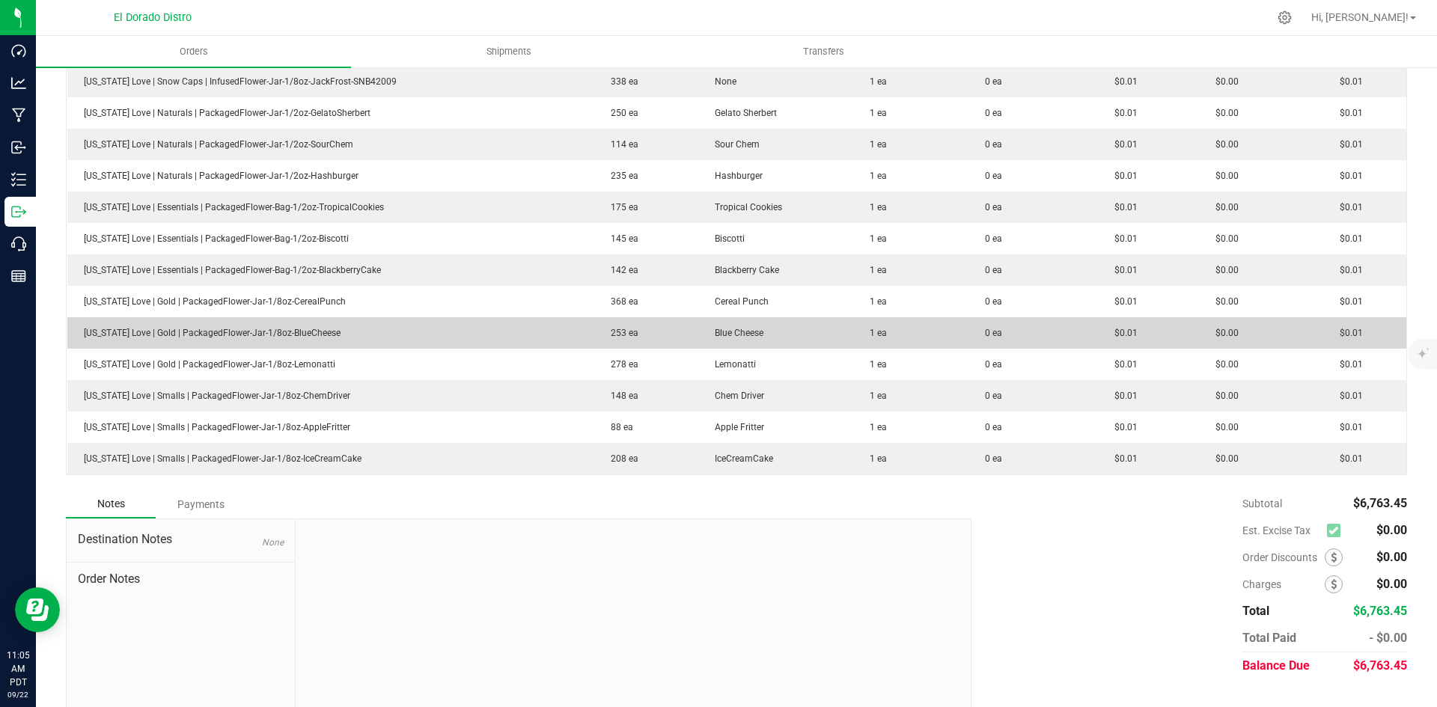
scroll to position [1737, 0]
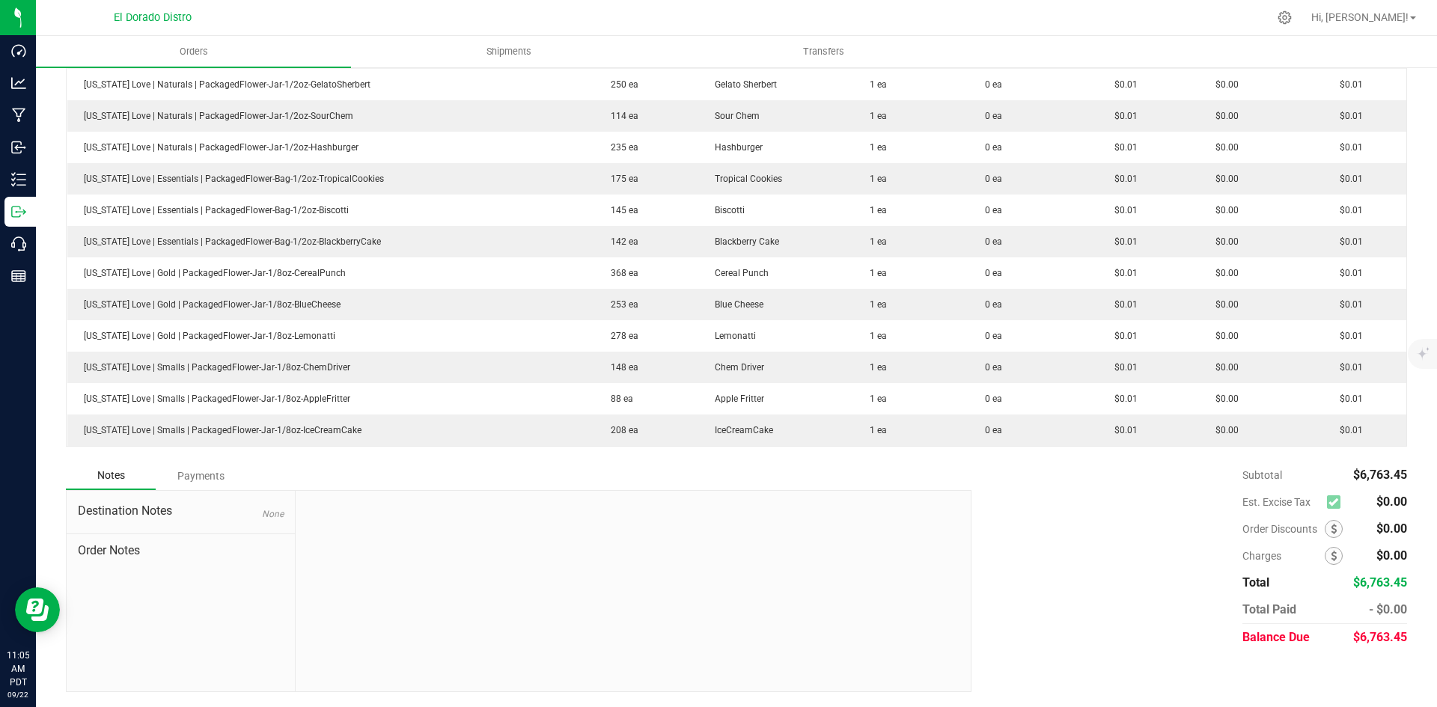
click at [220, 476] on div "Payments" at bounding box center [201, 476] width 90 height 27
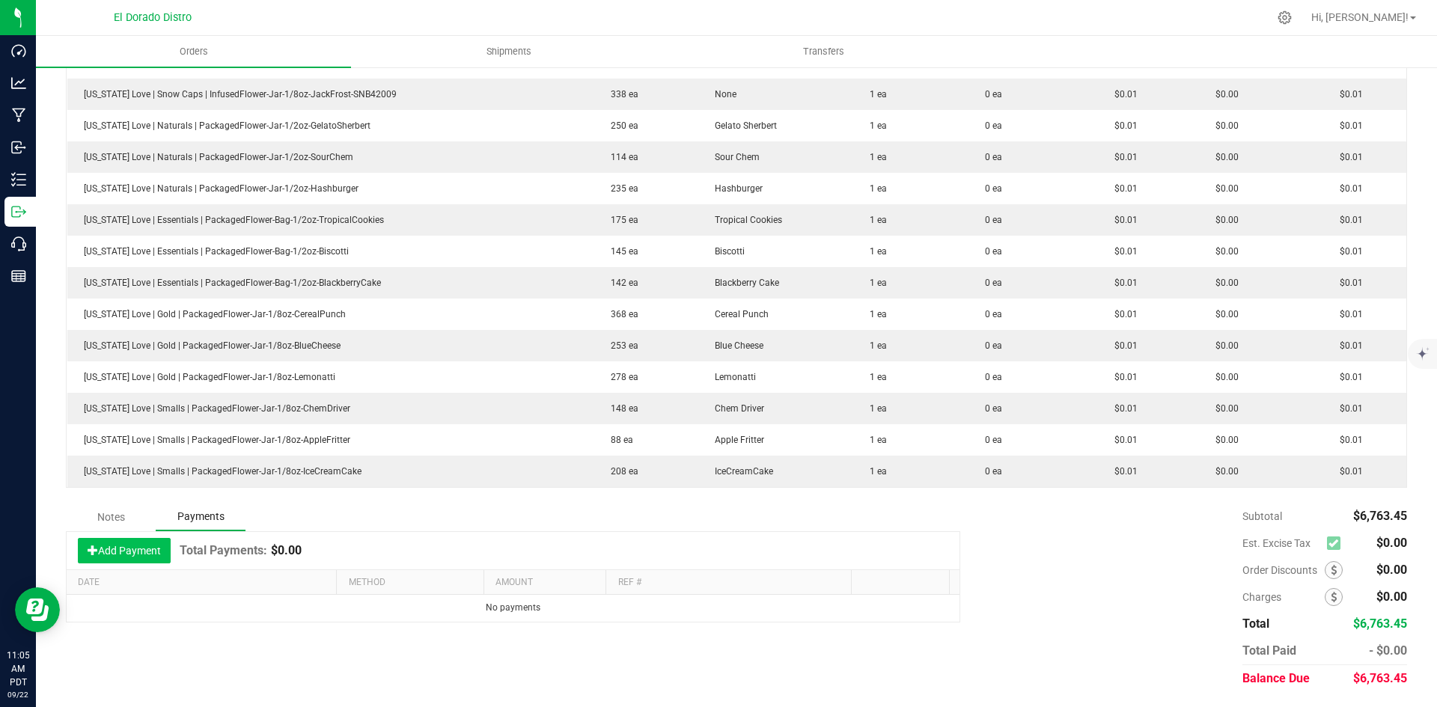
click at [115, 550] on button "Add Payment" at bounding box center [124, 550] width 93 height 25
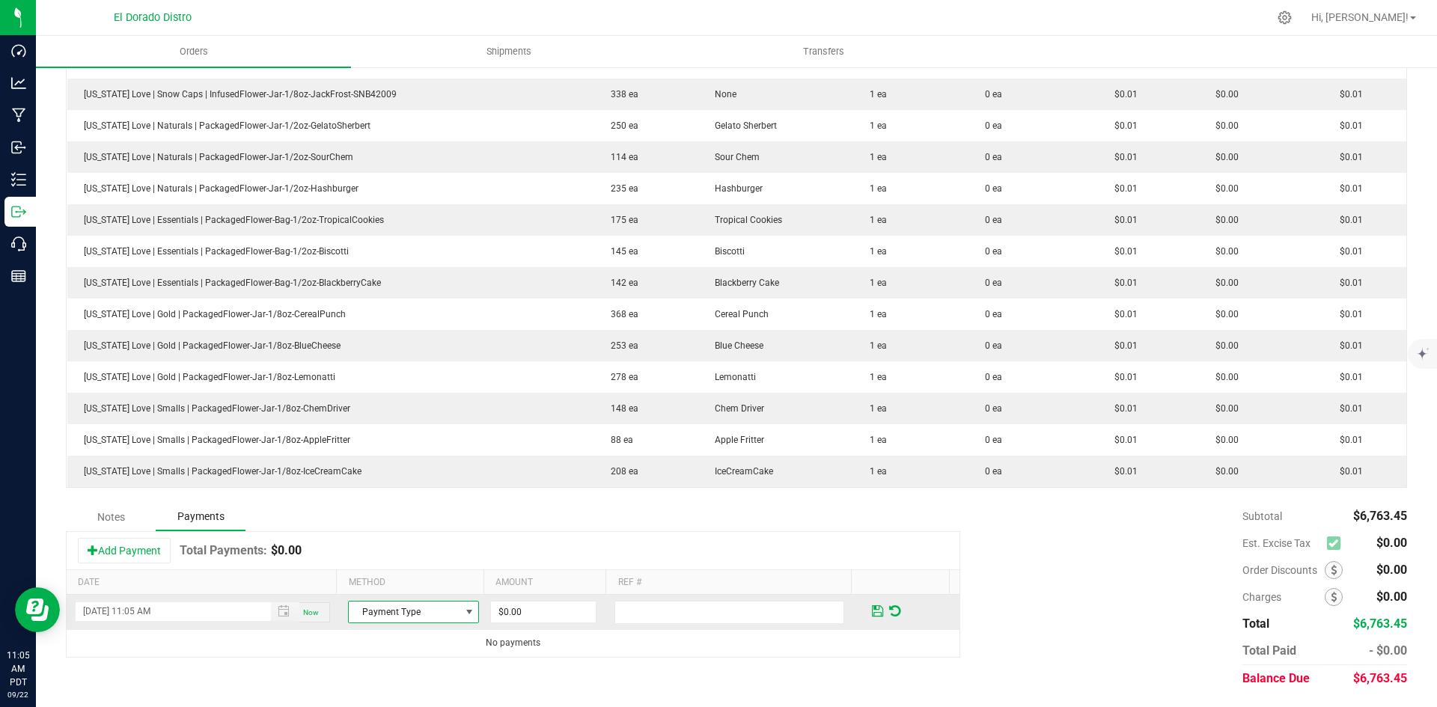
click at [385, 608] on span "Payment Type" at bounding box center [404, 612] width 111 height 21
click at [397, 527] on li "Credit Issued" at bounding box center [407, 524] width 126 height 21
click at [516, 612] on input "0" at bounding box center [543, 612] width 105 height 21
type input "$195.60"
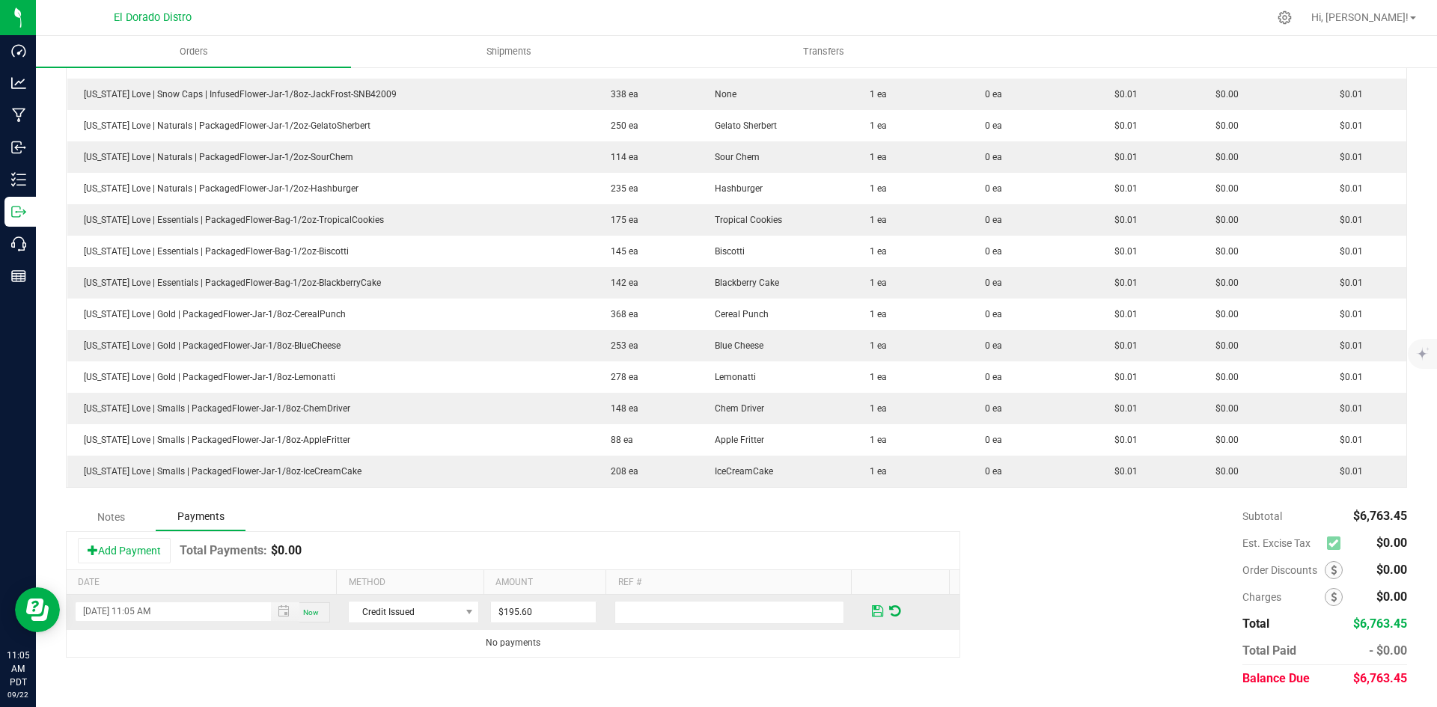
click at [872, 611] on span at bounding box center [877, 611] width 11 height 13
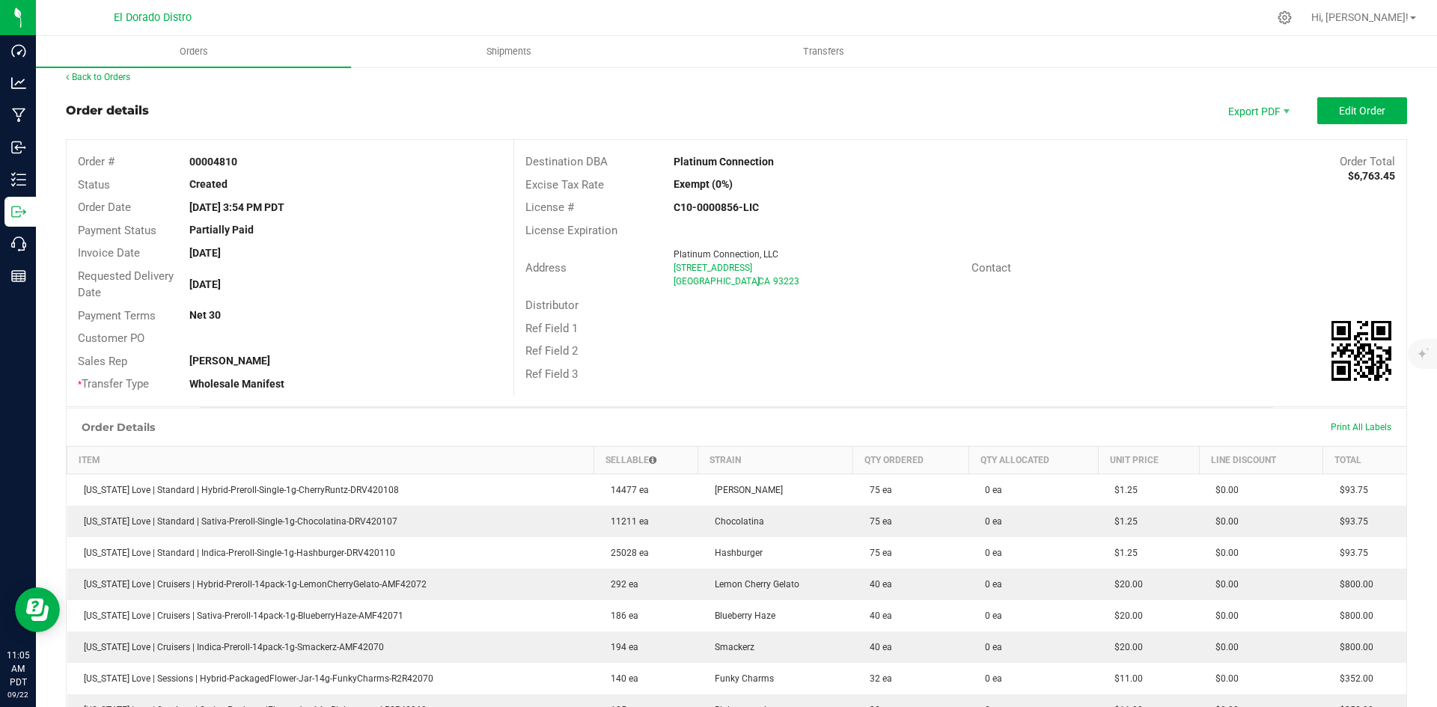
scroll to position [0, 0]
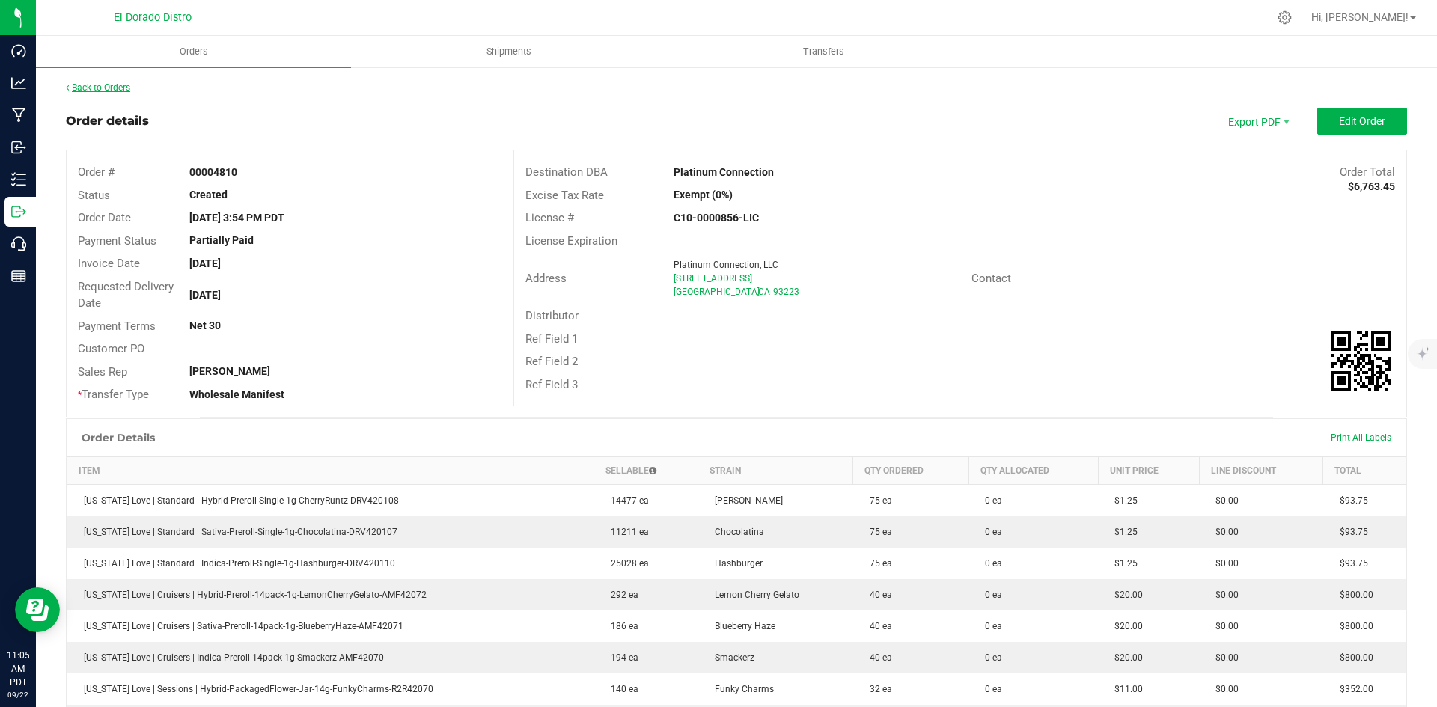
click at [109, 91] on link "Back to Orders" at bounding box center [98, 87] width 64 height 10
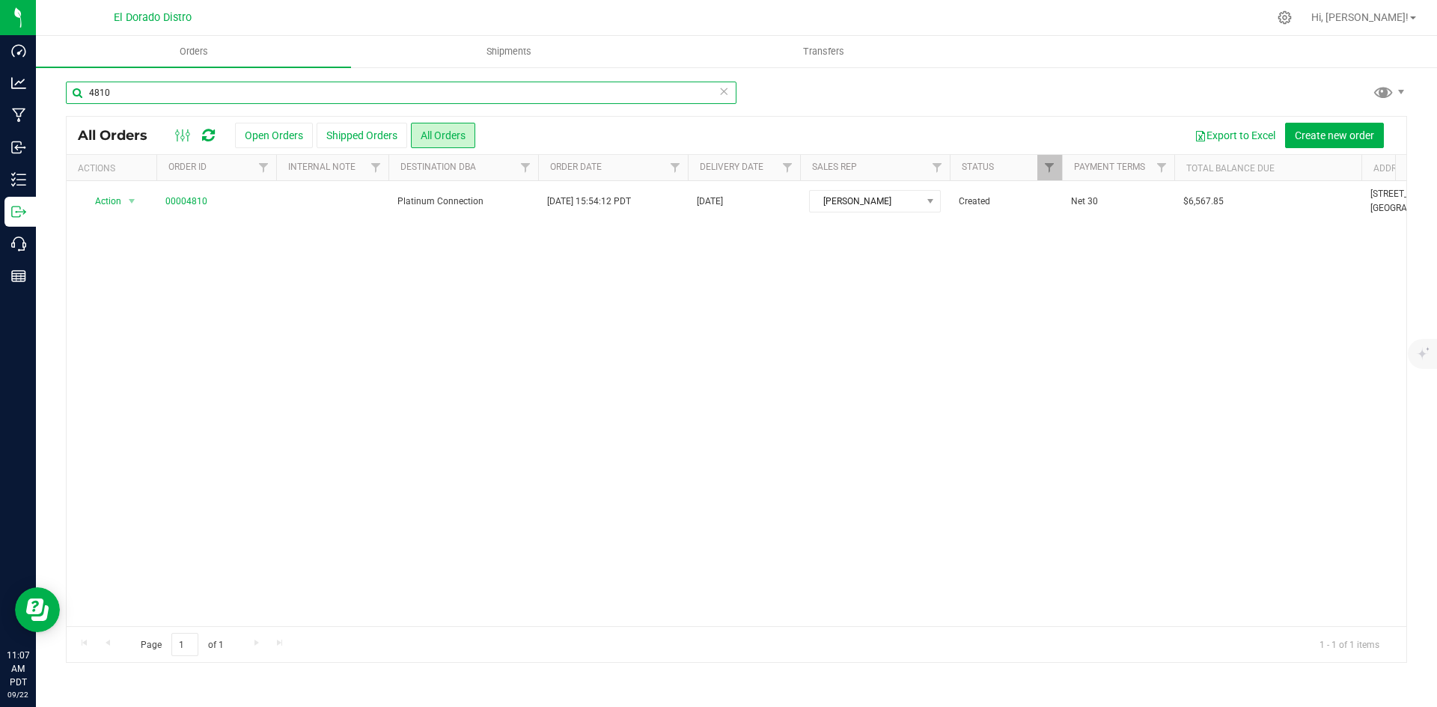
click at [157, 94] on input "4810" at bounding box center [401, 93] width 671 height 22
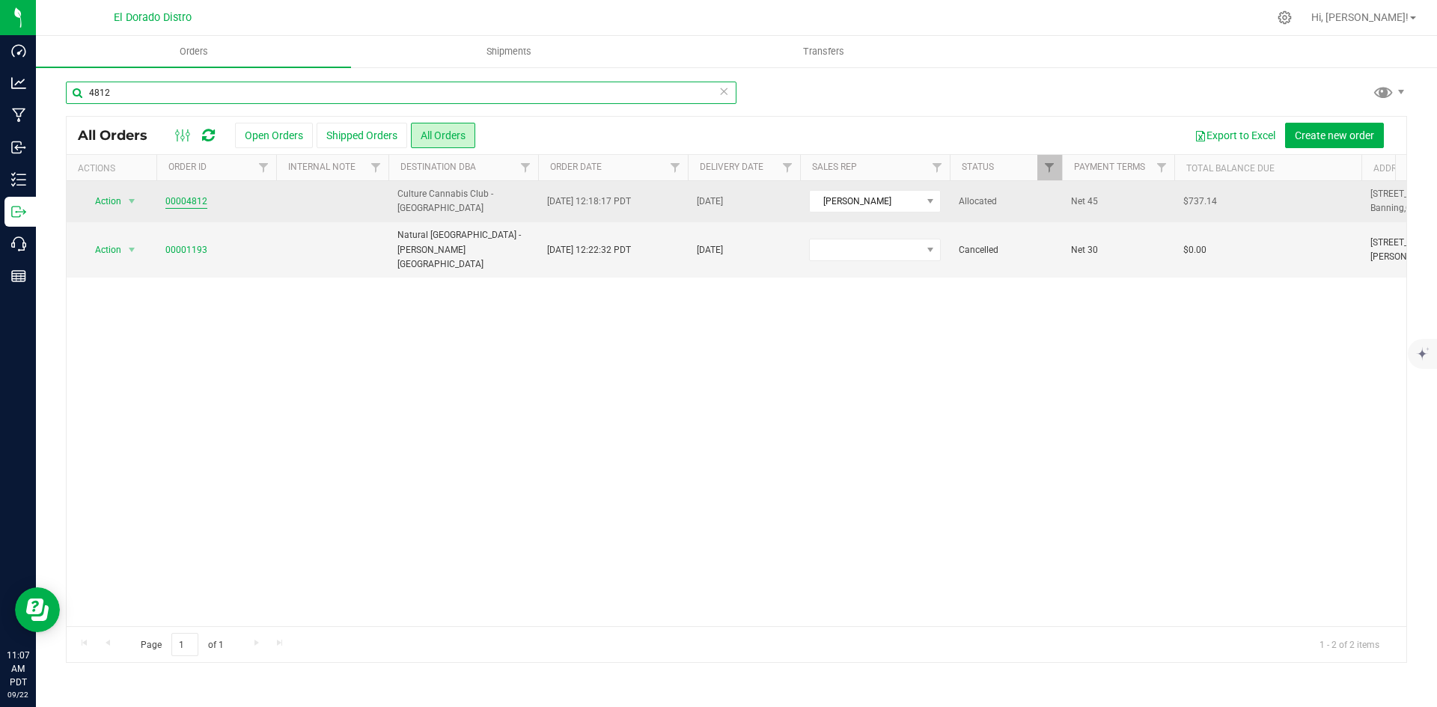
type input "4812"
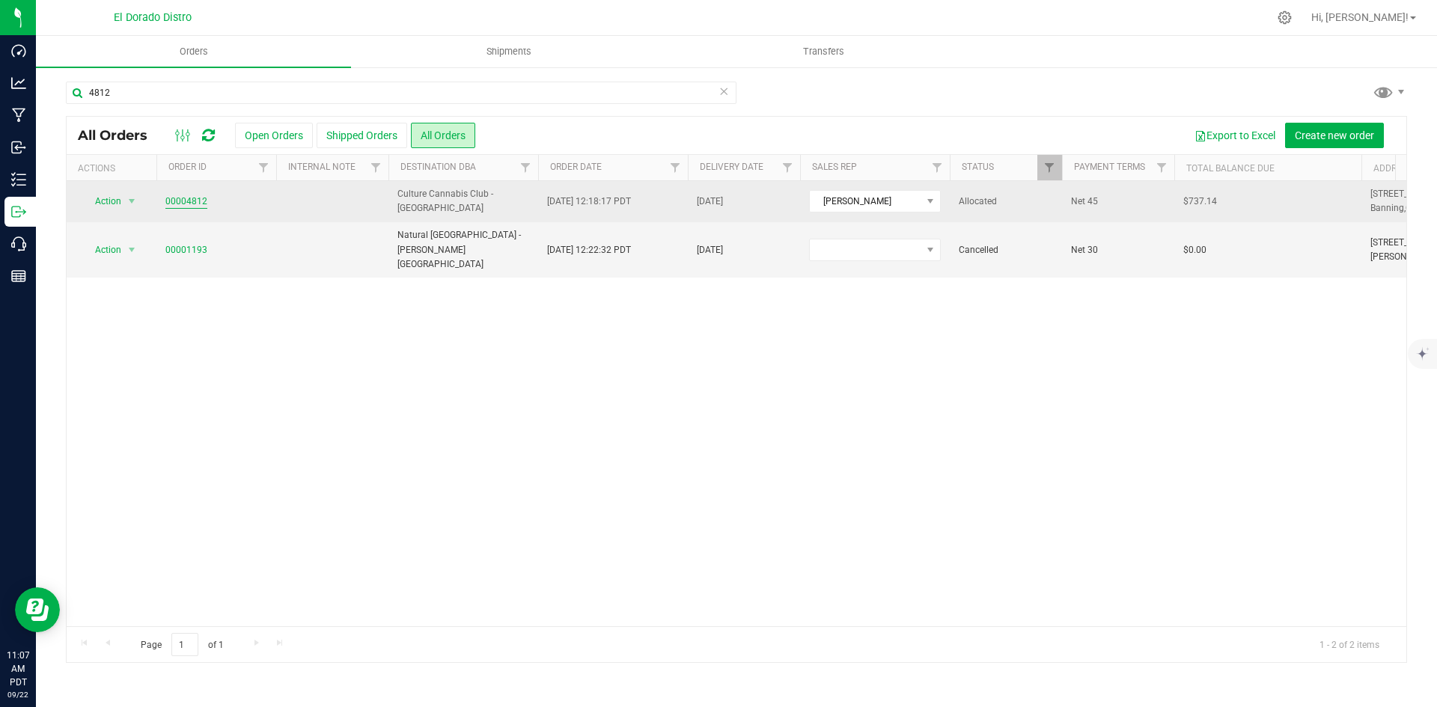
click at [187, 198] on link "00004812" at bounding box center [186, 202] width 42 height 14
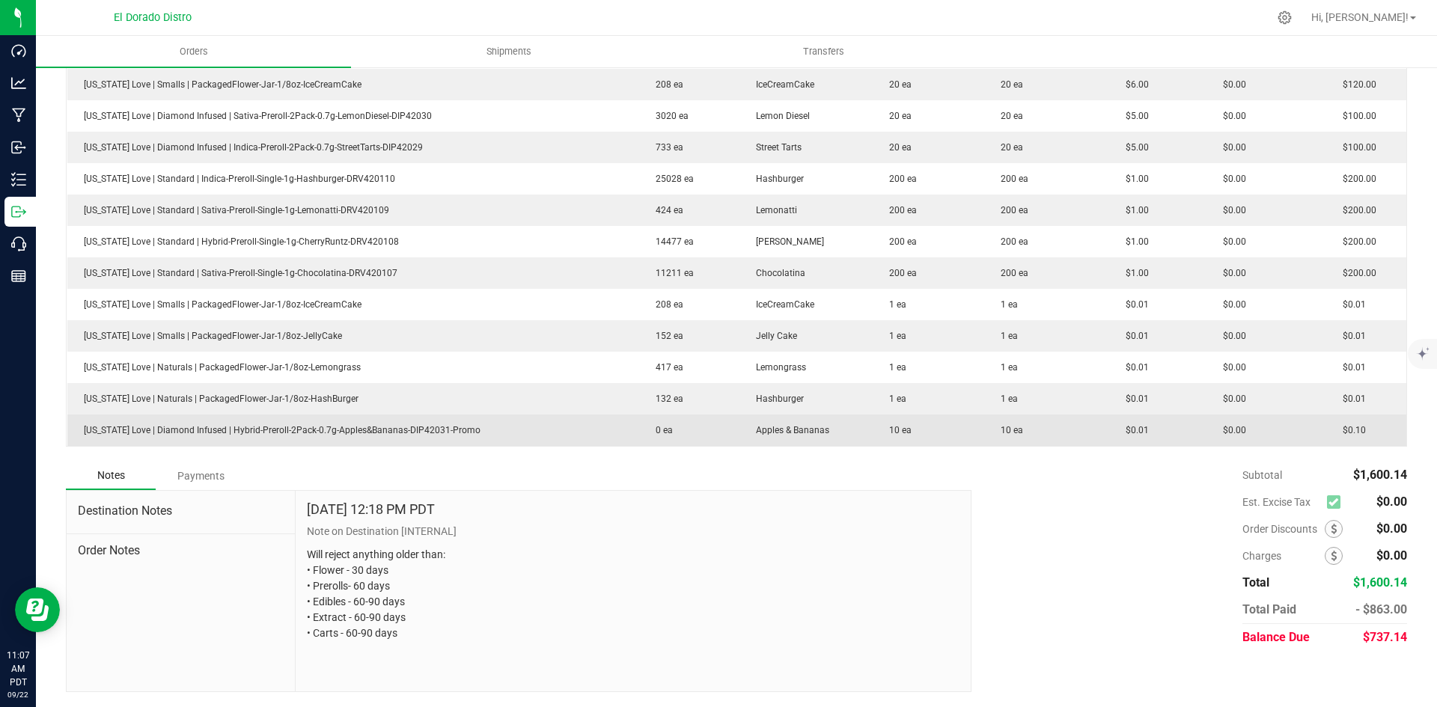
click at [222, 481] on div "Payments" at bounding box center [201, 476] width 90 height 27
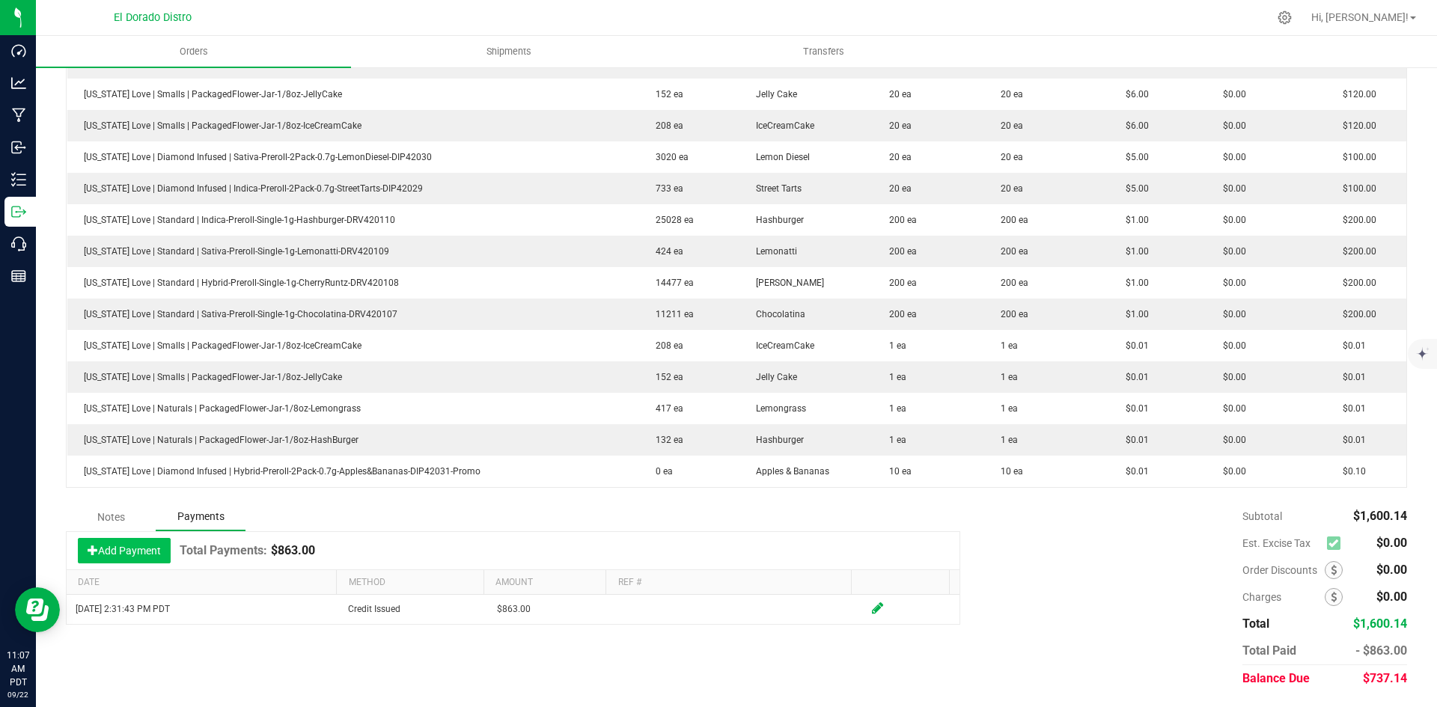
click at [136, 556] on button "Add Payment" at bounding box center [124, 550] width 93 height 25
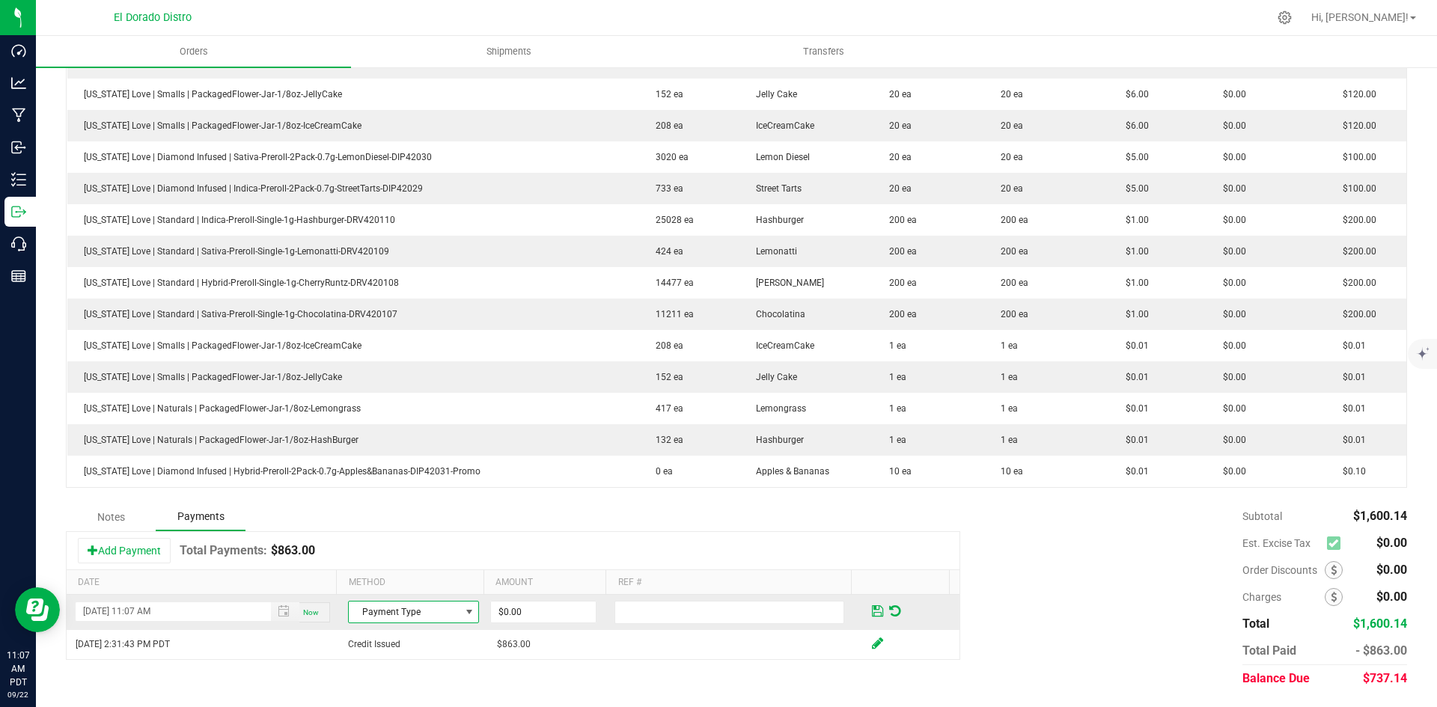
click at [386, 617] on span "Payment Type" at bounding box center [404, 612] width 111 height 21
click at [392, 522] on li "Credit Issued" at bounding box center [407, 524] width 126 height 21
click at [552, 612] on input "0" at bounding box center [543, 612] width 105 height 21
type input "0"
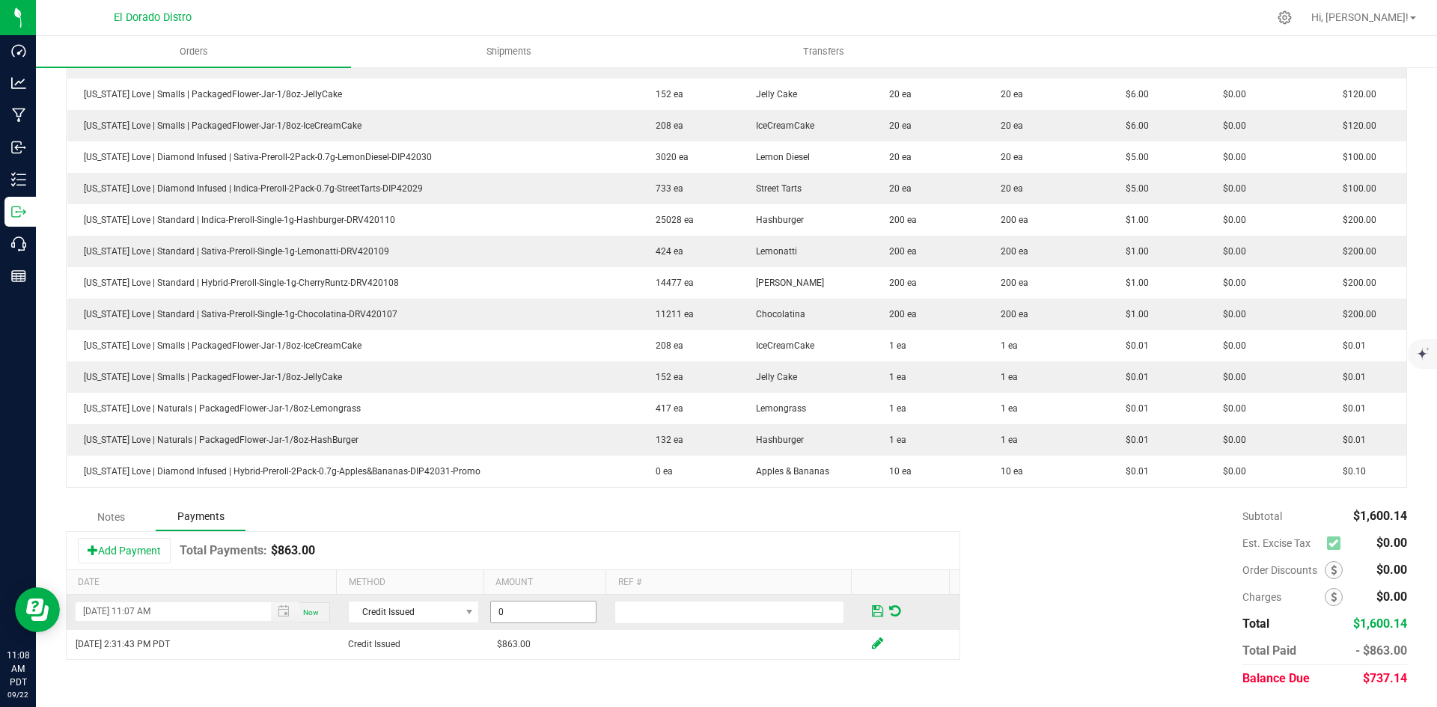
click at [551, 609] on input "0" at bounding box center [543, 612] width 105 height 21
type input "$120.00"
click at [872, 612] on span at bounding box center [877, 611] width 11 height 13
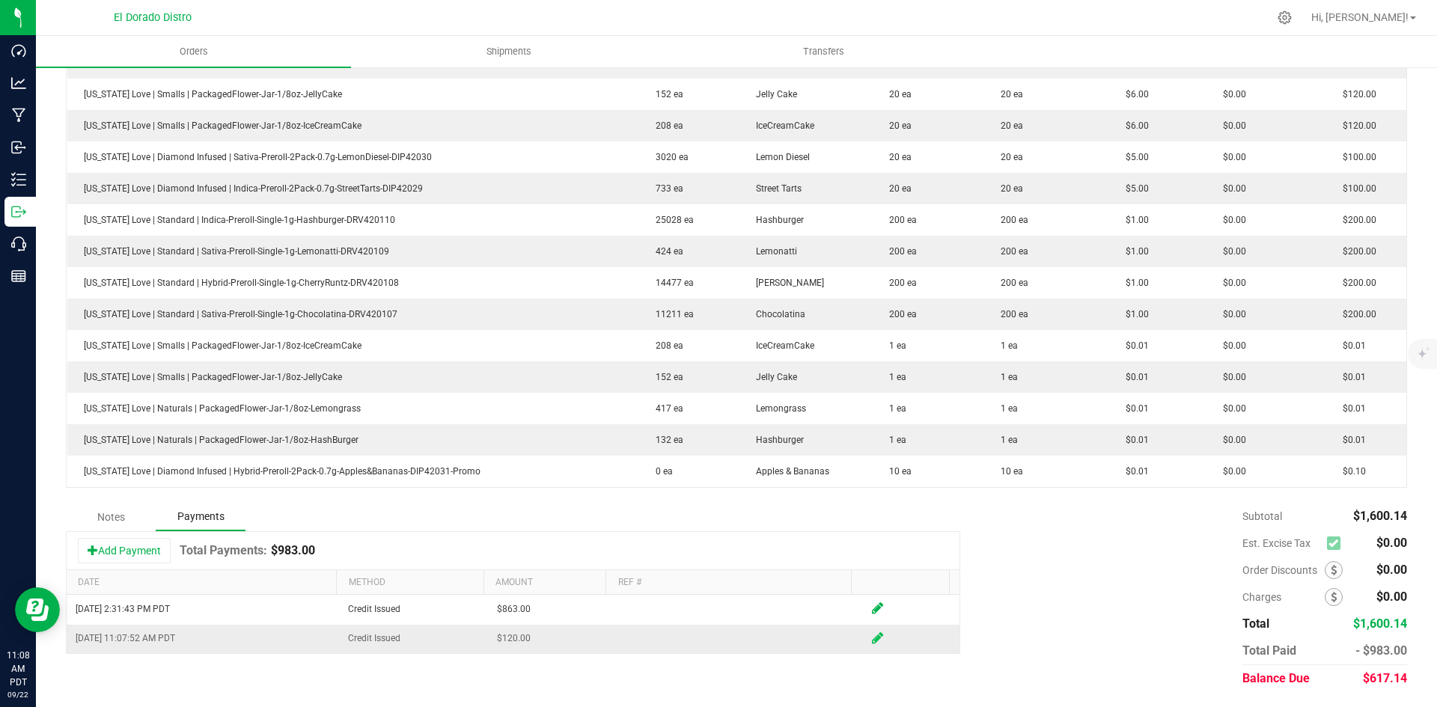
click at [872, 638] on icon at bounding box center [877, 638] width 11 height 13
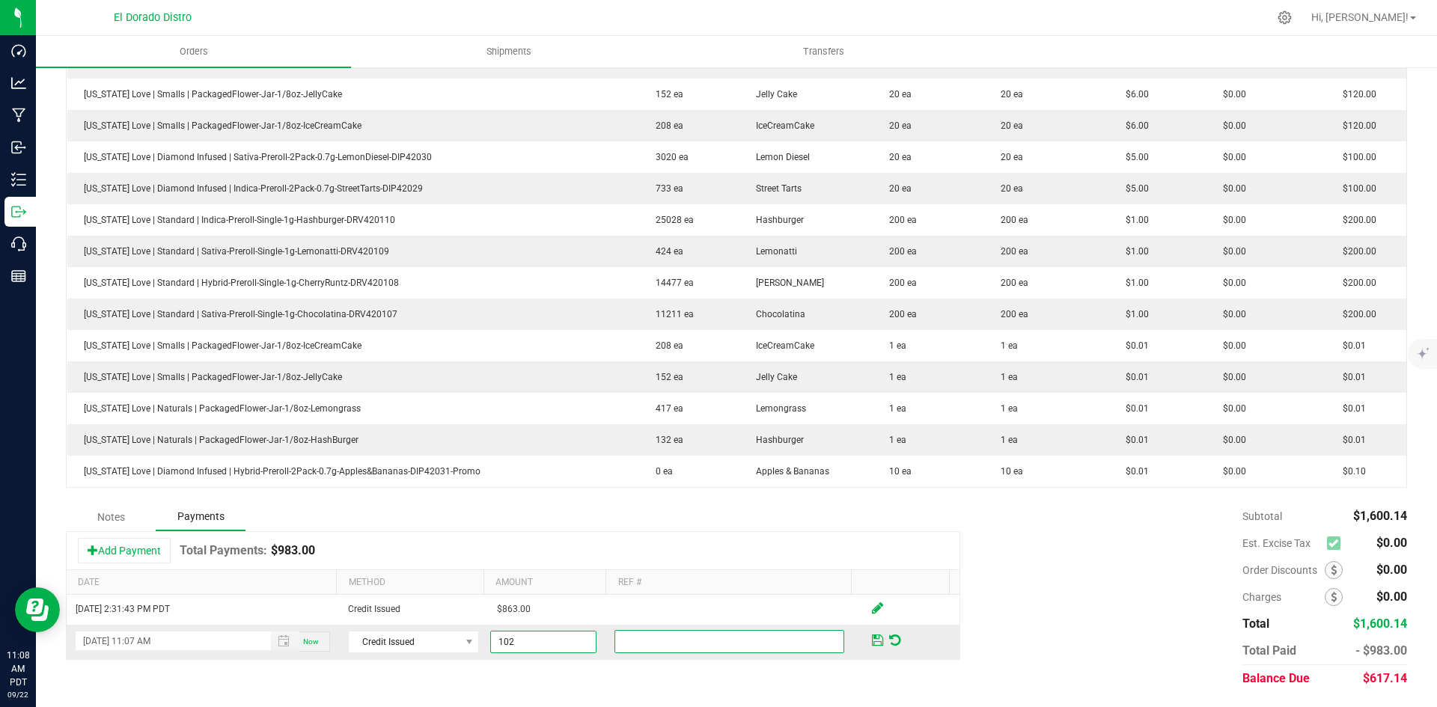
type input "$102.00"
click at [872, 638] on span at bounding box center [877, 640] width 11 height 13
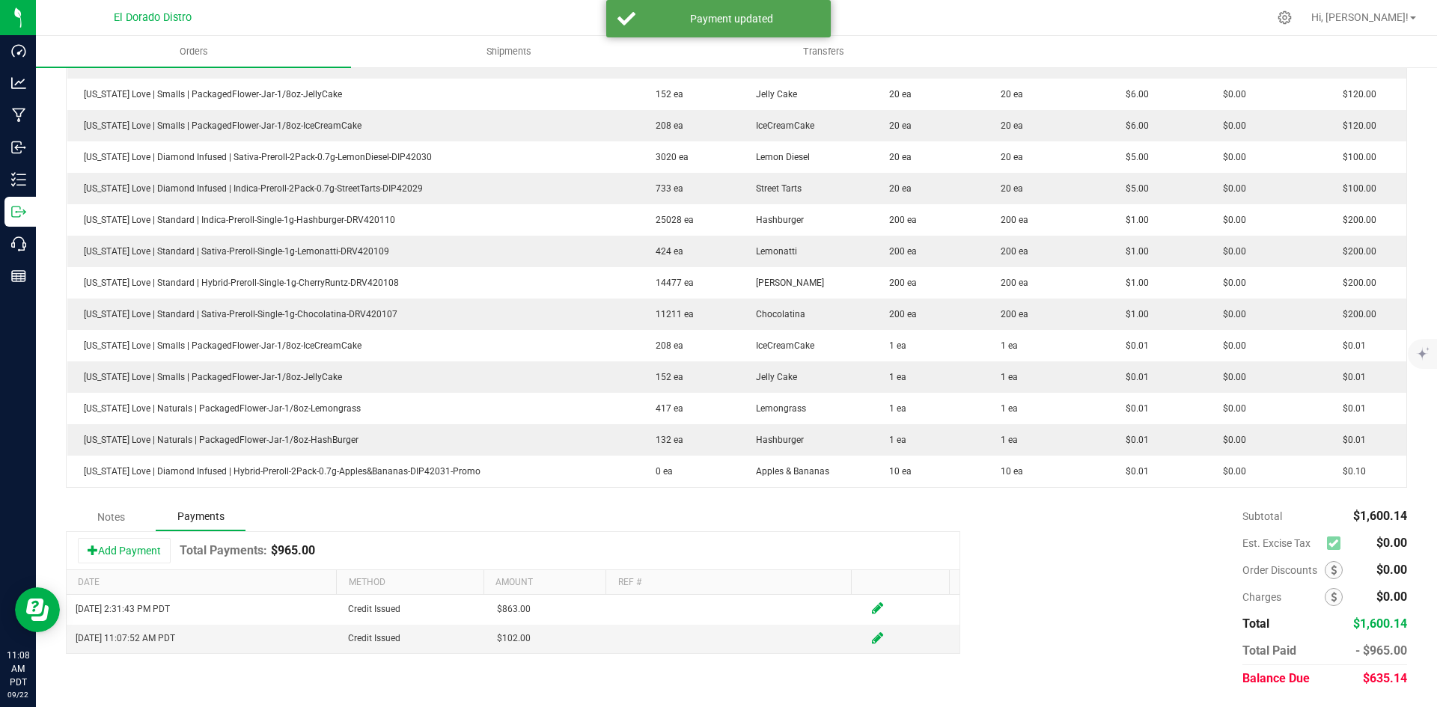
click at [1042, 544] on div "Subtotal $1,600.14 Est. Excise Tax $0.00" at bounding box center [1183, 597] width 447 height 189
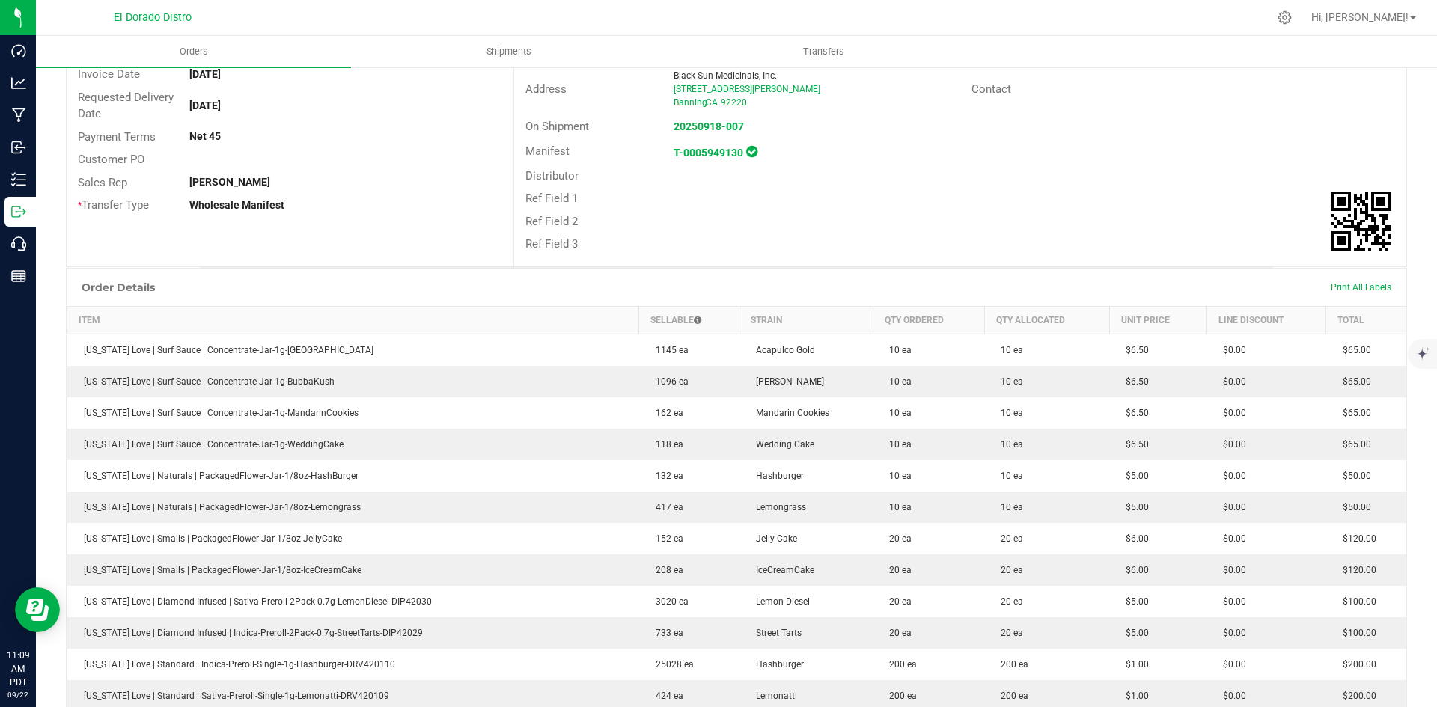
scroll to position [0, 0]
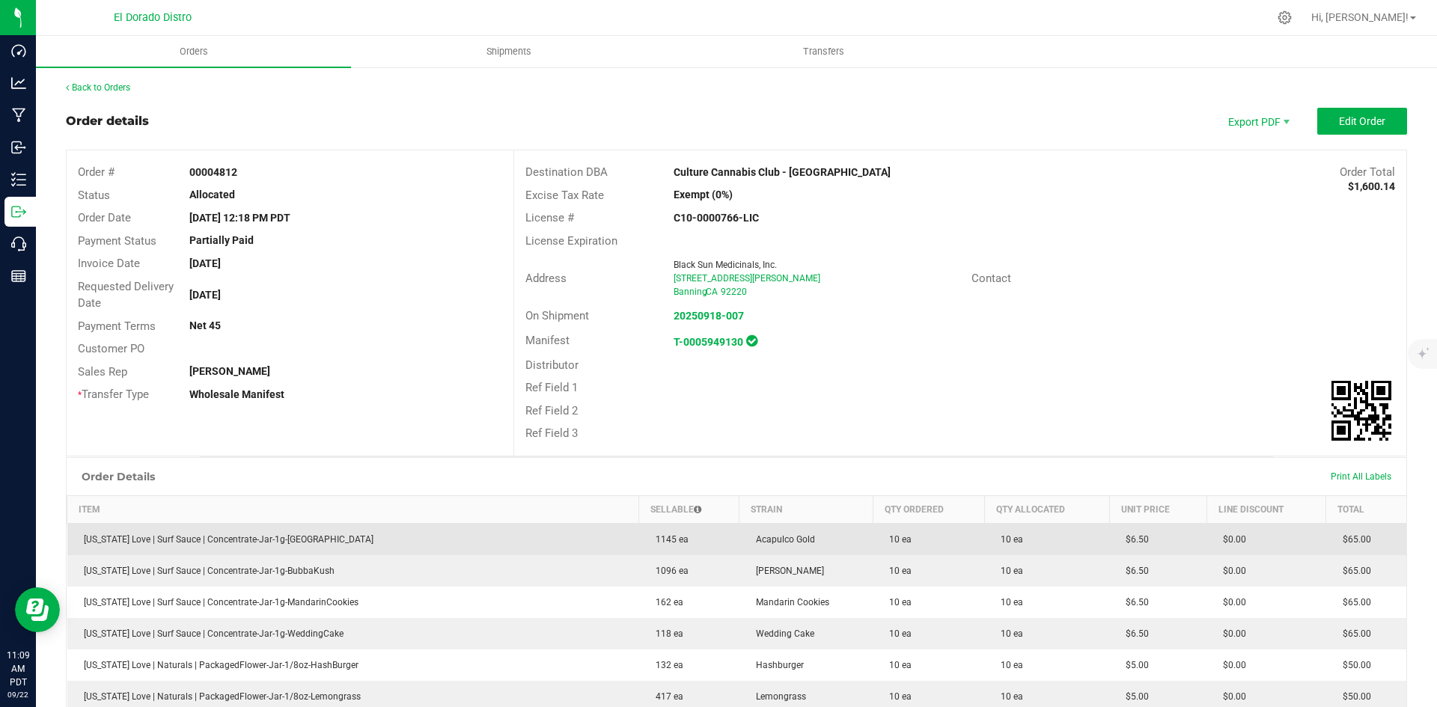
drag, startPoint x: 421, startPoint y: 236, endPoint x: 350, endPoint y: 526, distance: 299.0
click at [421, 235] on div "Partially Paid" at bounding box center [345, 241] width 335 height 16
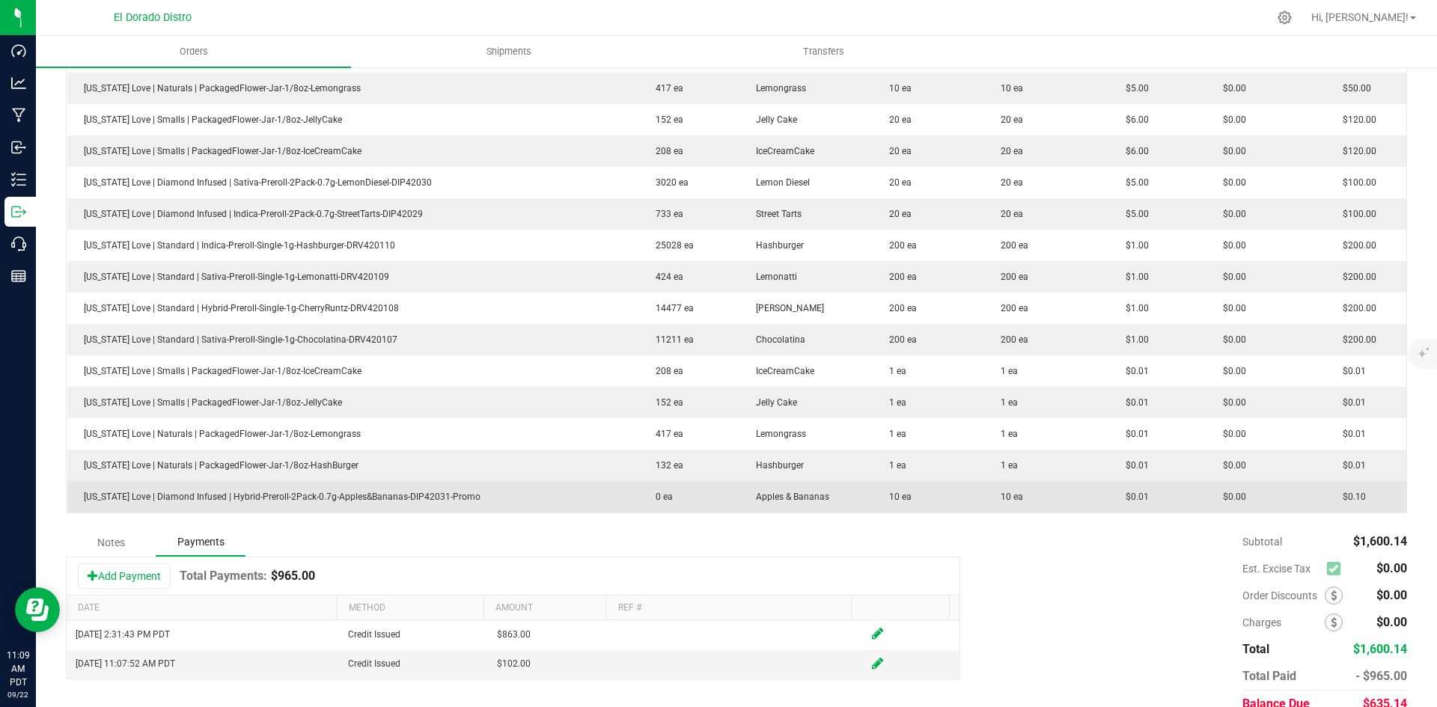
scroll to position [634, 0]
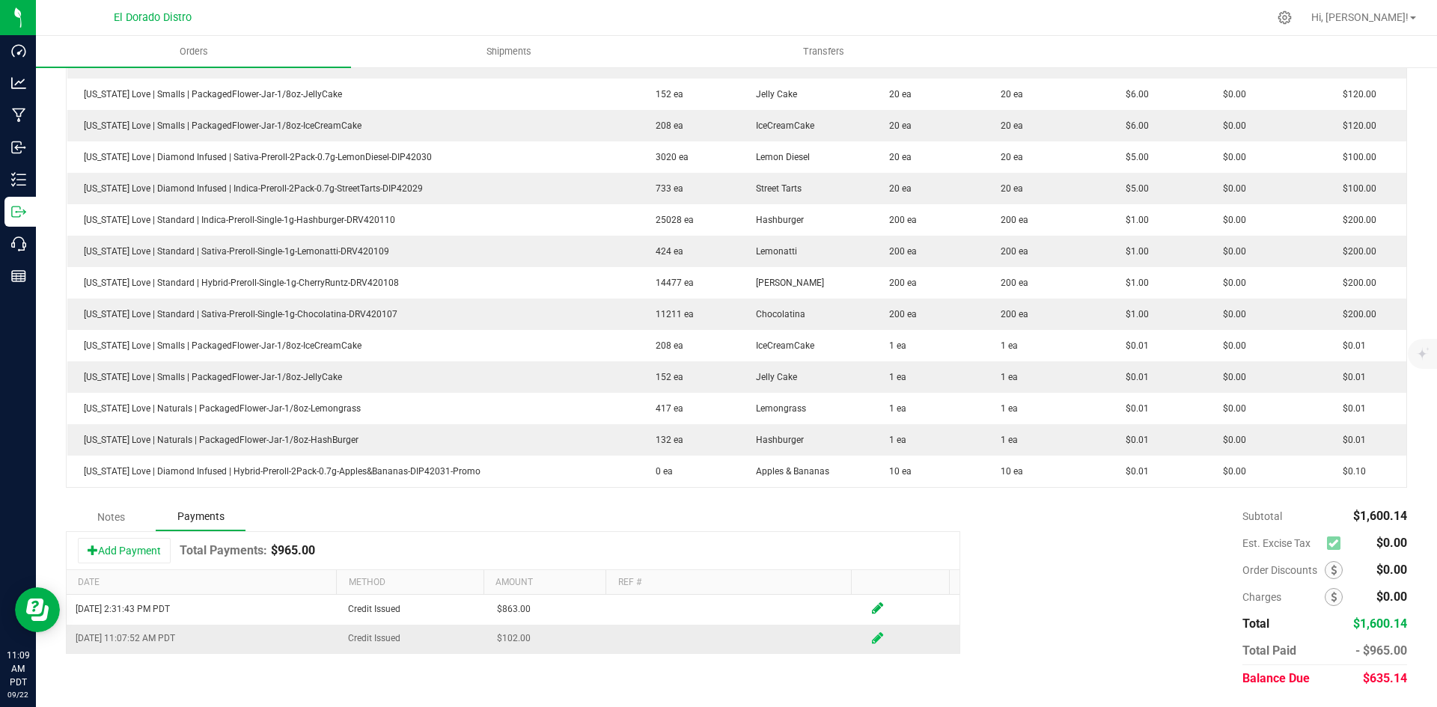
click at [872, 642] on icon at bounding box center [877, 638] width 11 height 13
click at [542, 647] on input "102" at bounding box center [543, 642] width 105 height 21
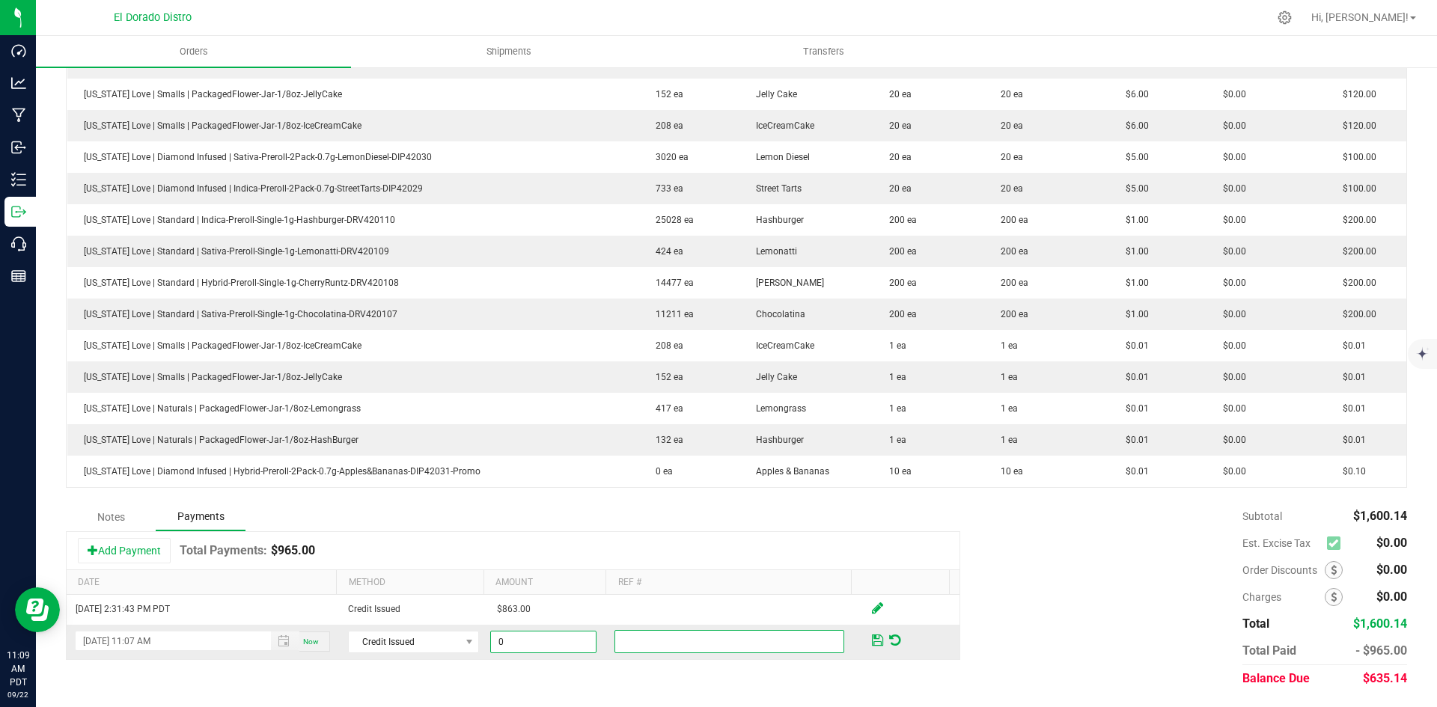
type input "$0.00"
click at [869, 647] on span at bounding box center [877, 641] width 17 height 22
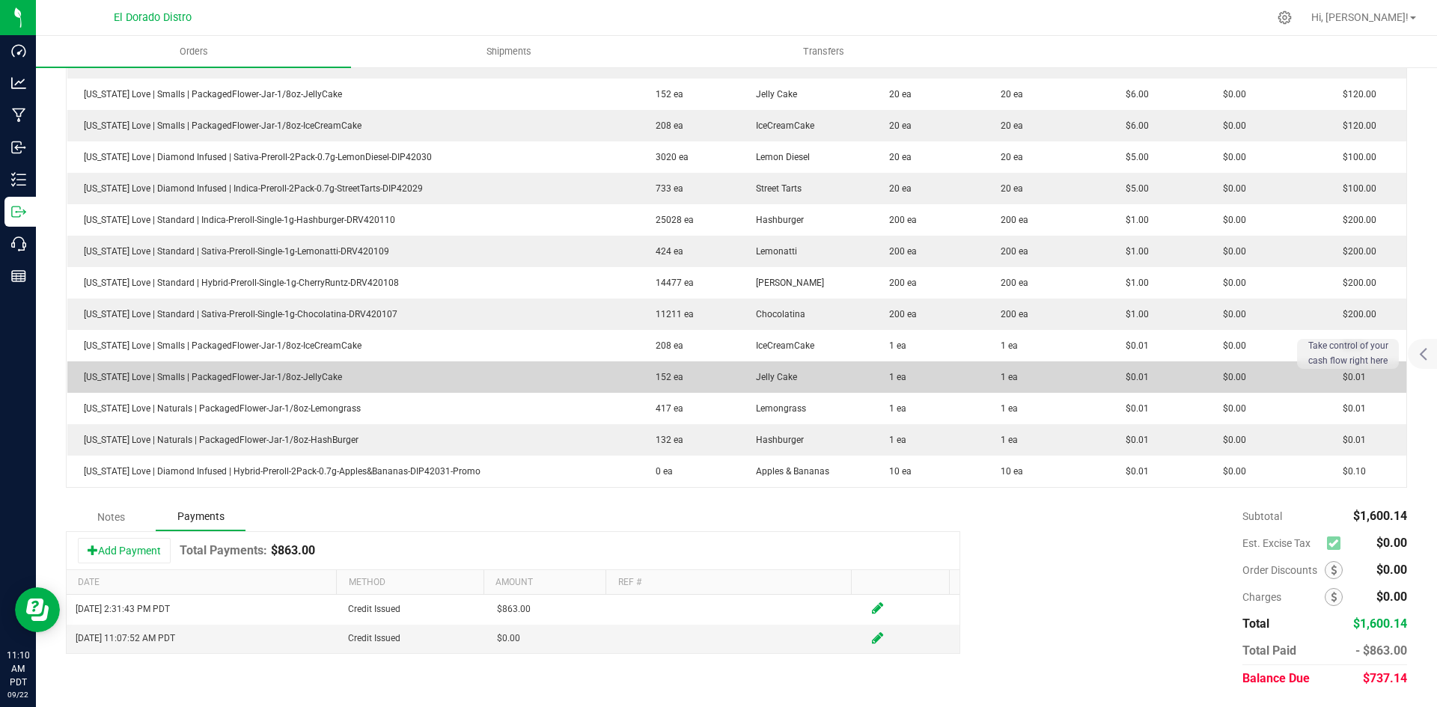
click at [1063, 367] on td "1 ea" at bounding box center [1046, 377] width 125 height 31
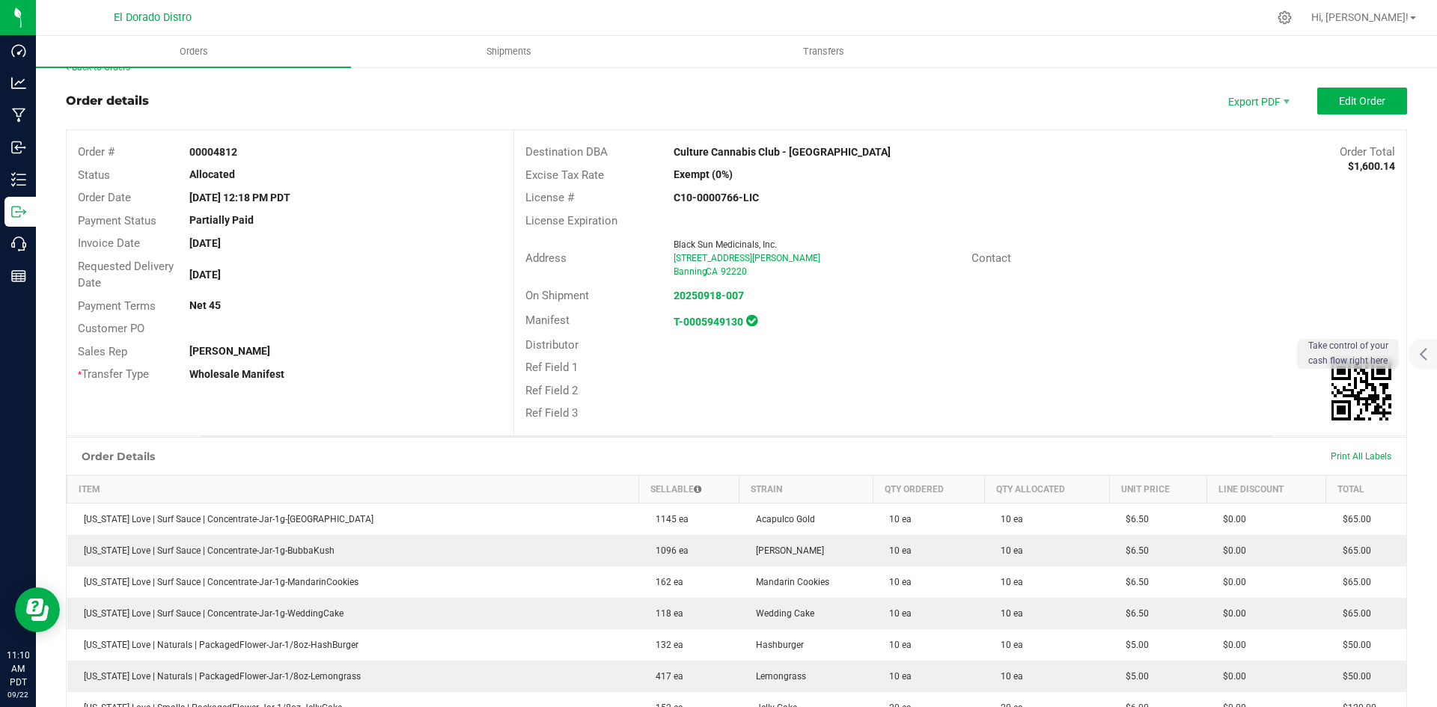
scroll to position [0, 0]
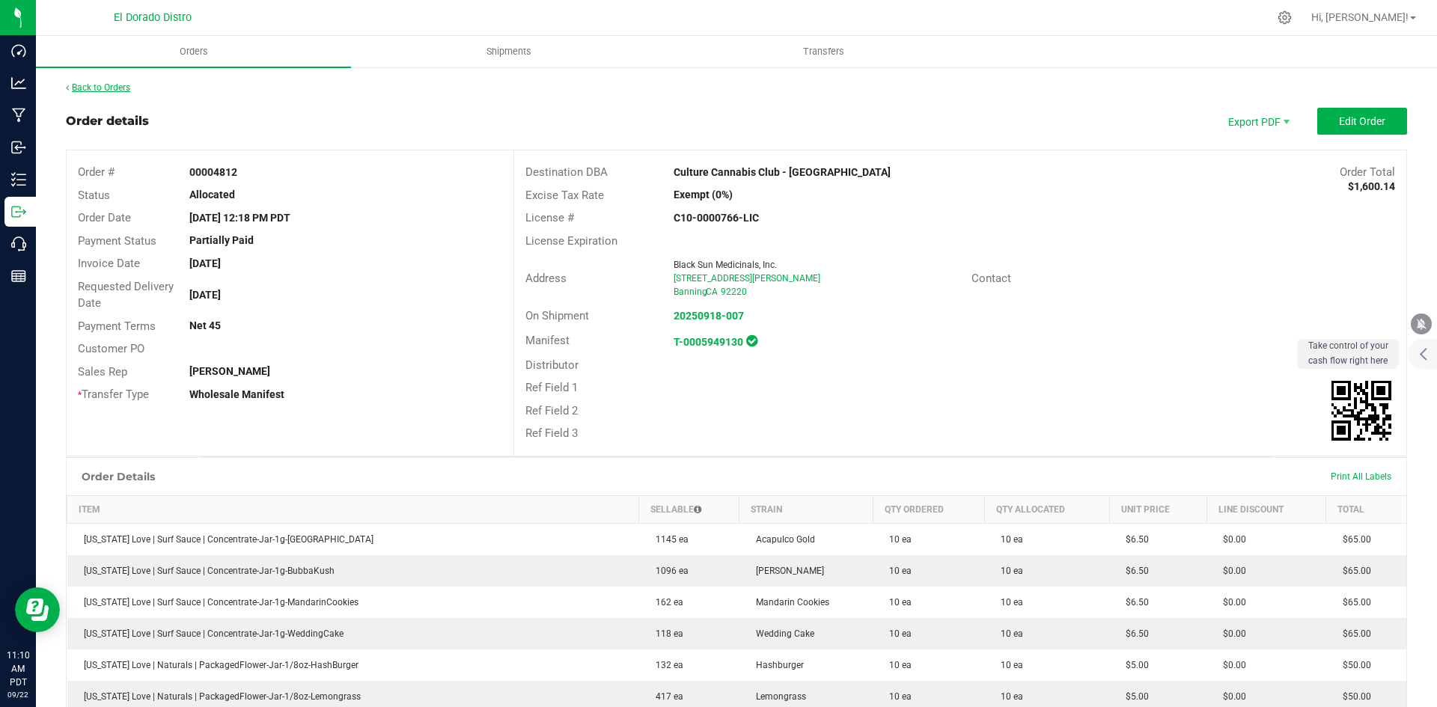
click at [115, 90] on link "Back to Orders" at bounding box center [98, 87] width 64 height 10
